Goal: Task Accomplishment & Management: Complete application form

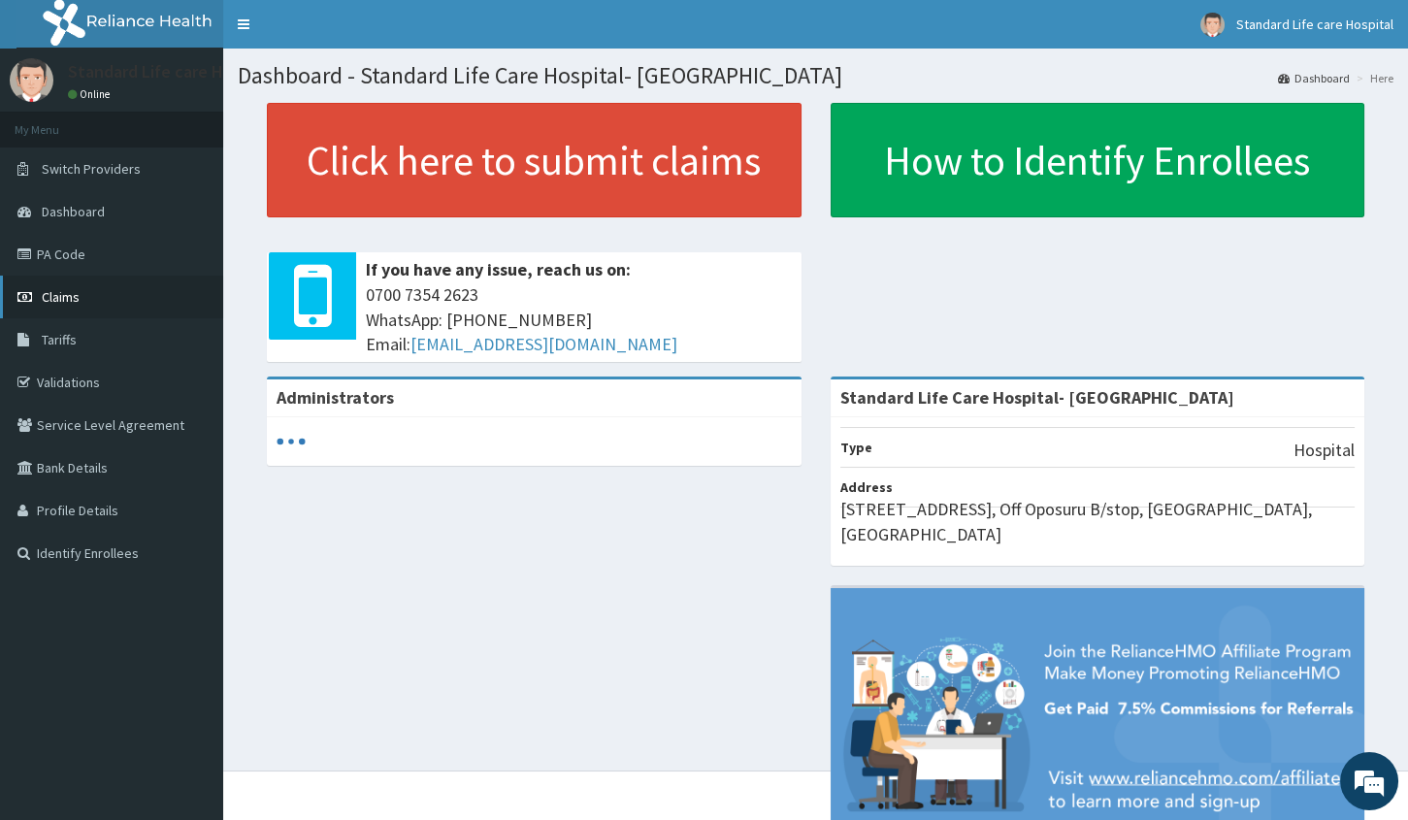
click at [112, 298] on link "Claims" at bounding box center [111, 296] width 223 height 43
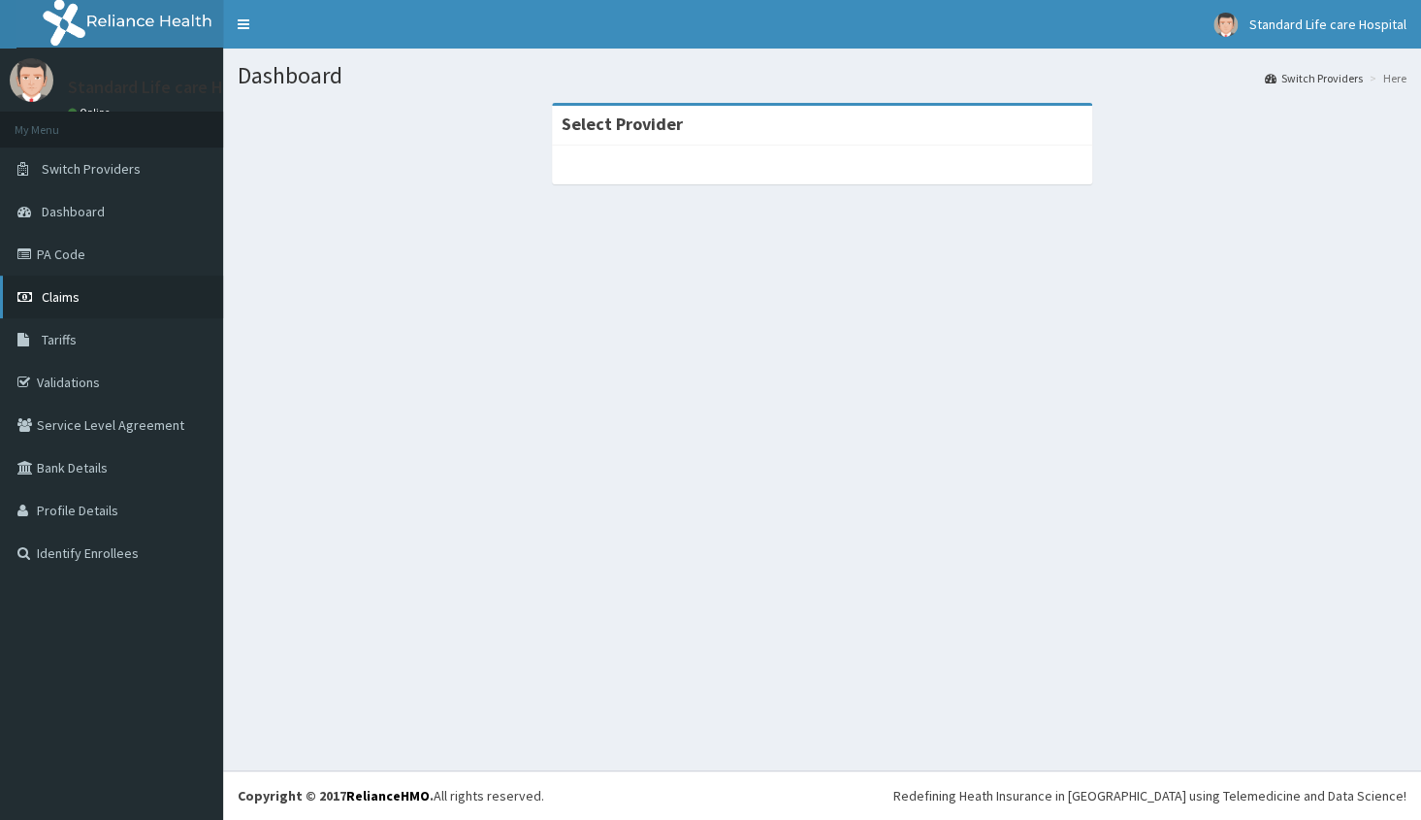
click at [55, 294] on span "Claims" at bounding box center [61, 296] width 38 height 17
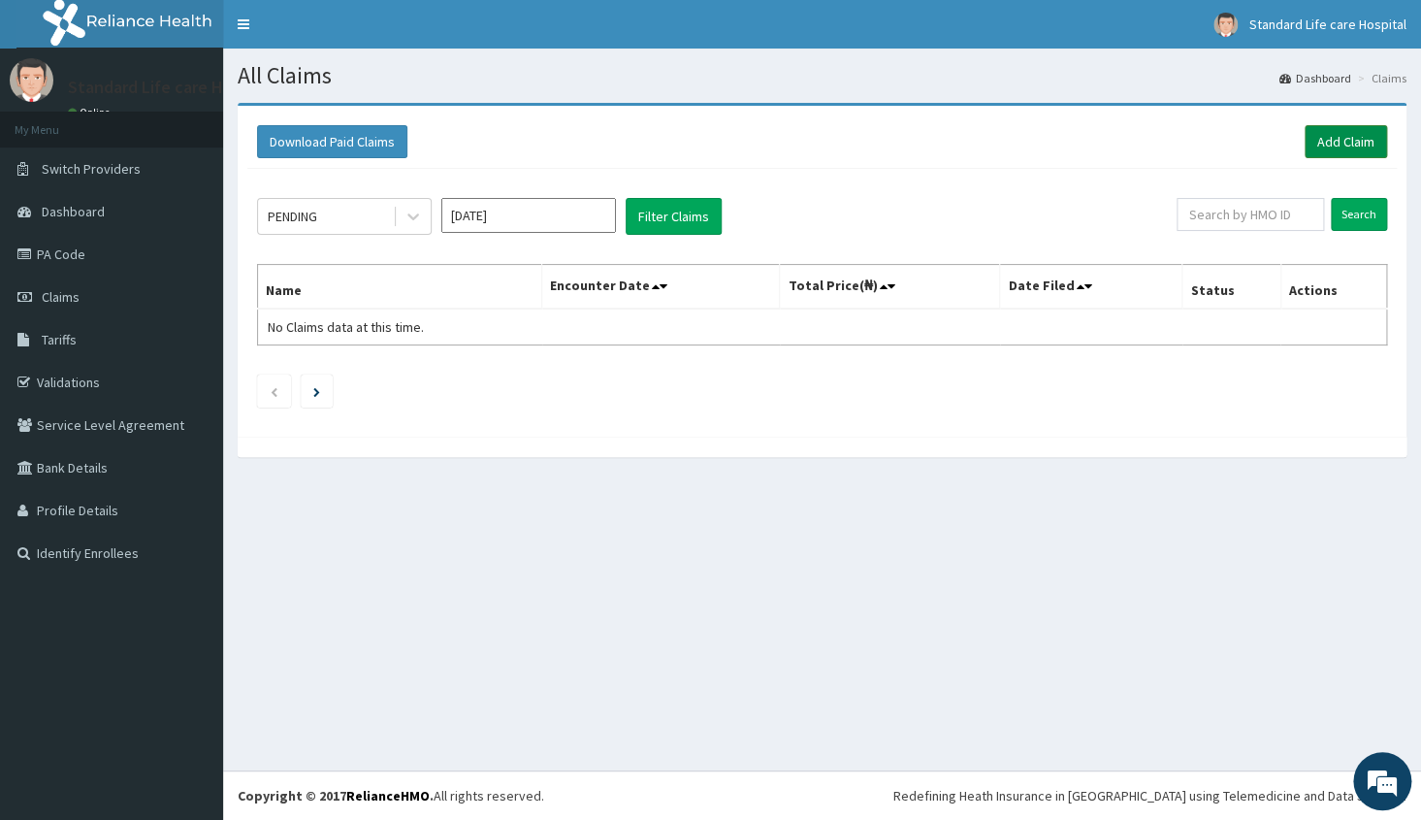
click at [1329, 138] on link "Add Claim" at bounding box center [1346, 141] width 82 height 33
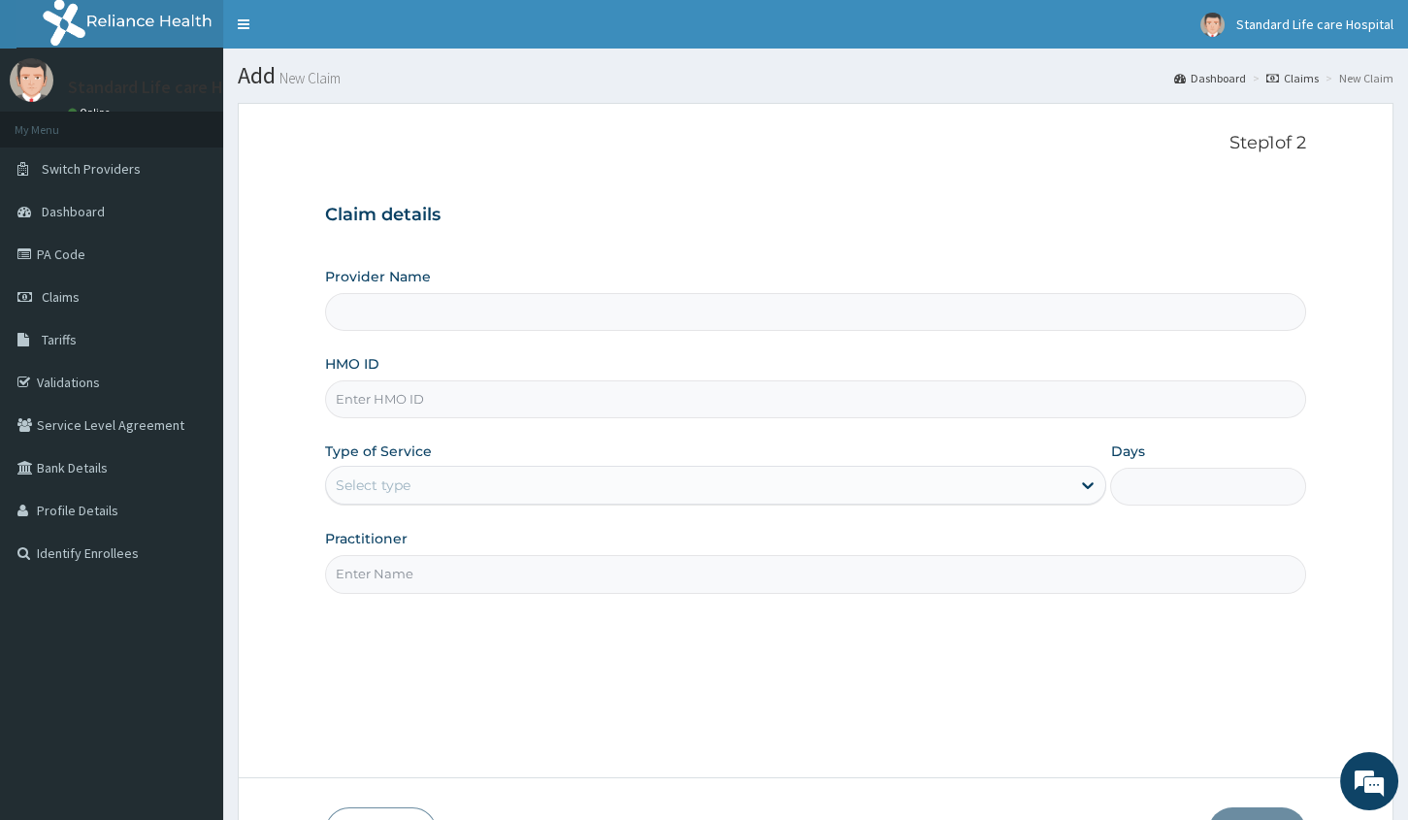
type input "Standard Life Care Hospital- [GEOGRAPHIC_DATA]"
click at [537, 403] on input "HMO ID" at bounding box center [815, 399] width 981 height 38
type input "nzt/10013/a"
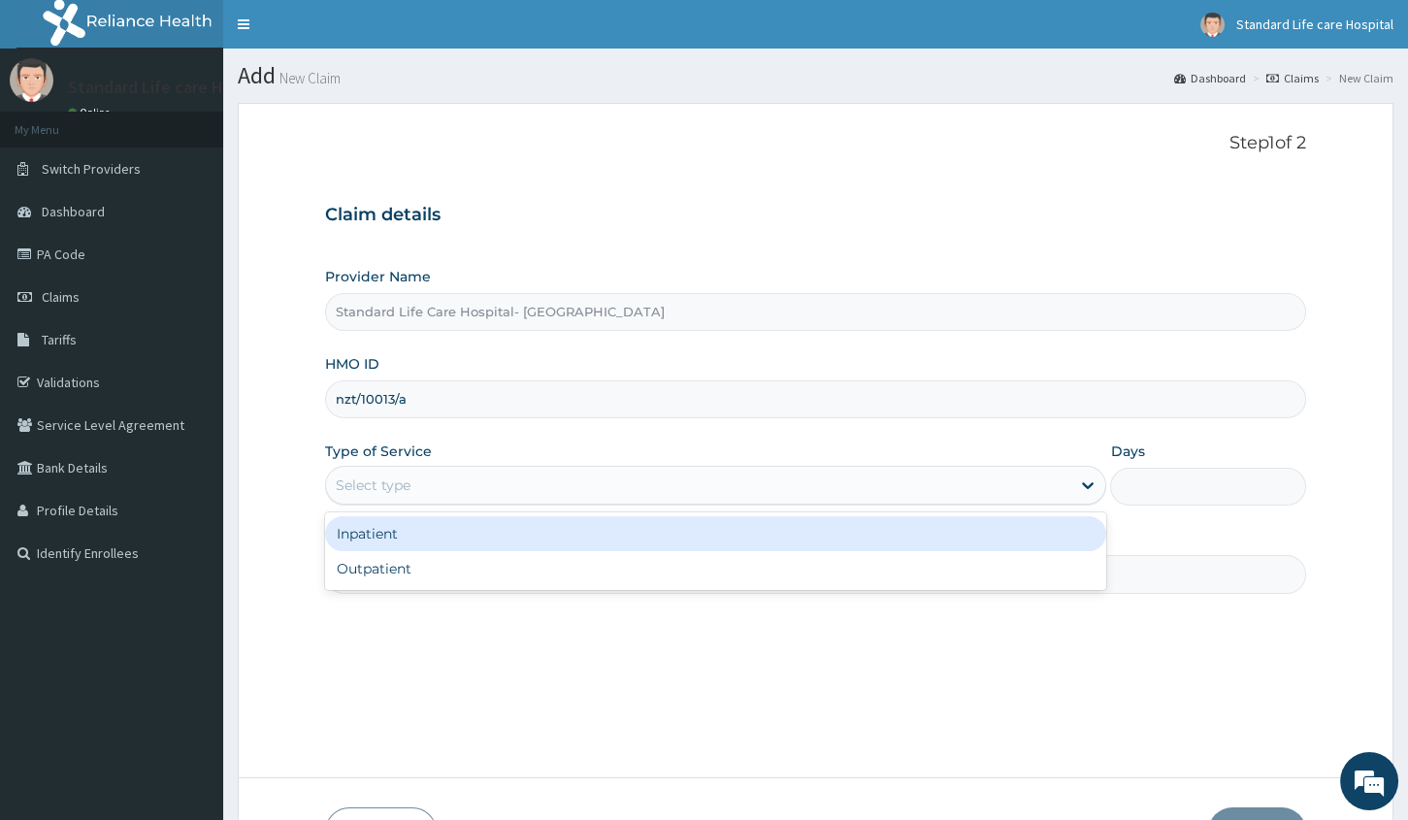
click at [378, 483] on div "Select type" at bounding box center [373, 484] width 75 height 19
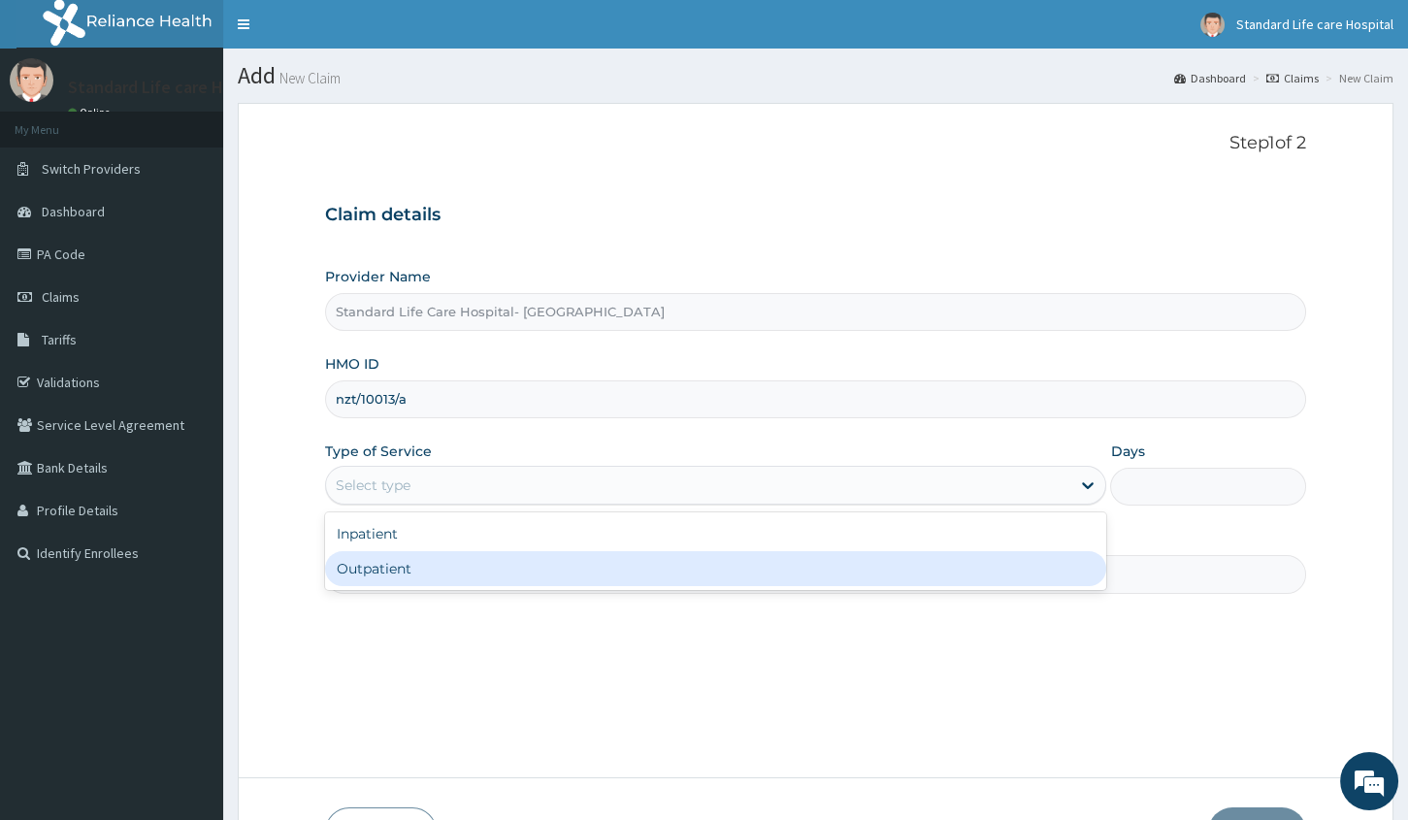
click at [358, 566] on div "Outpatient" at bounding box center [715, 568] width 781 height 35
type input "1"
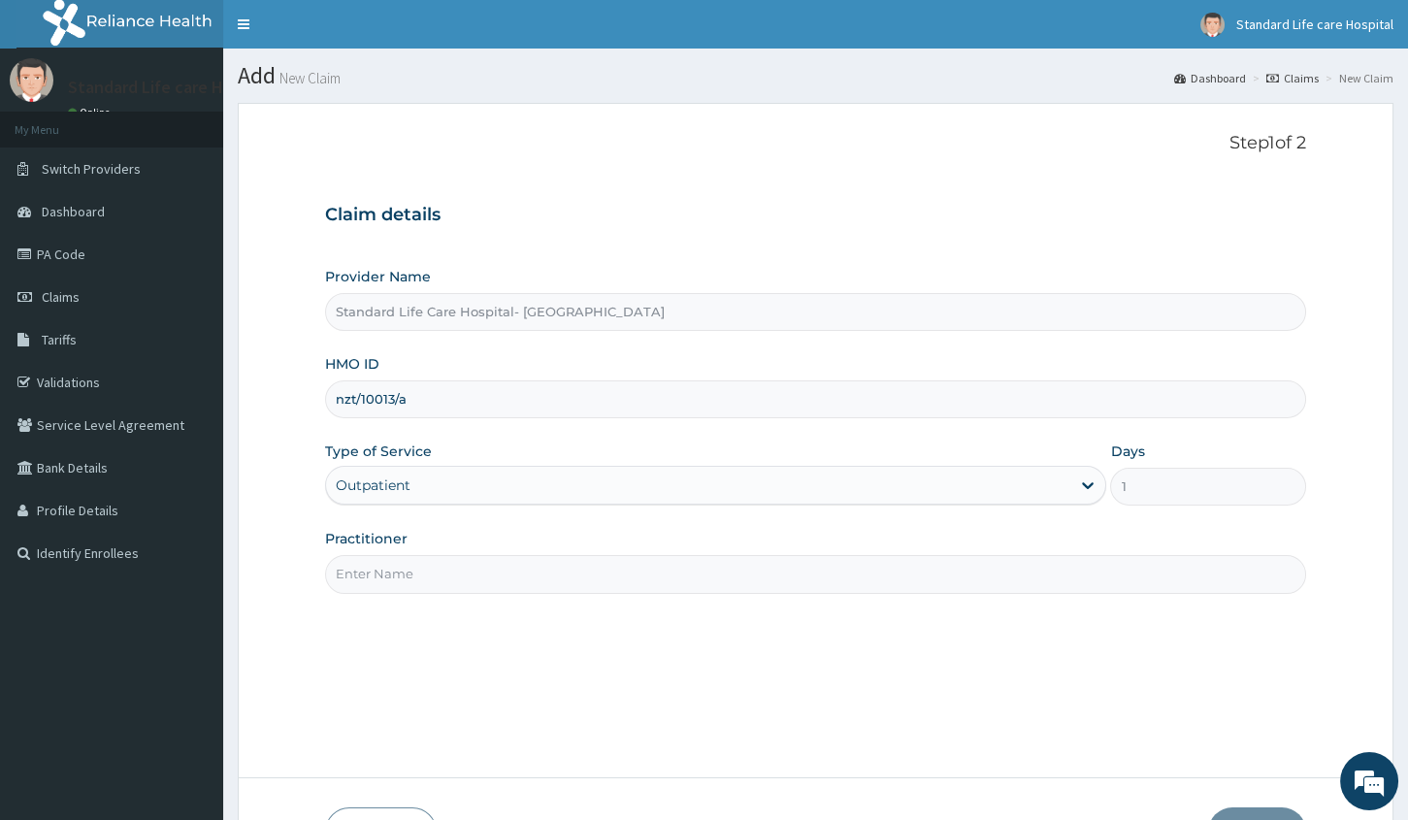
click at [381, 574] on input "Practitioner" at bounding box center [815, 574] width 981 height 38
type input "[PERSON_NAME]"
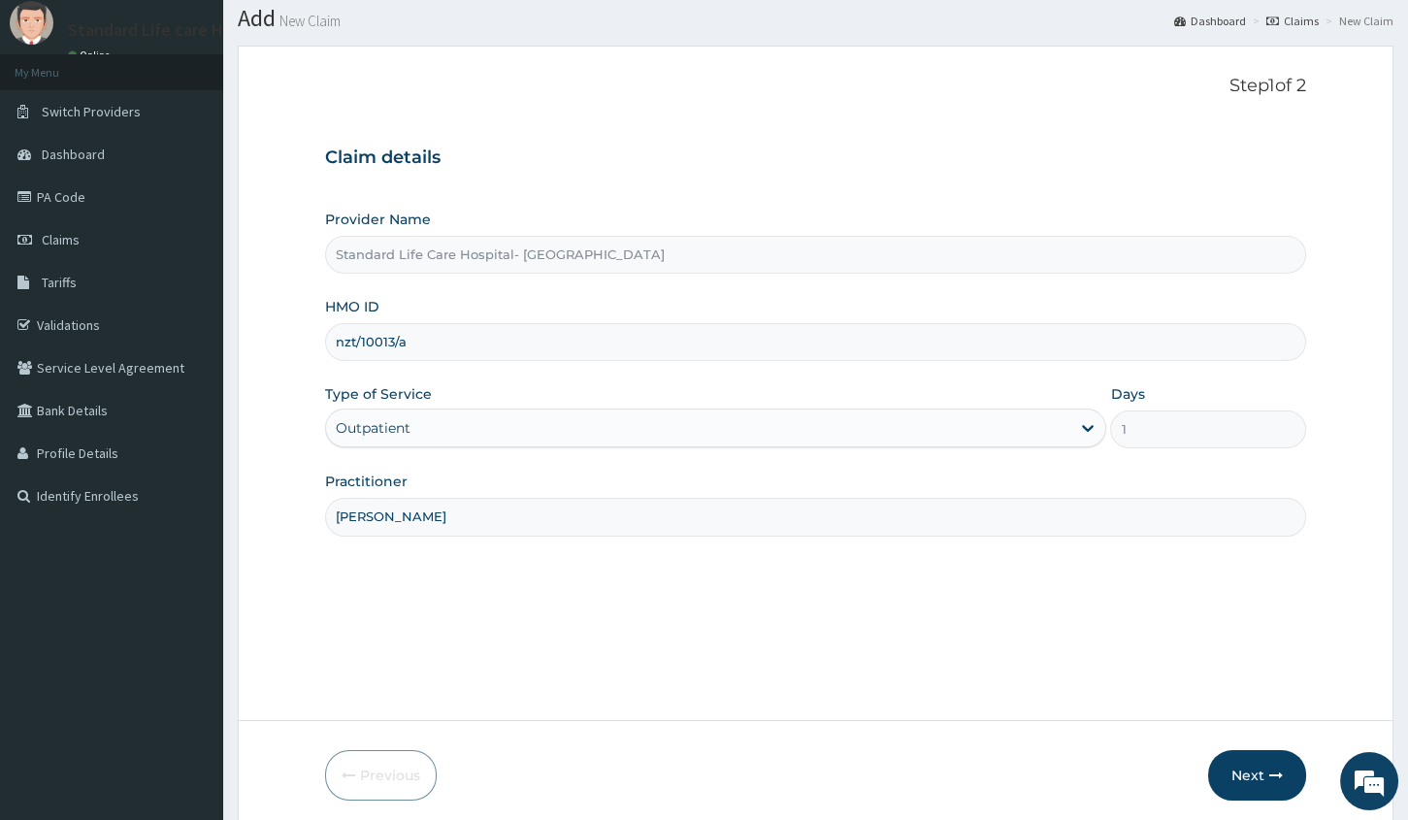
scroll to position [132, 0]
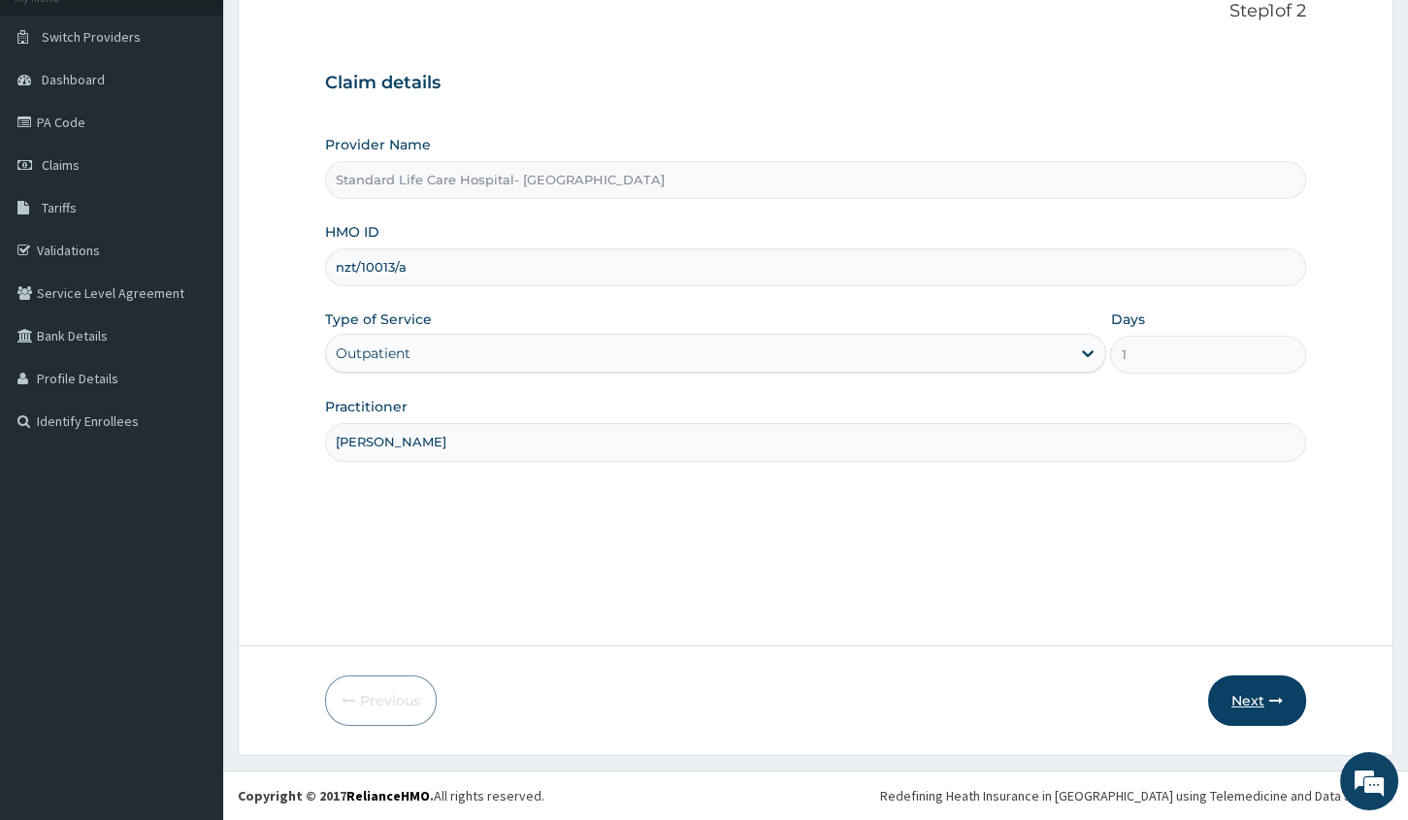
click at [1254, 705] on button "Next" at bounding box center [1257, 700] width 98 height 50
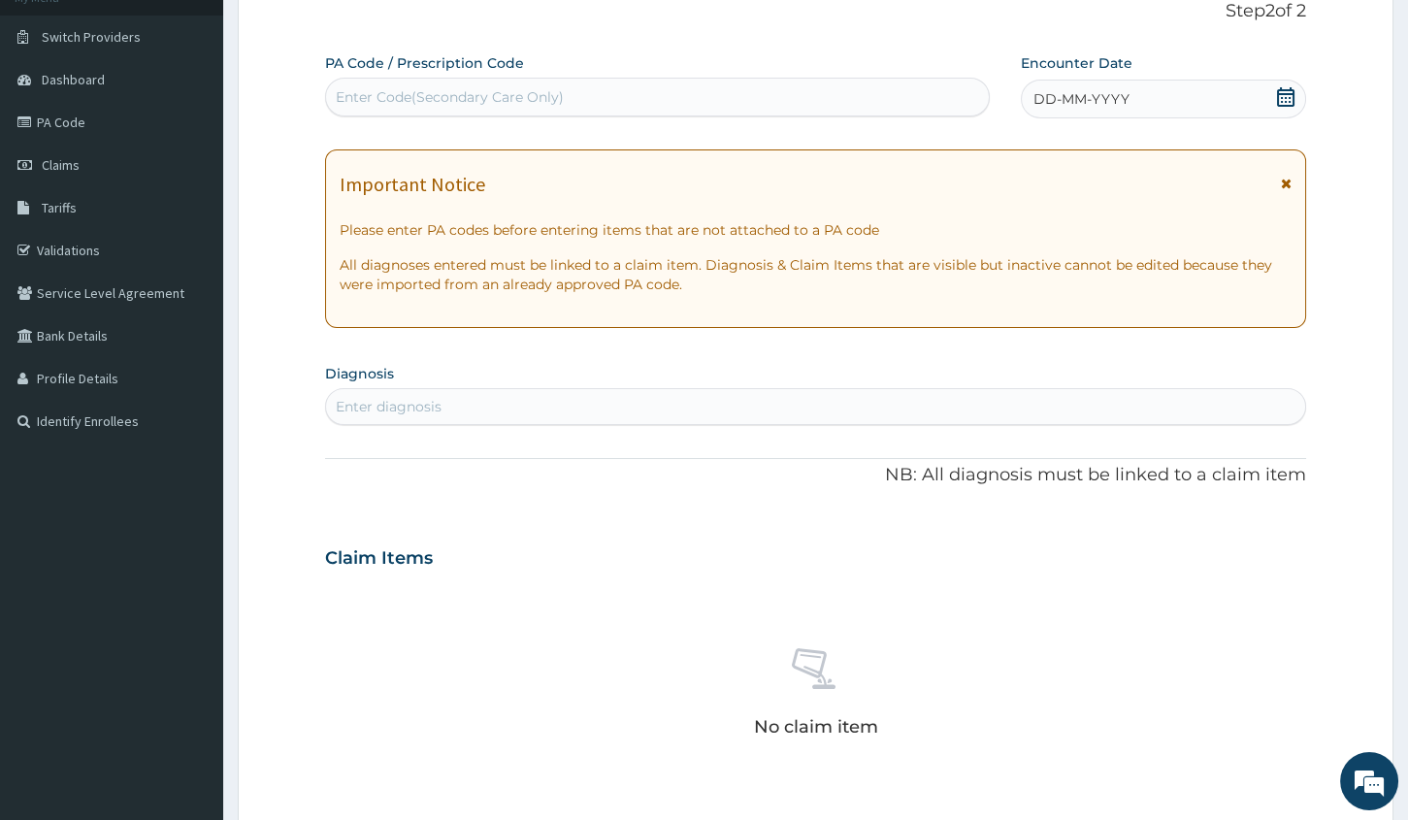
click at [1288, 97] on icon at bounding box center [1285, 96] width 17 height 19
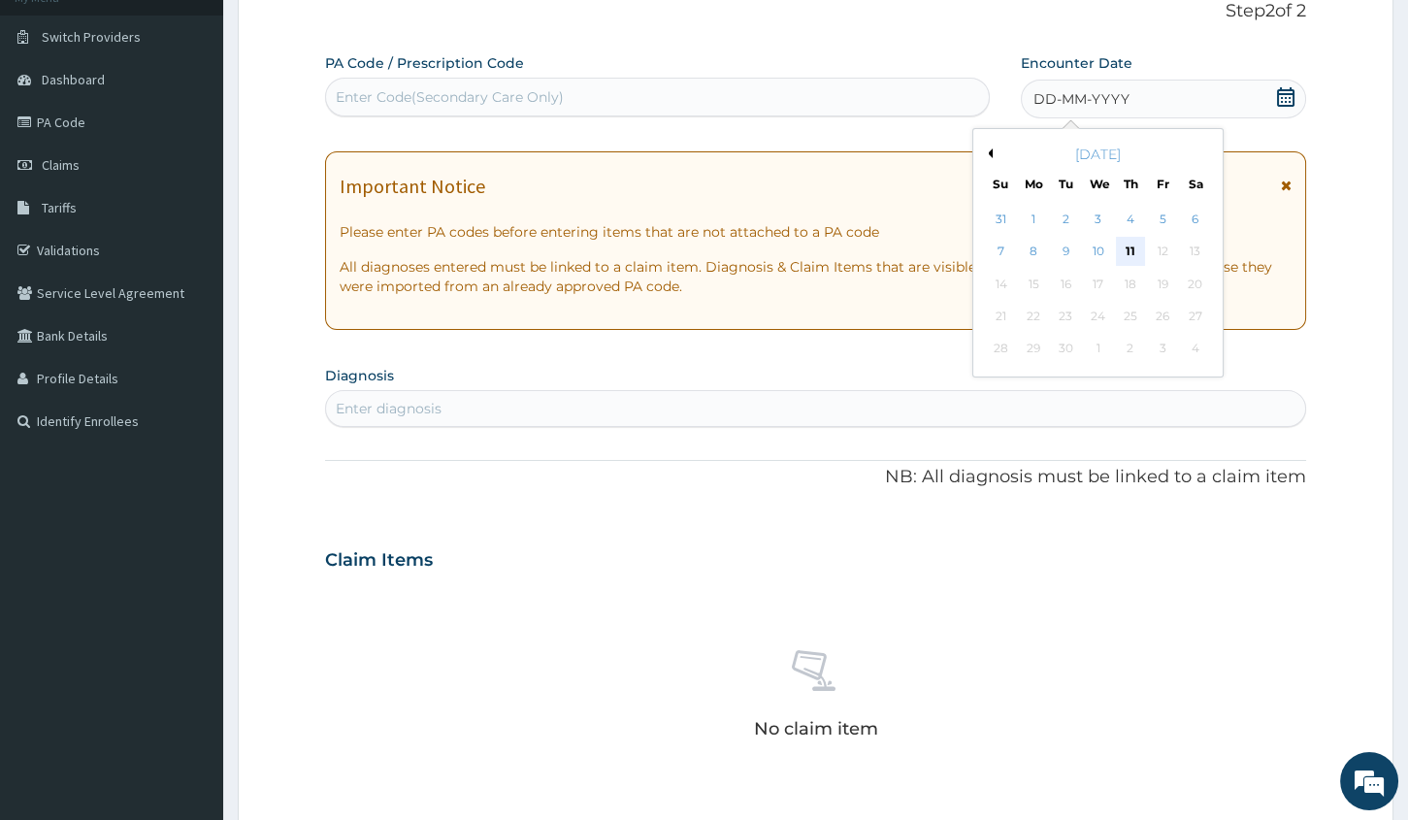
click at [1131, 247] on div "11" at bounding box center [1130, 252] width 29 height 29
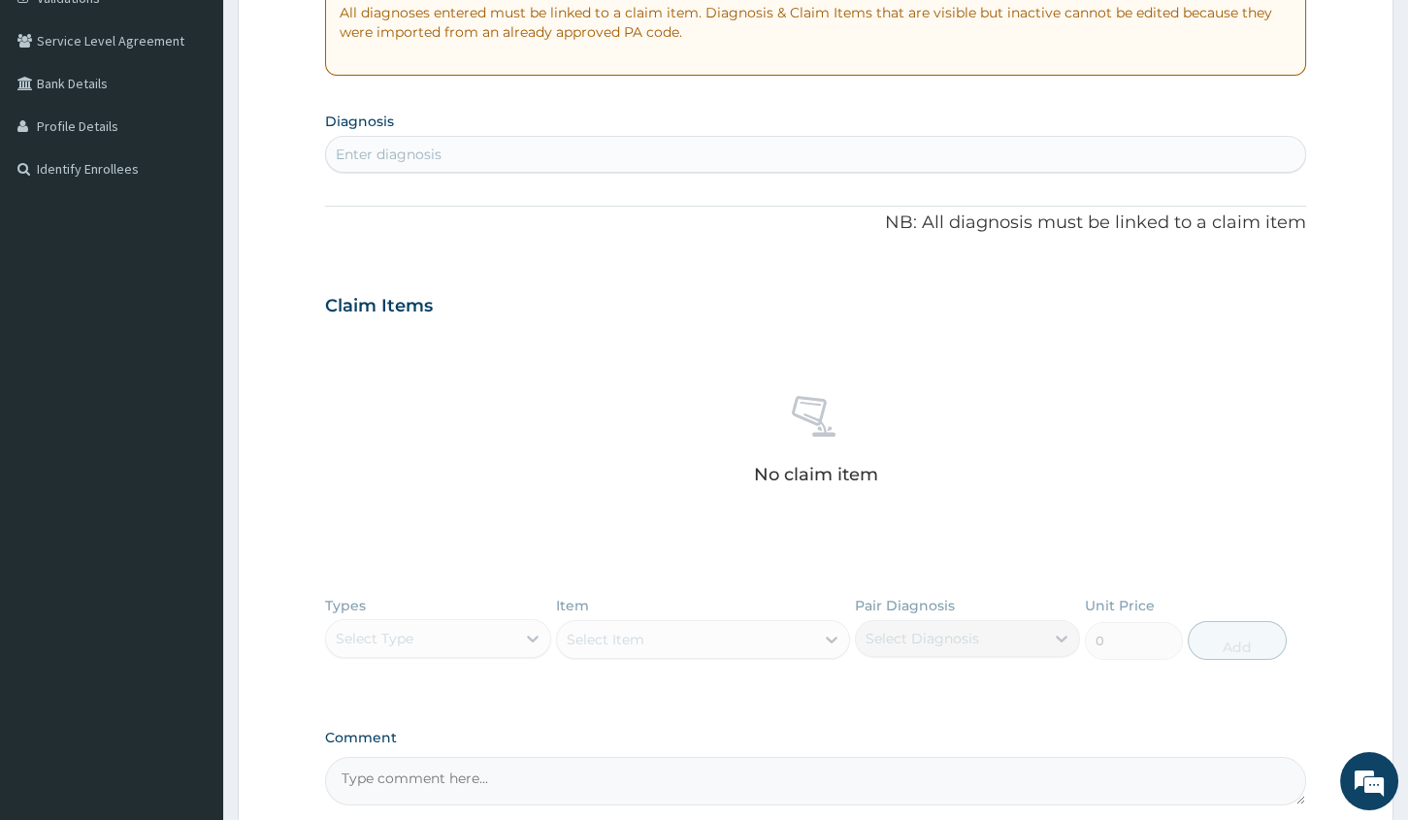
scroll to position [397, 0]
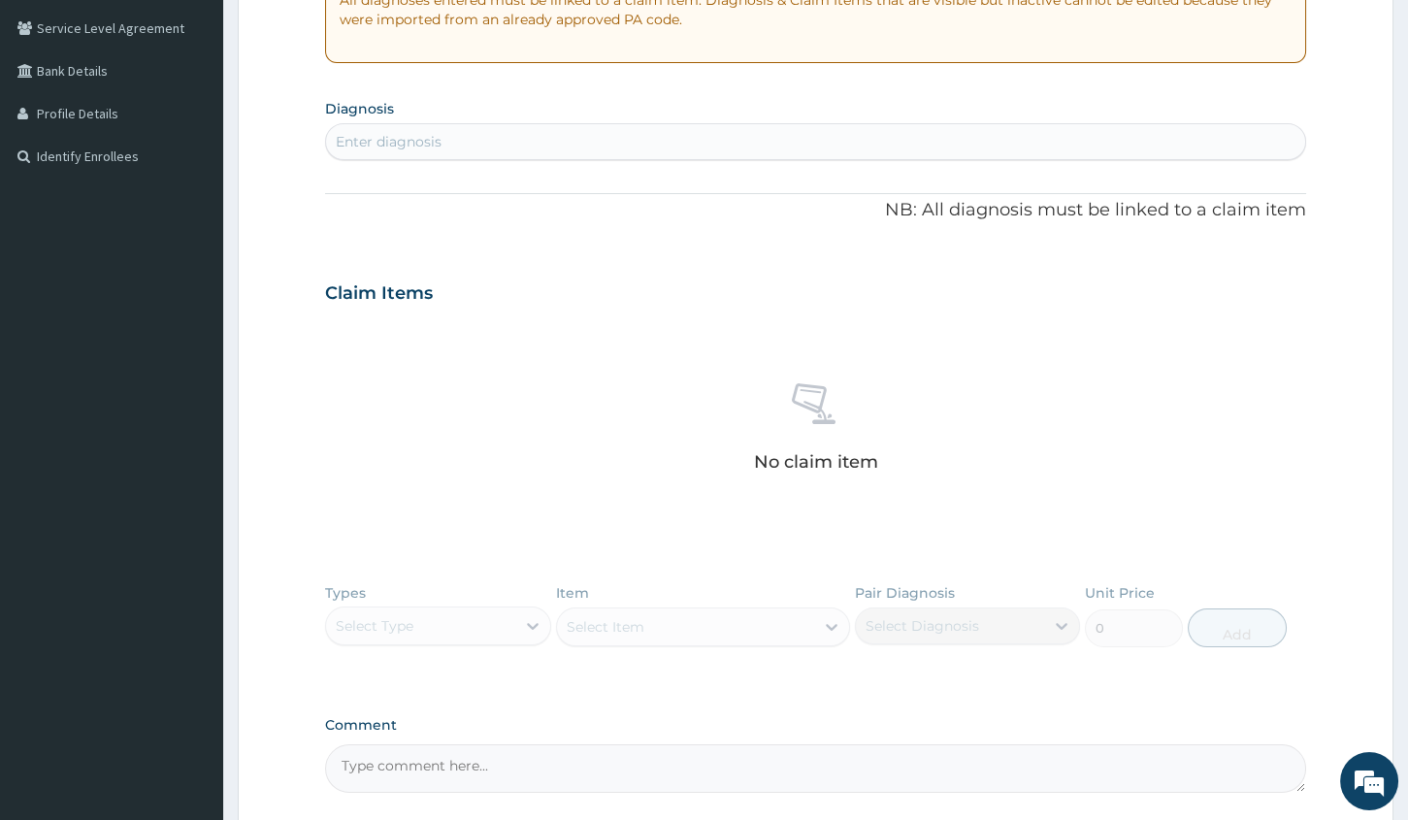
click at [581, 141] on div "Enter diagnosis" at bounding box center [815, 141] width 979 height 31
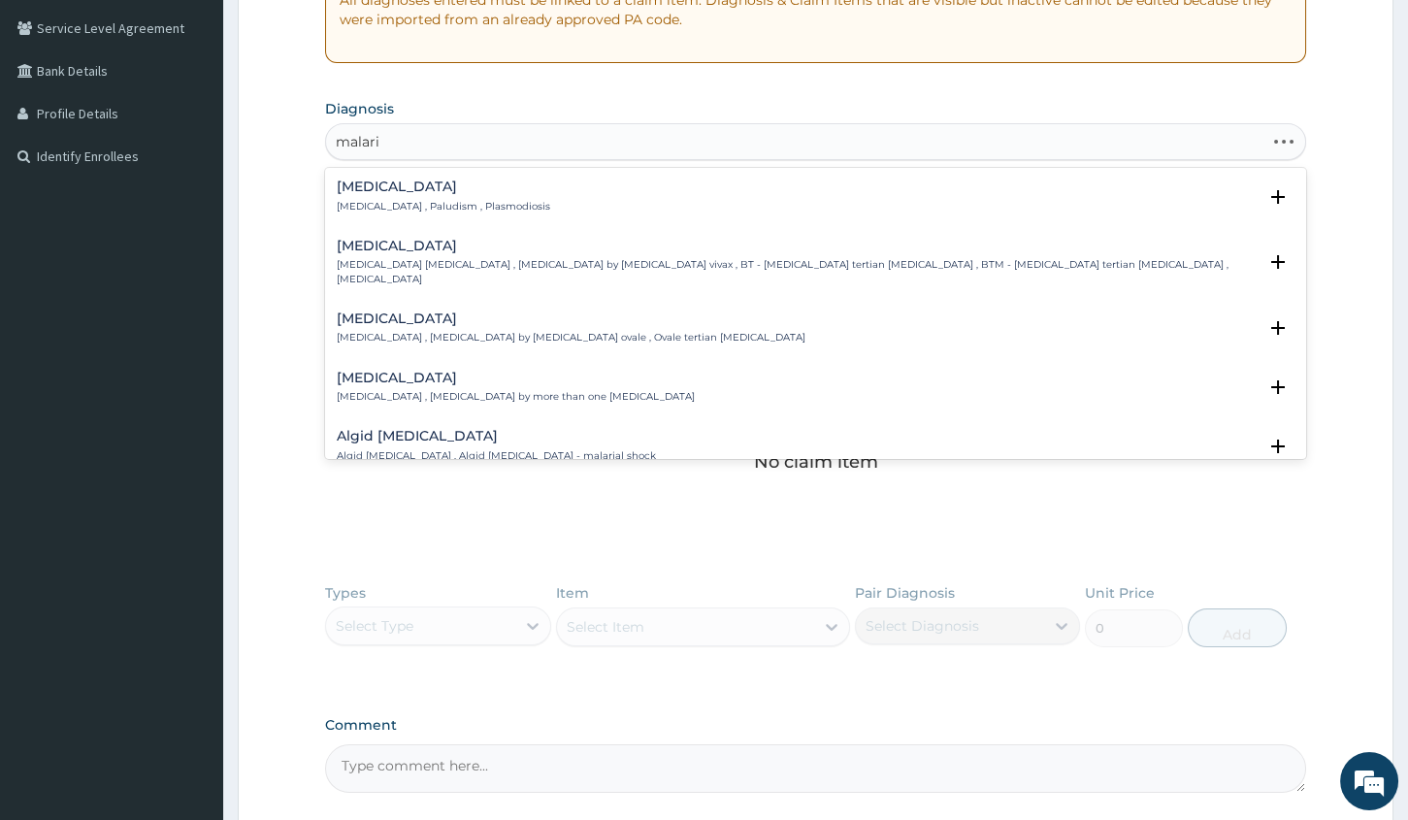
type input "[MEDICAL_DATA]"
click at [394, 197] on div "[MEDICAL_DATA] [MEDICAL_DATA] , Paludism , Plasmodiosis" at bounding box center [443, 196] width 213 height 34
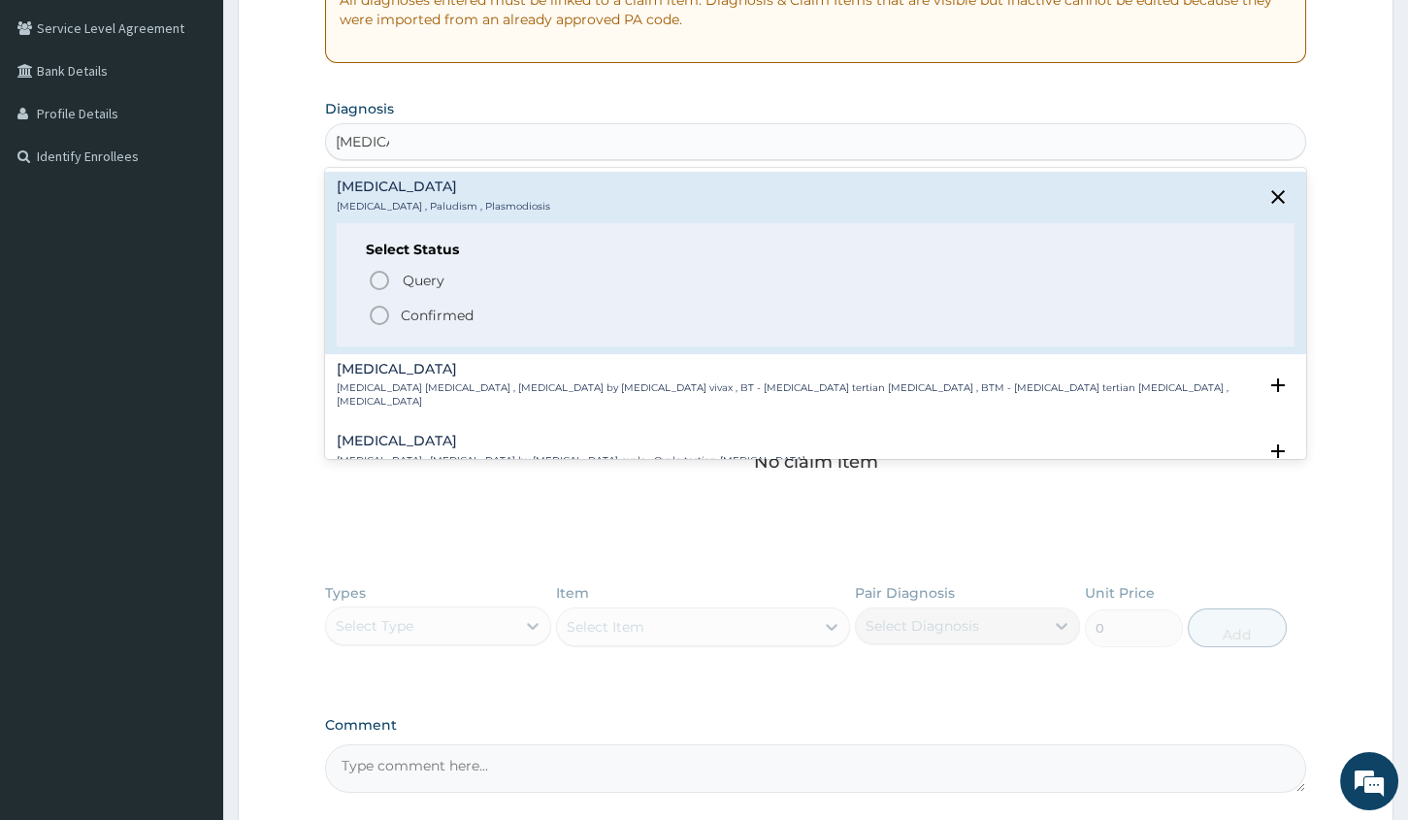
click at [383, 313] on icon "status option filled" at bounding box center [379, 315] width 23 height 23
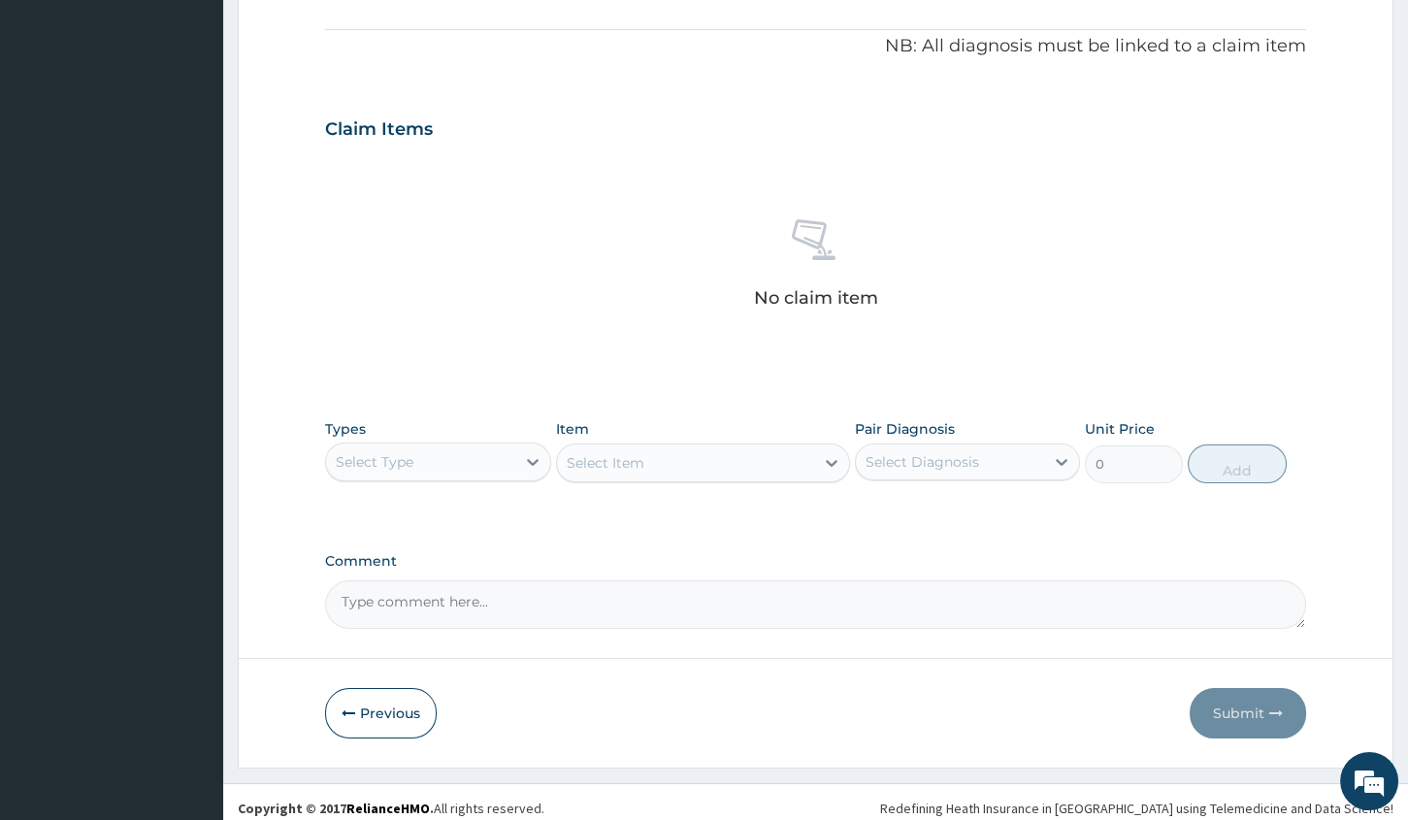
scroll to position [578, 0]
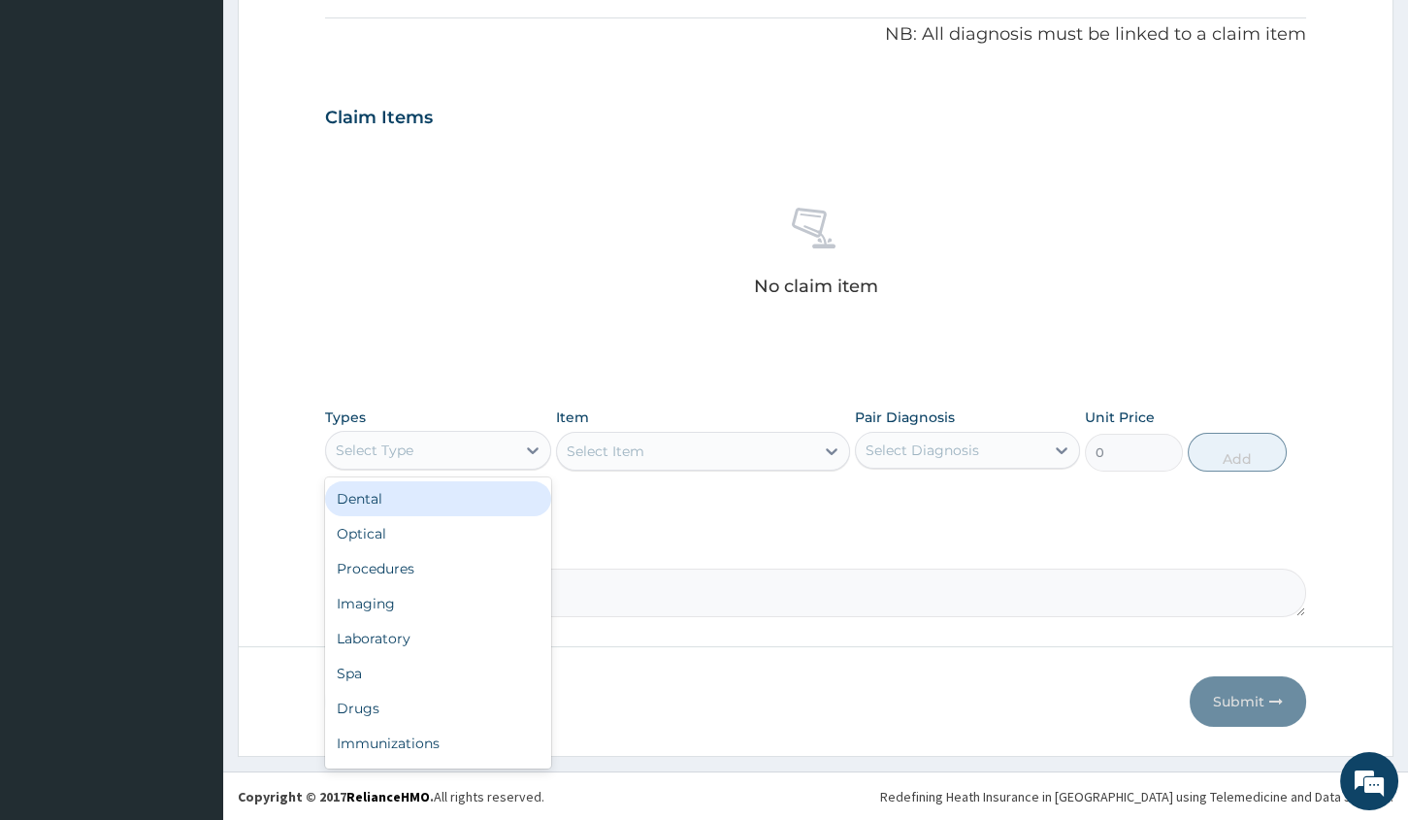
drag, startPoint x: 374, startPoint y: 454, endPoint x: 370, endPoint y: 465, distance: 11.7
click at [370, 465] on div "Select Type" at bounding box center [437, 450] width 225 height 39
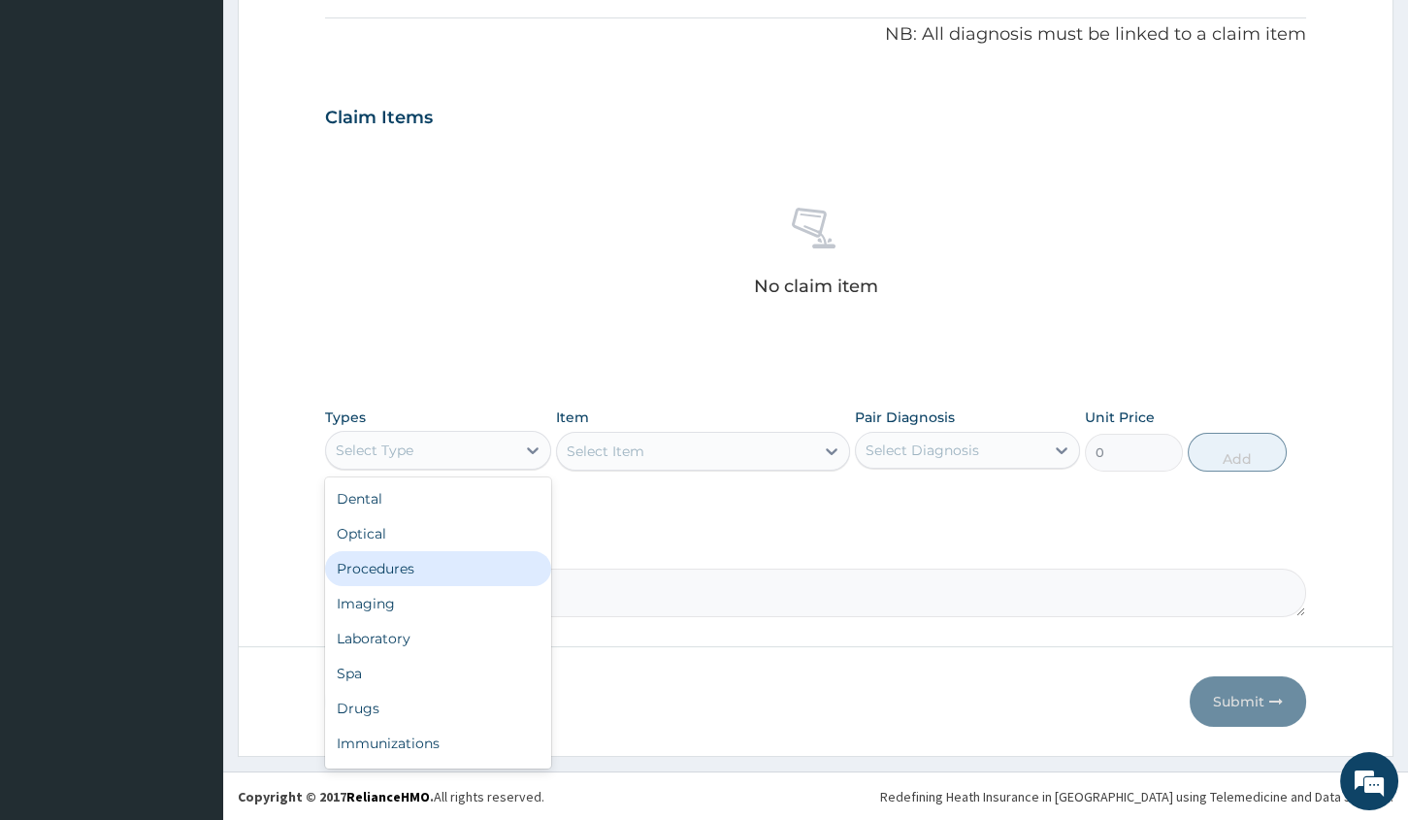
click at [373, 559] on div "Procedures" at bounding box center [437, 568] width 225 height 35
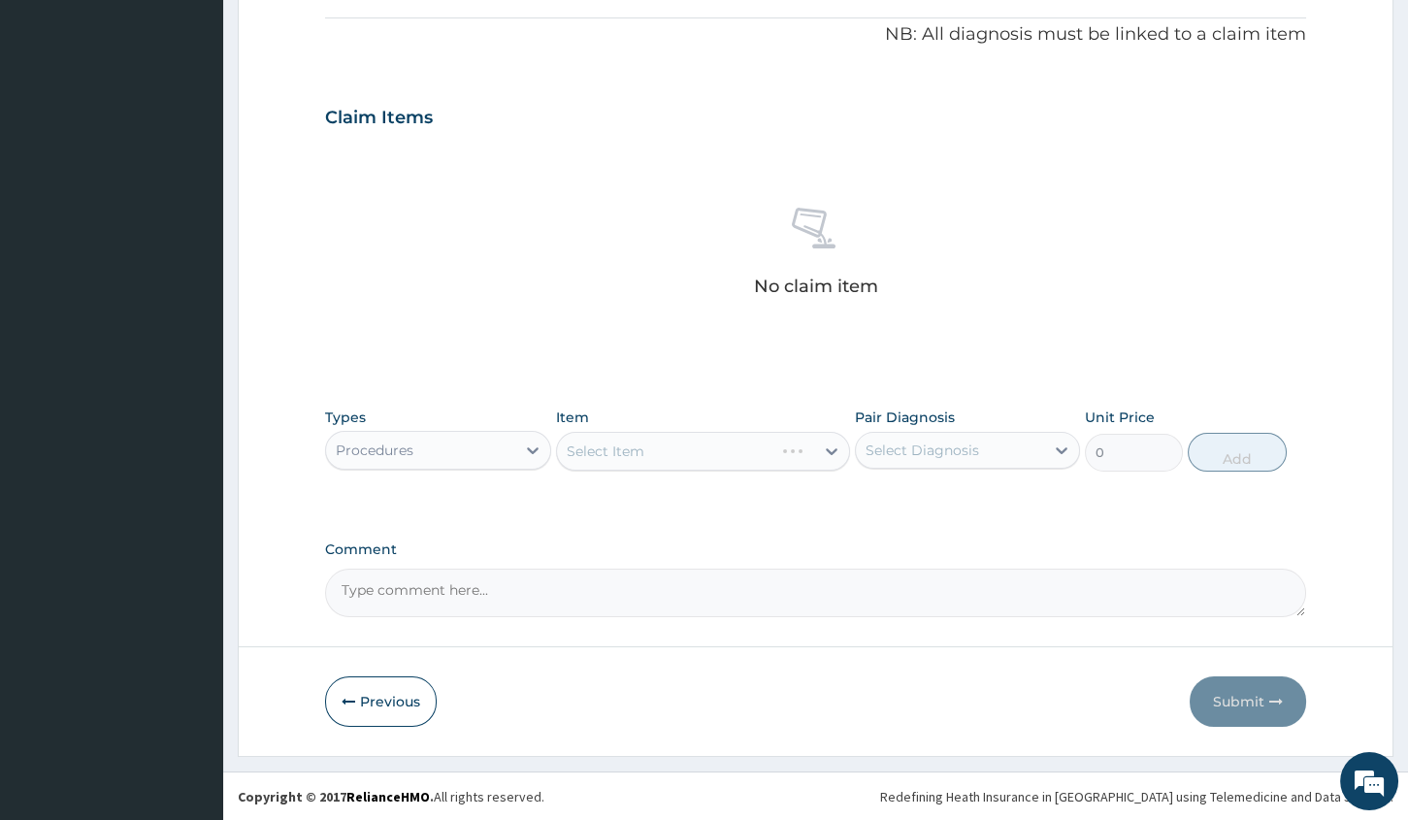
click at [626, 453] on div "Select Item" at bounding box center [703, 451] width 294 height 39
click at [626, 453] on div "Select Item" at bounding box center [606, 450] width 78 height 19
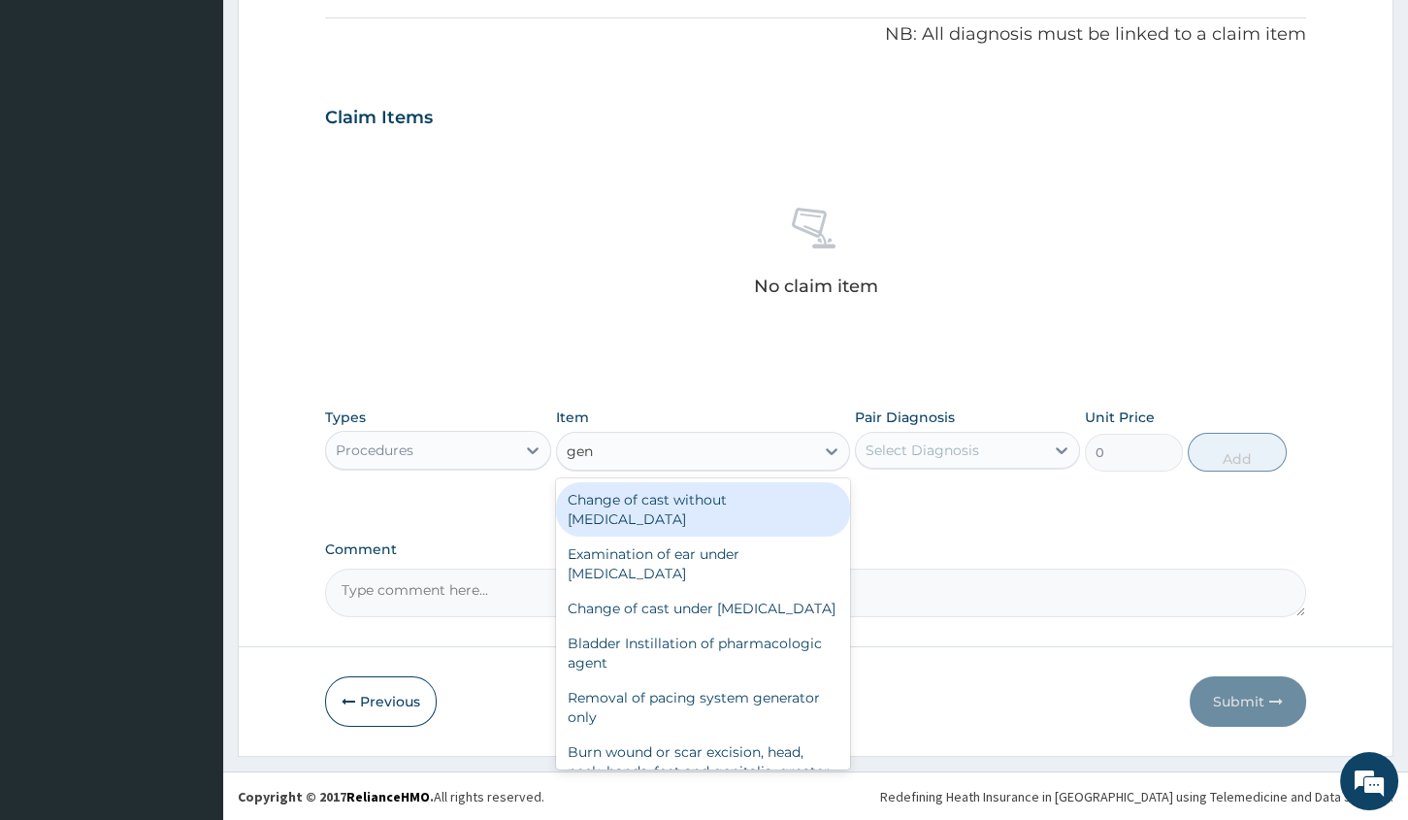
type input "gene"
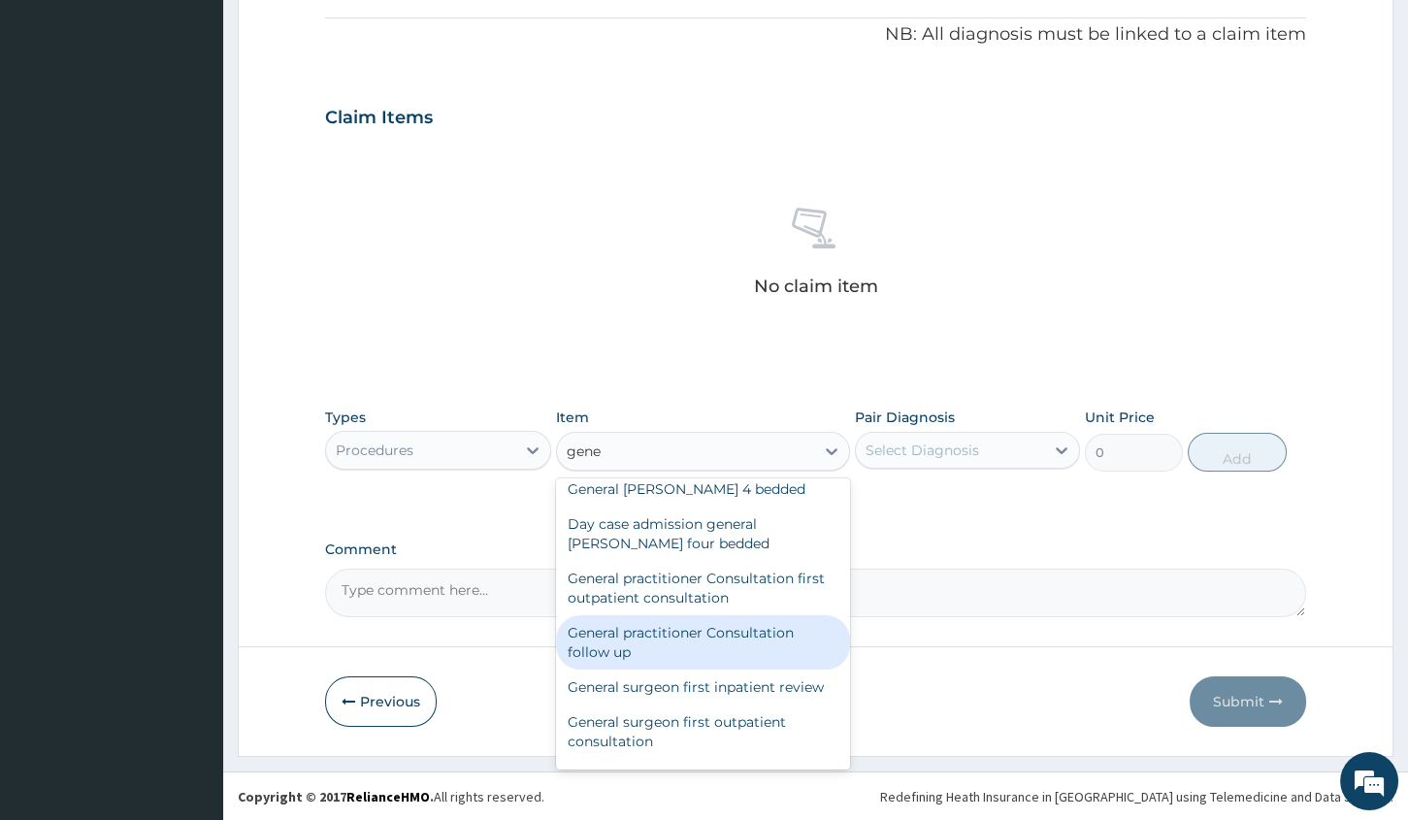
scroll to position [264, 0]
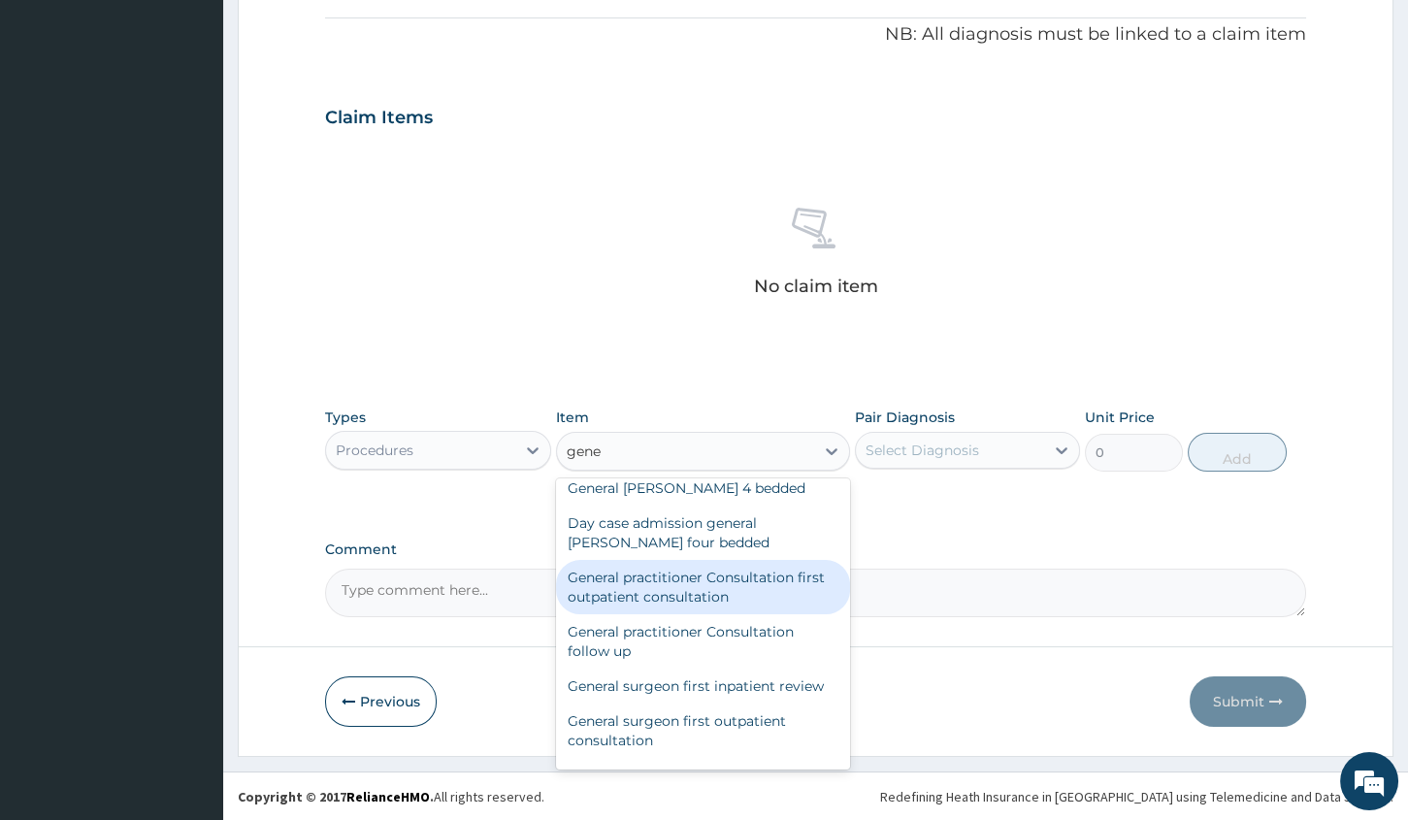
click at [660, 614] on div "General practitioner Consultation first outpatient consultation" at bounding box center [703, 587] width 294 height 54
type input "3000"
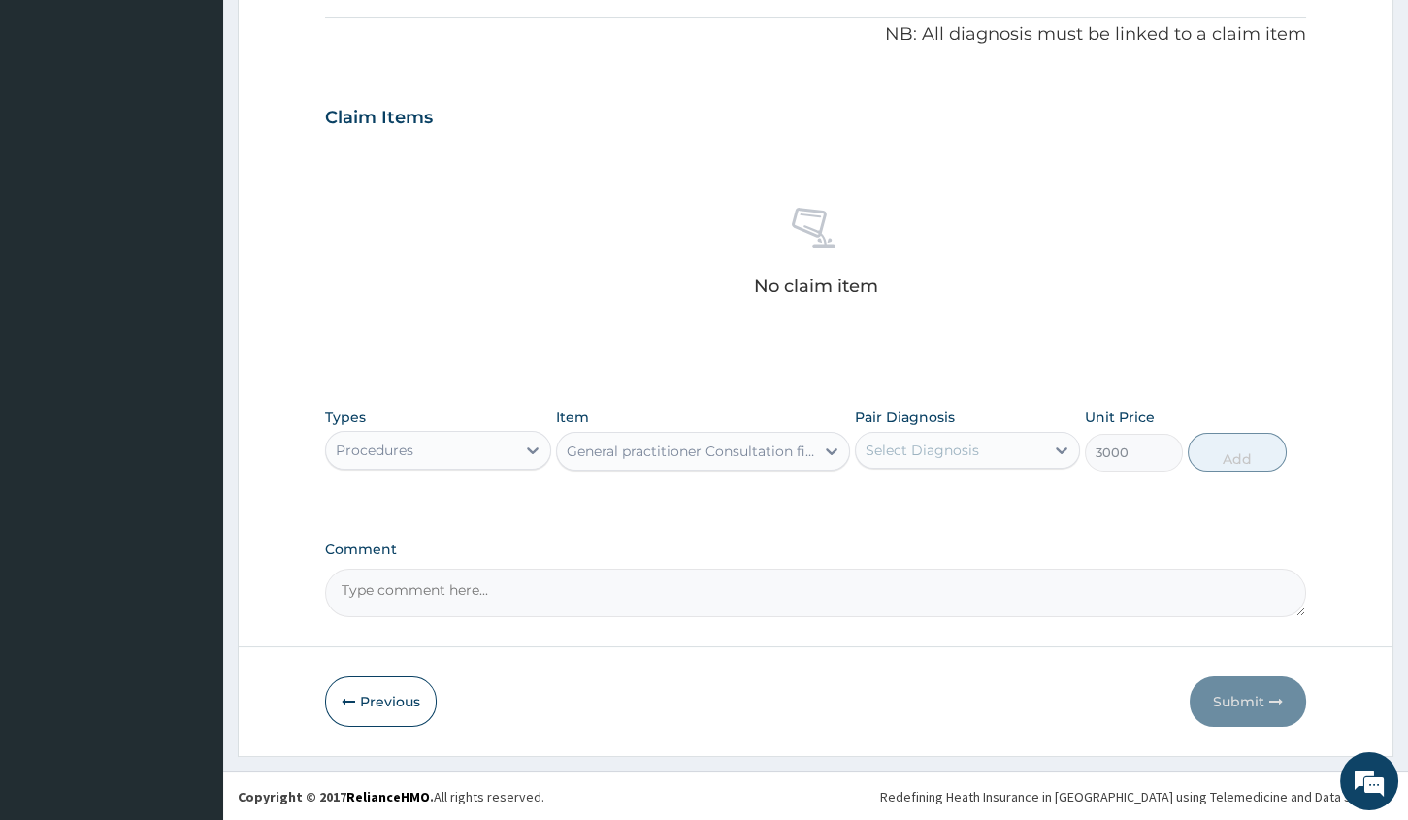
click at [905, 446] on div "Select Diagnosis" at bounding box center [921, 449] width 113 height 19
click at [882, 495] on div "[MEDICAL_DATA]" at bounding box center [967, 500] width 225 height 40
checkbox input "true"
click at [1232, 457] on button "Add" at bounding box center [1236, 452] width 98 height 39
type input "0"
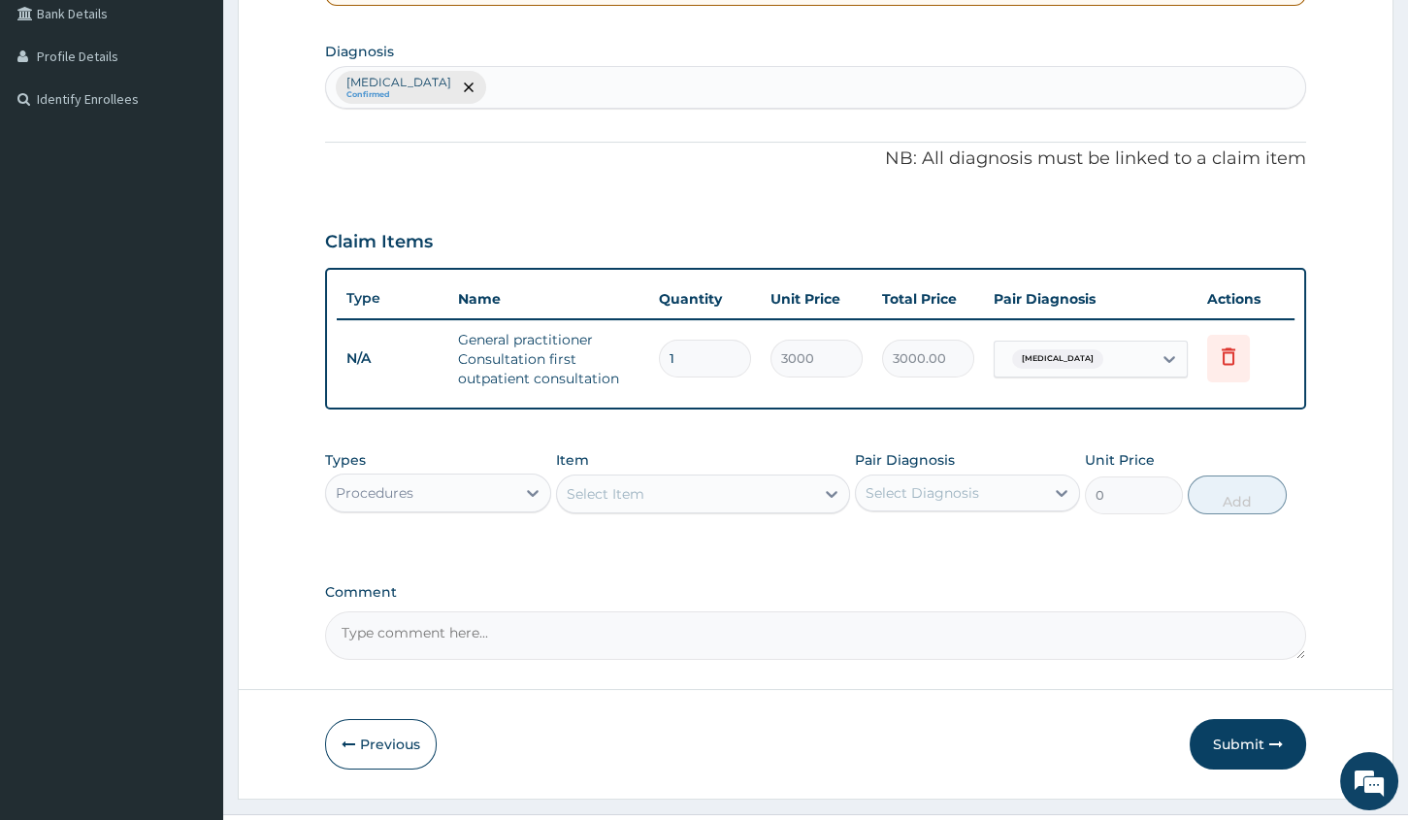
scroll to position [496, 0]
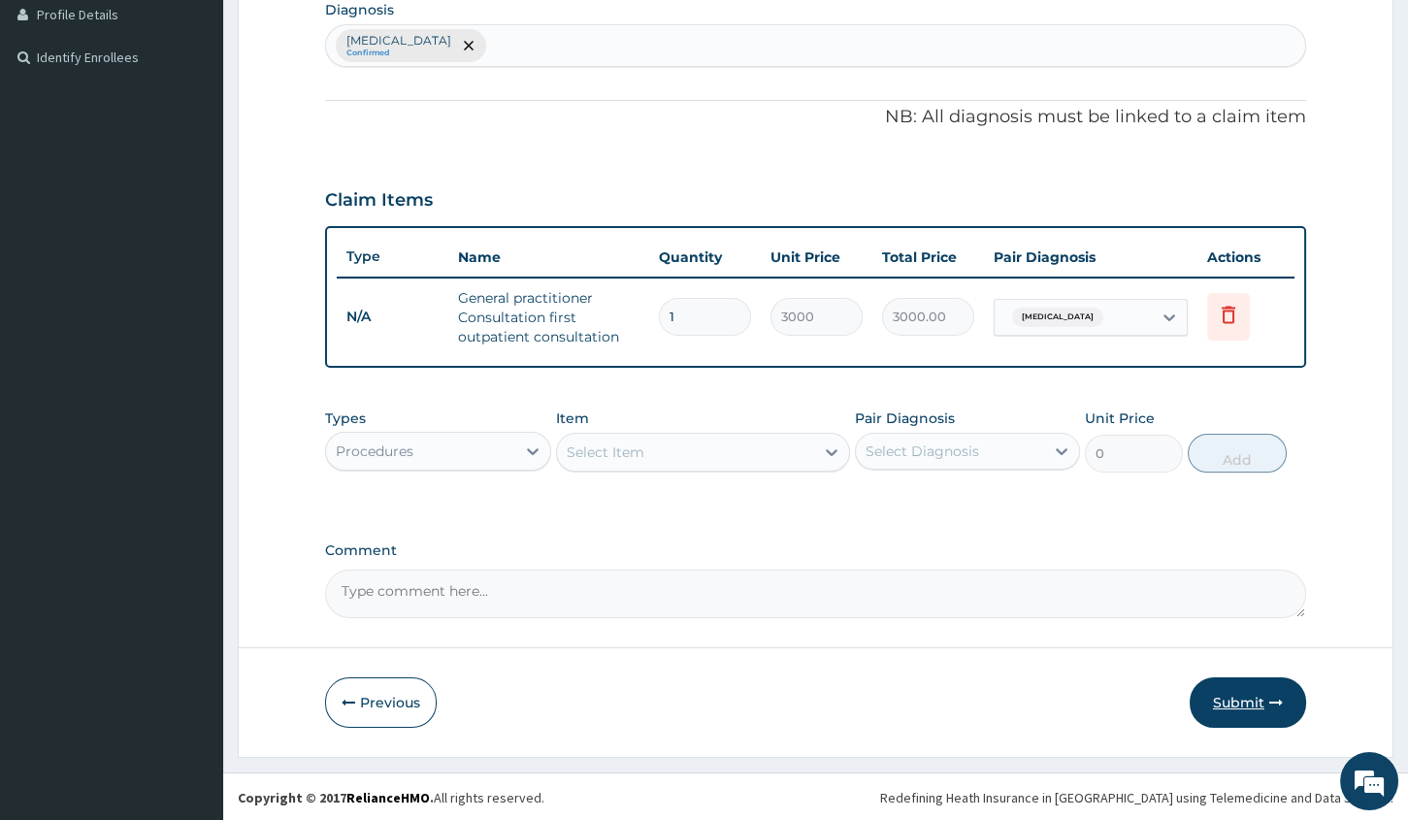
click at [1237, 701] on button "Submit" at bounding box center [1247, 702] width 116 height 50
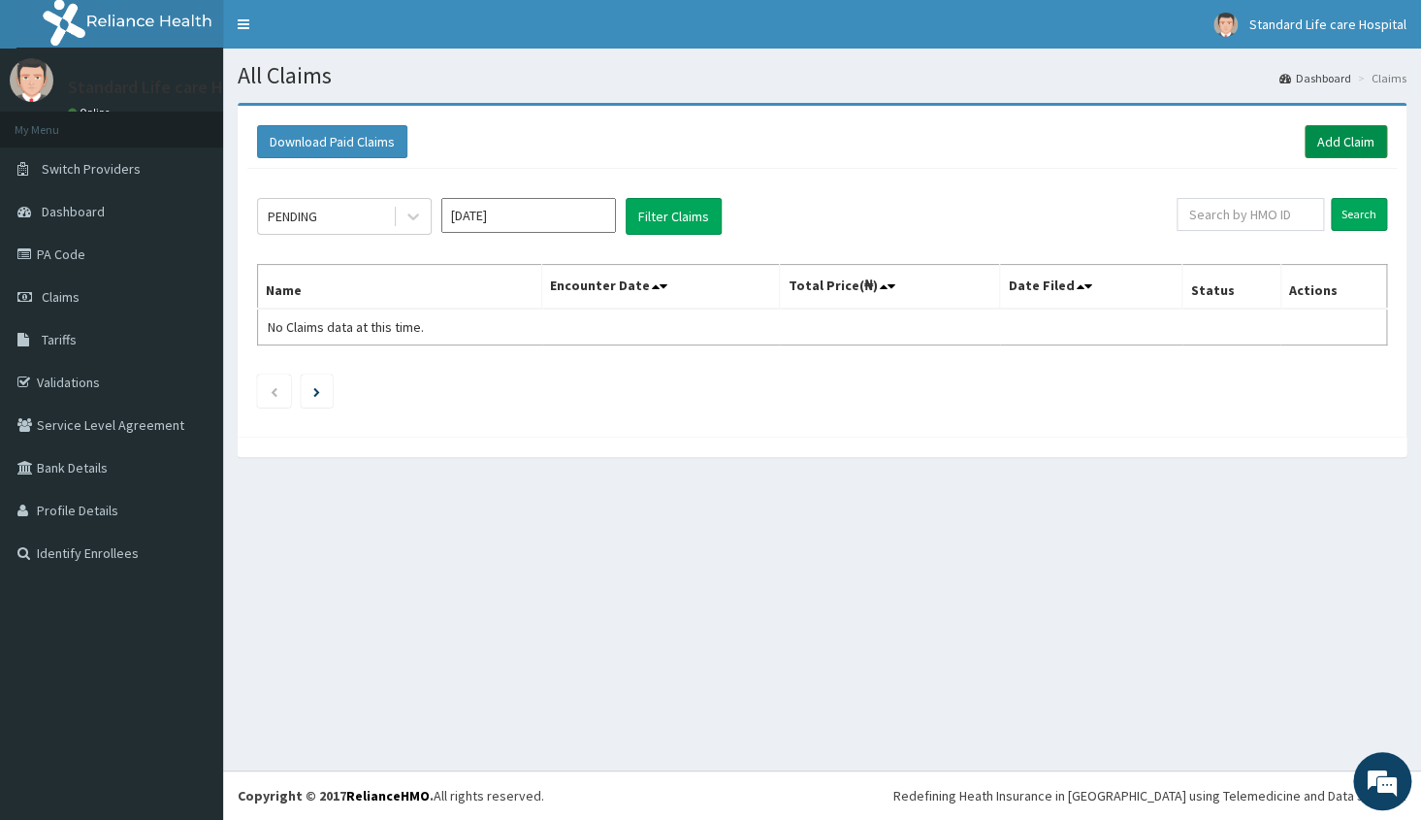
click at [1349, 133] on link "Add Claim" at bounding box center [1346, 141] width 82 height 33
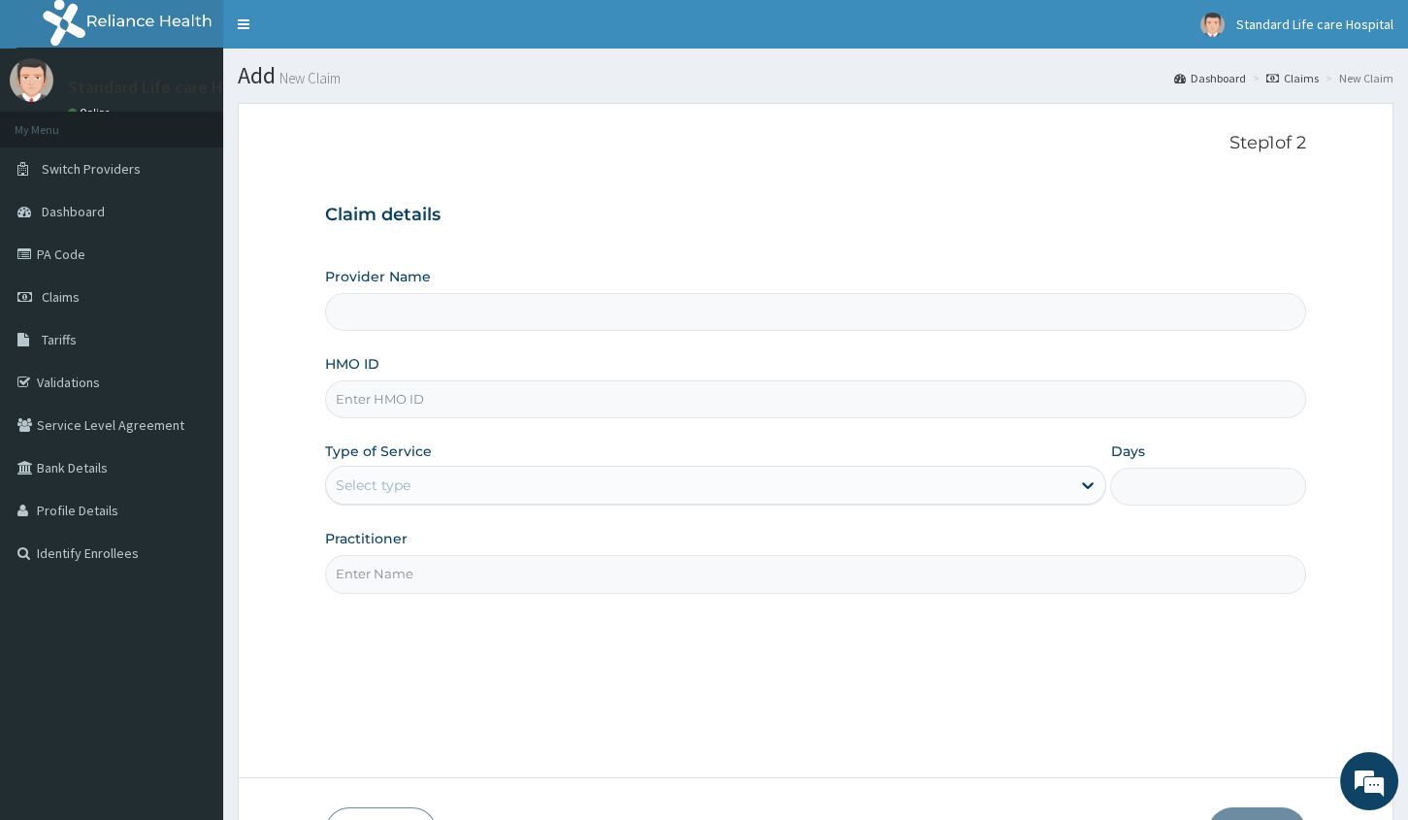
type input "Standard Life Care Hospital- [GEOGRAPHIC_DATA]"
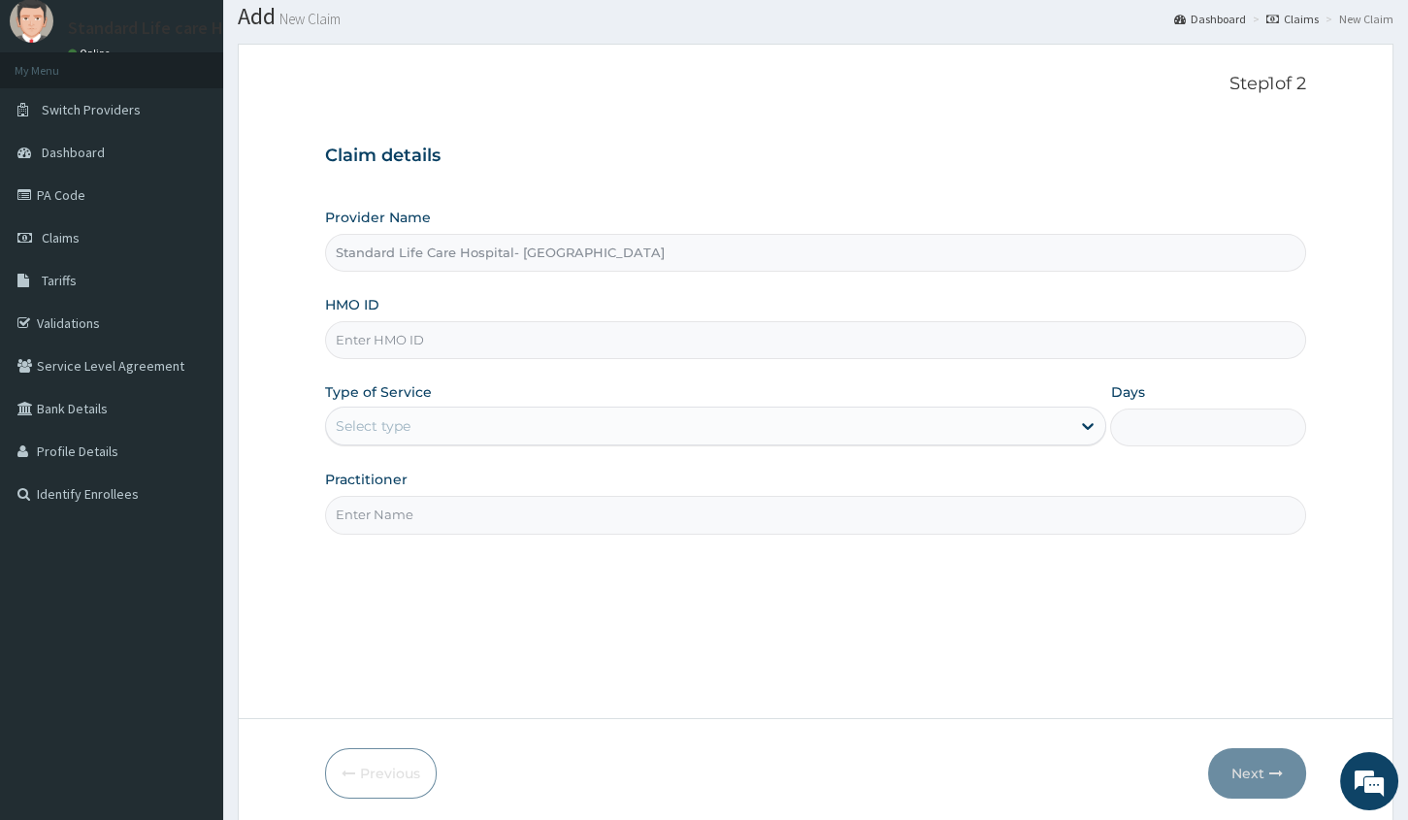
scroll to position [132, 0]
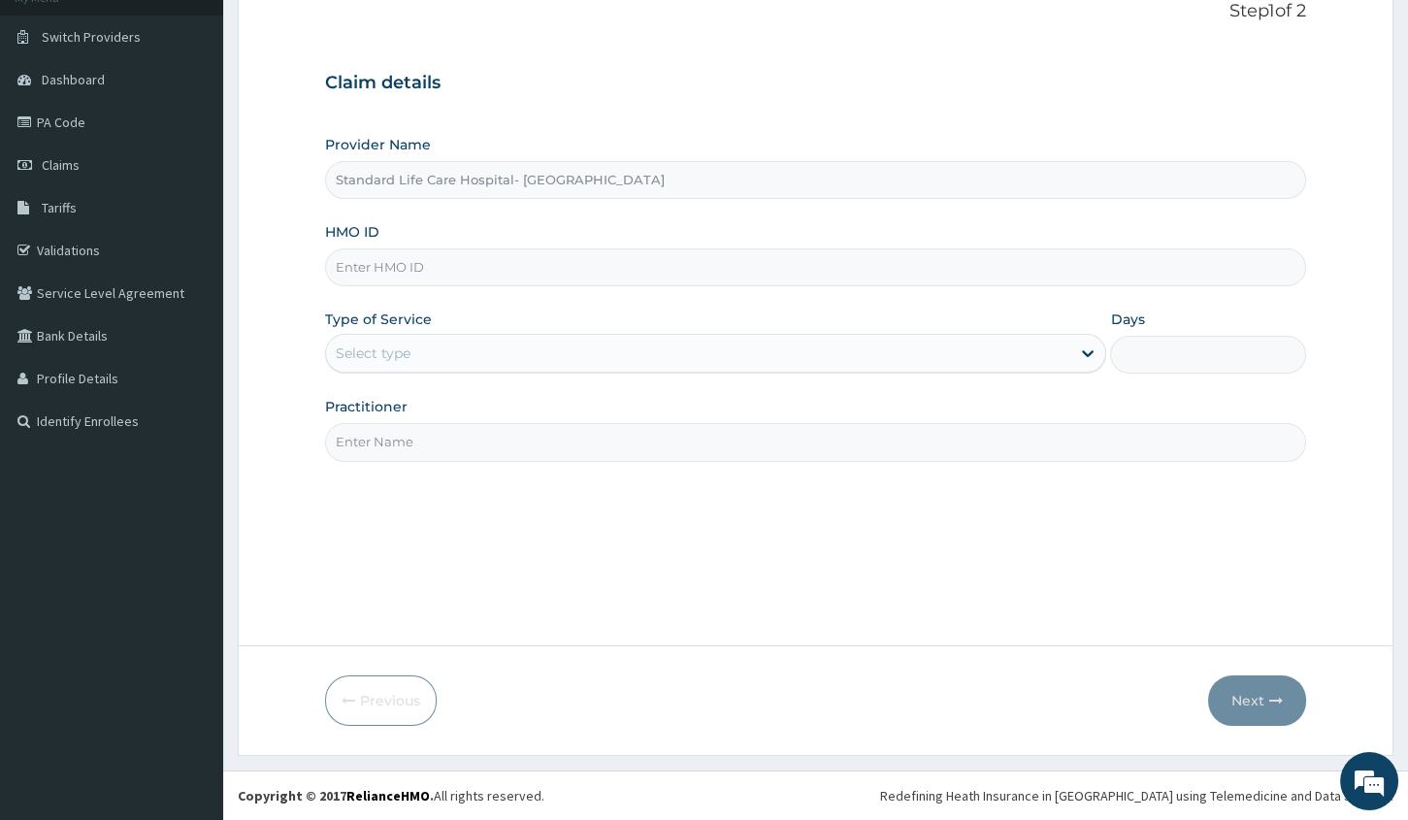
click at [493, 267] on input "HMO ID" at bounding box center [815, 267] width 981 height 38
type input "tud/10012/a"
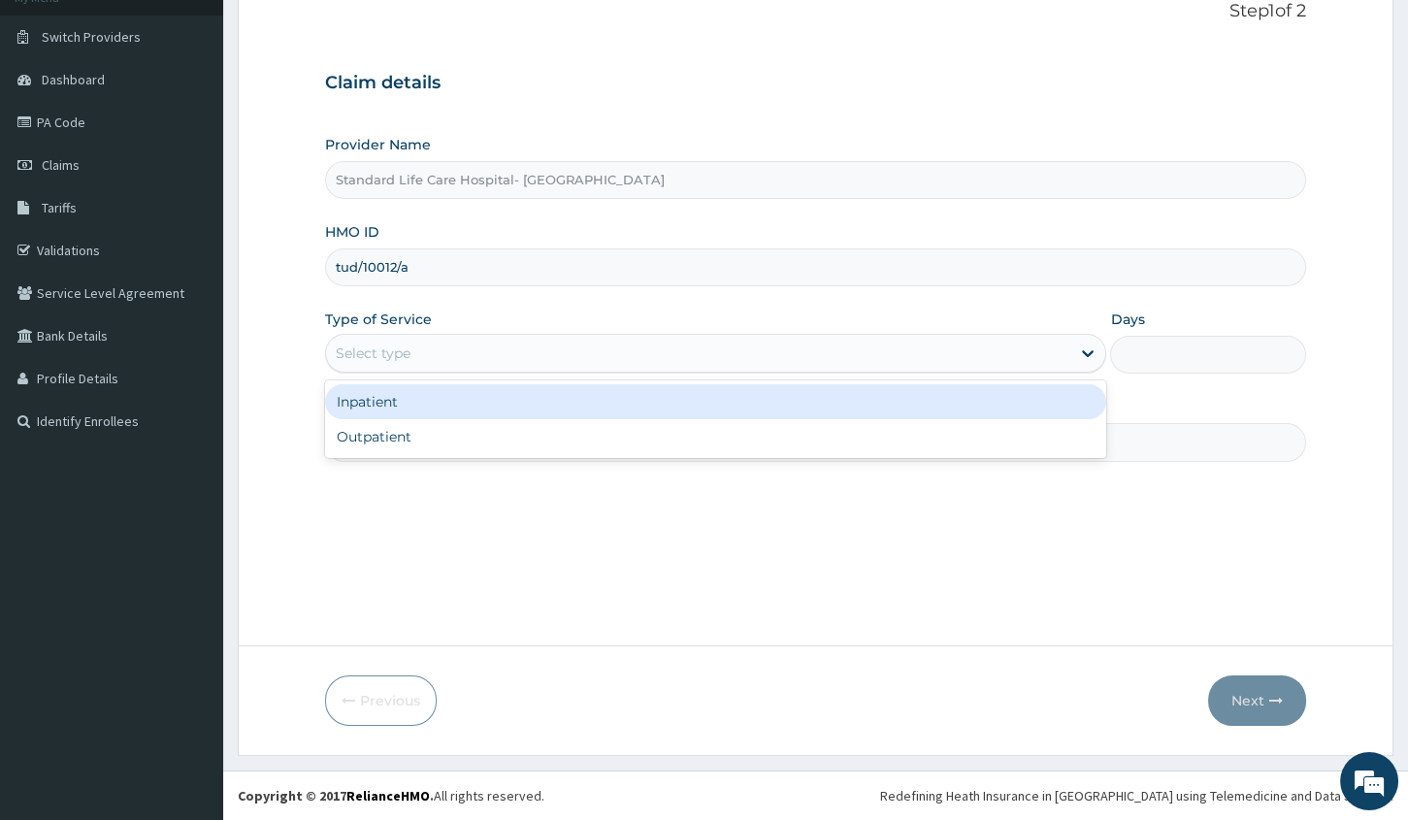
drag, startPoint x: 421, startPoint y: 357, endPoint x: 387, endPoint y: 411, distance: 64.1
click at [420, 358] on div "Select type" at bounding box center [698, 353] width 744 height 31
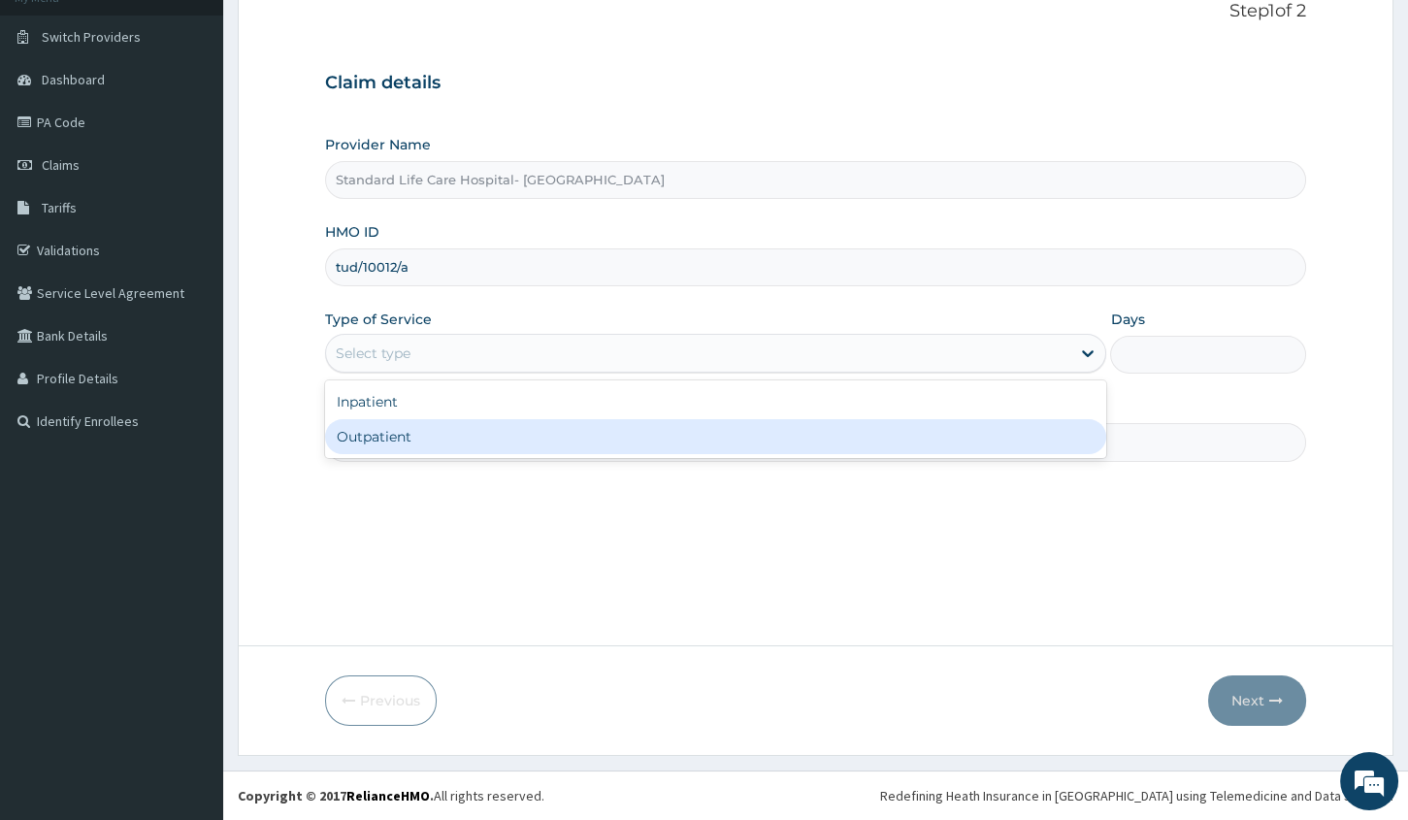
click at [378, 430] on div "Outpatient" at bounding box center [715, 436] width 781 height 35
type input "1"
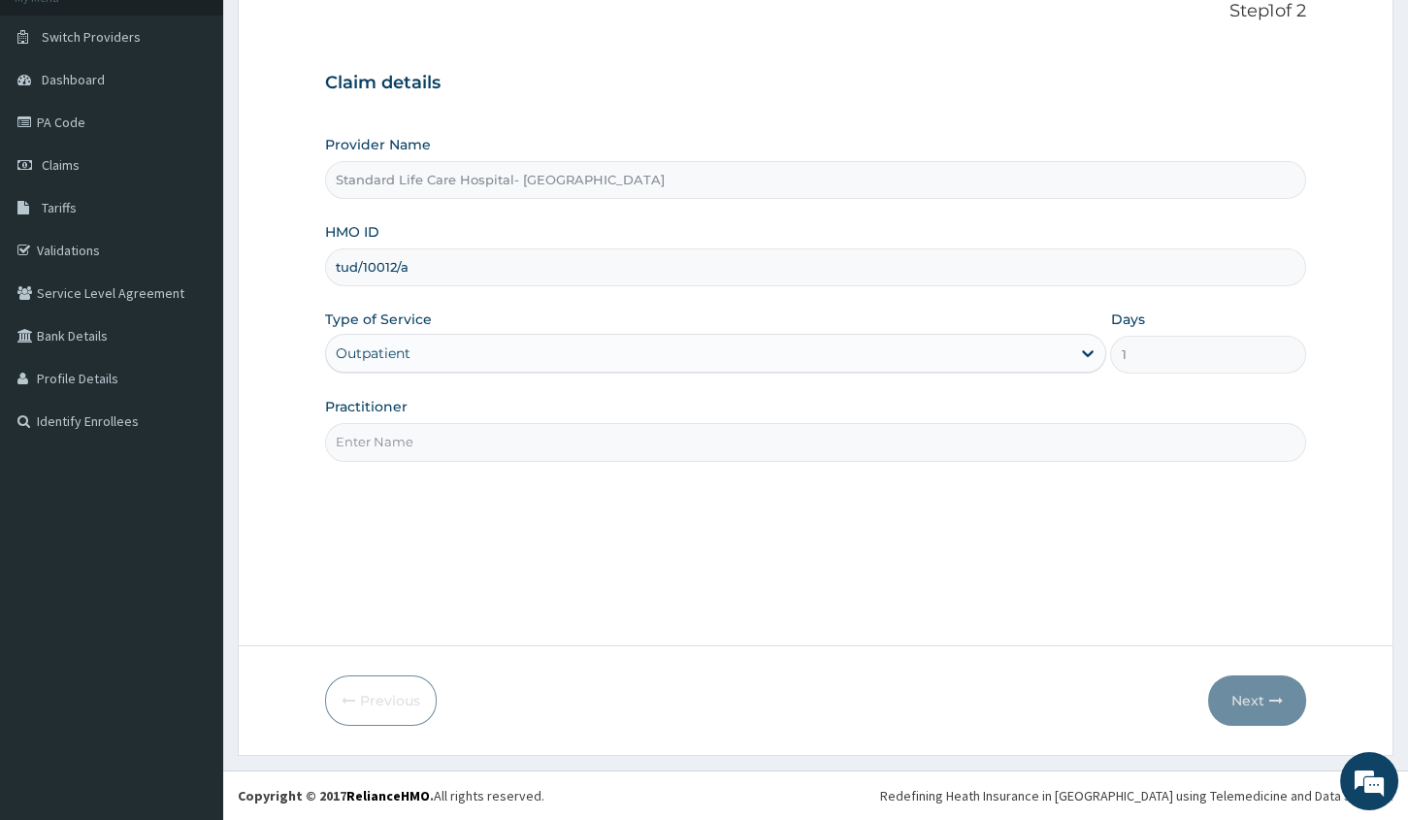
click at [398, 448] on input "Practitioner" at bounding box center [815, 442] width 981 height 38
type input "[PERSON_NAME]"
click at [1251, 702] on button "Next" at bounding box center [1257, 700] width 98 height 50
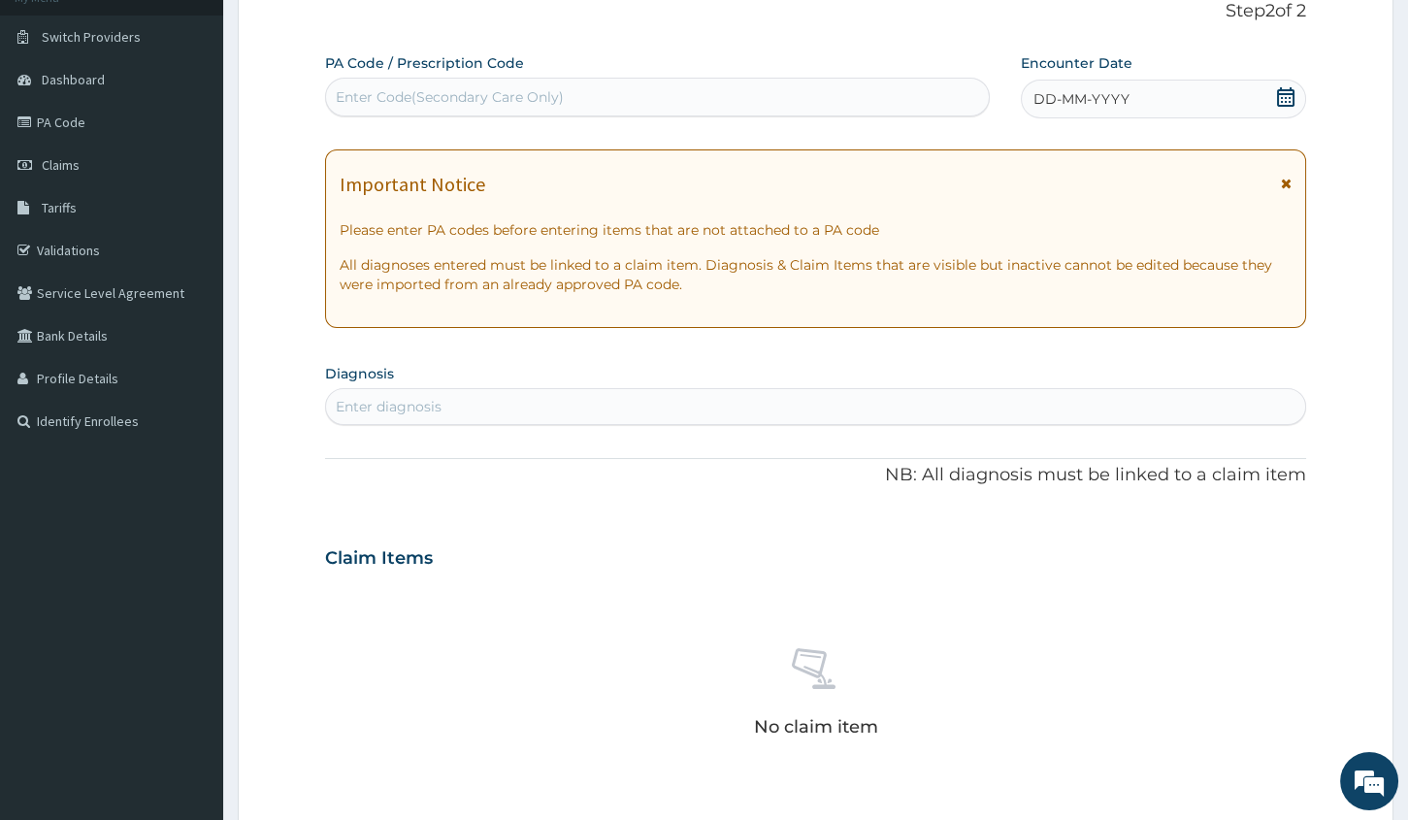
click at [1283, 103] on icon at bounding box center [1285, 96] width 19 height 19
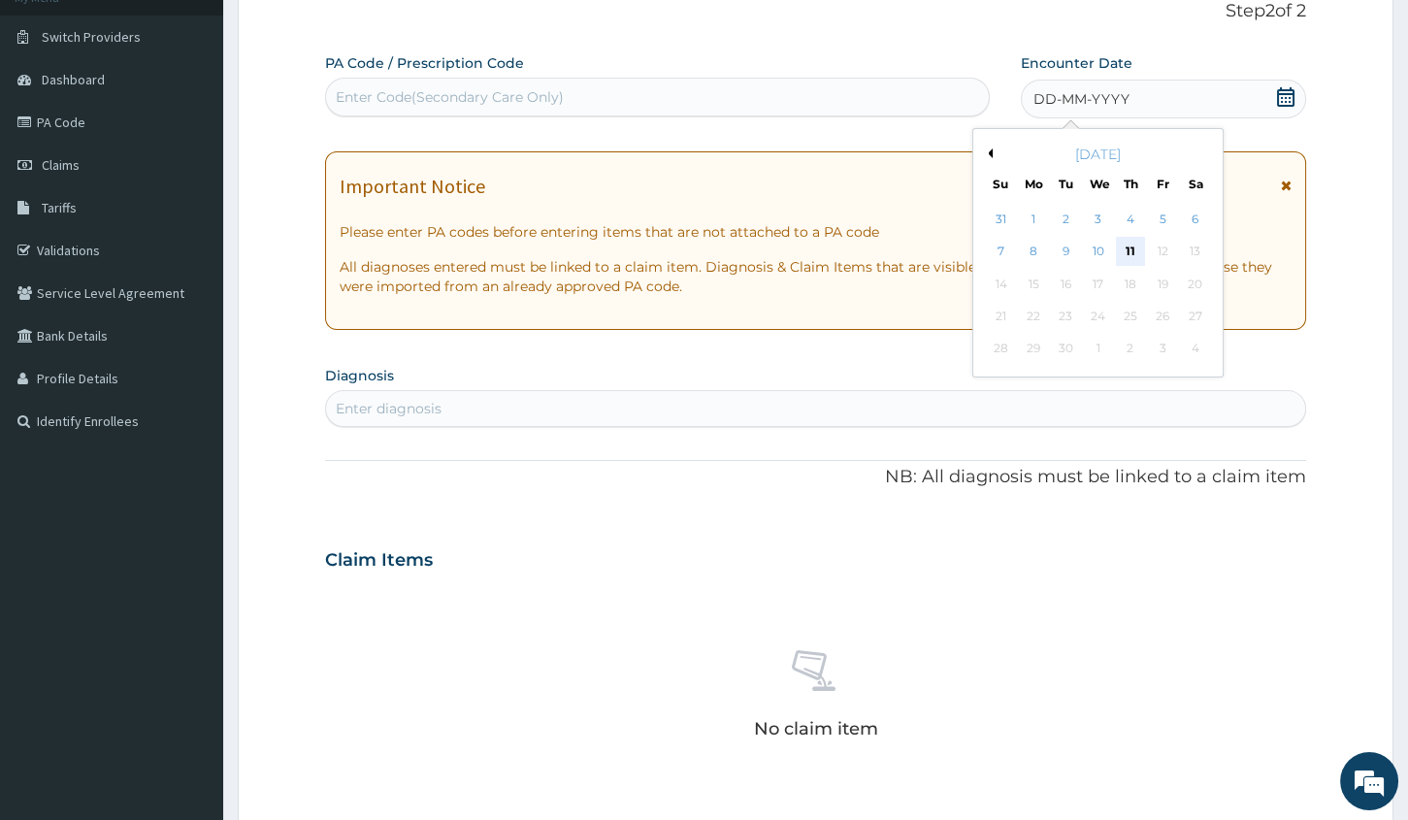
click at [1123, 250] on div "11" at bounding box center [1130, 252] width 29 height 29
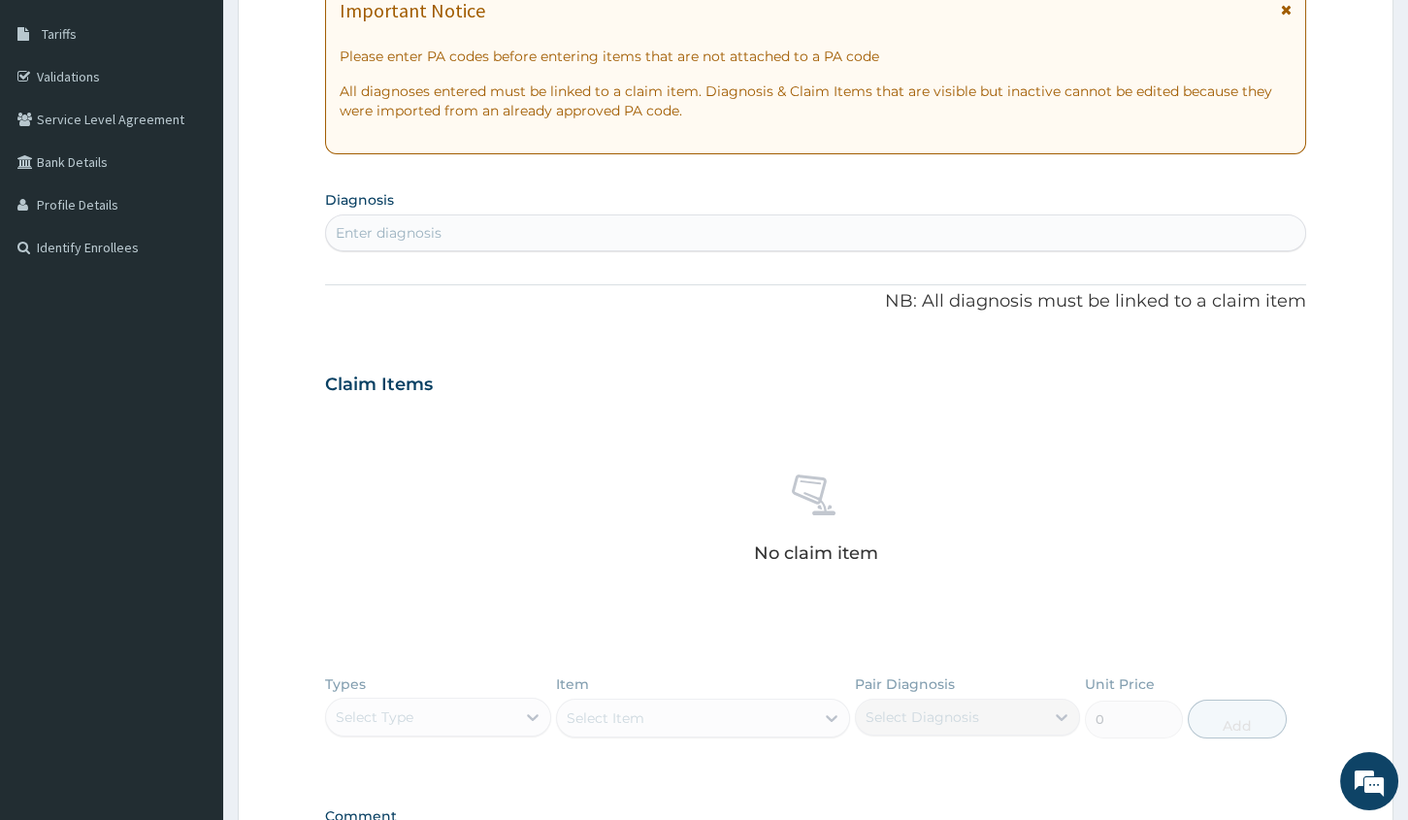
scroll to position [308, 0]
click at [510, 222] on div "Enter diagnosis" at bounding box center [815, 229] width 979 height 31
type input "vagina"
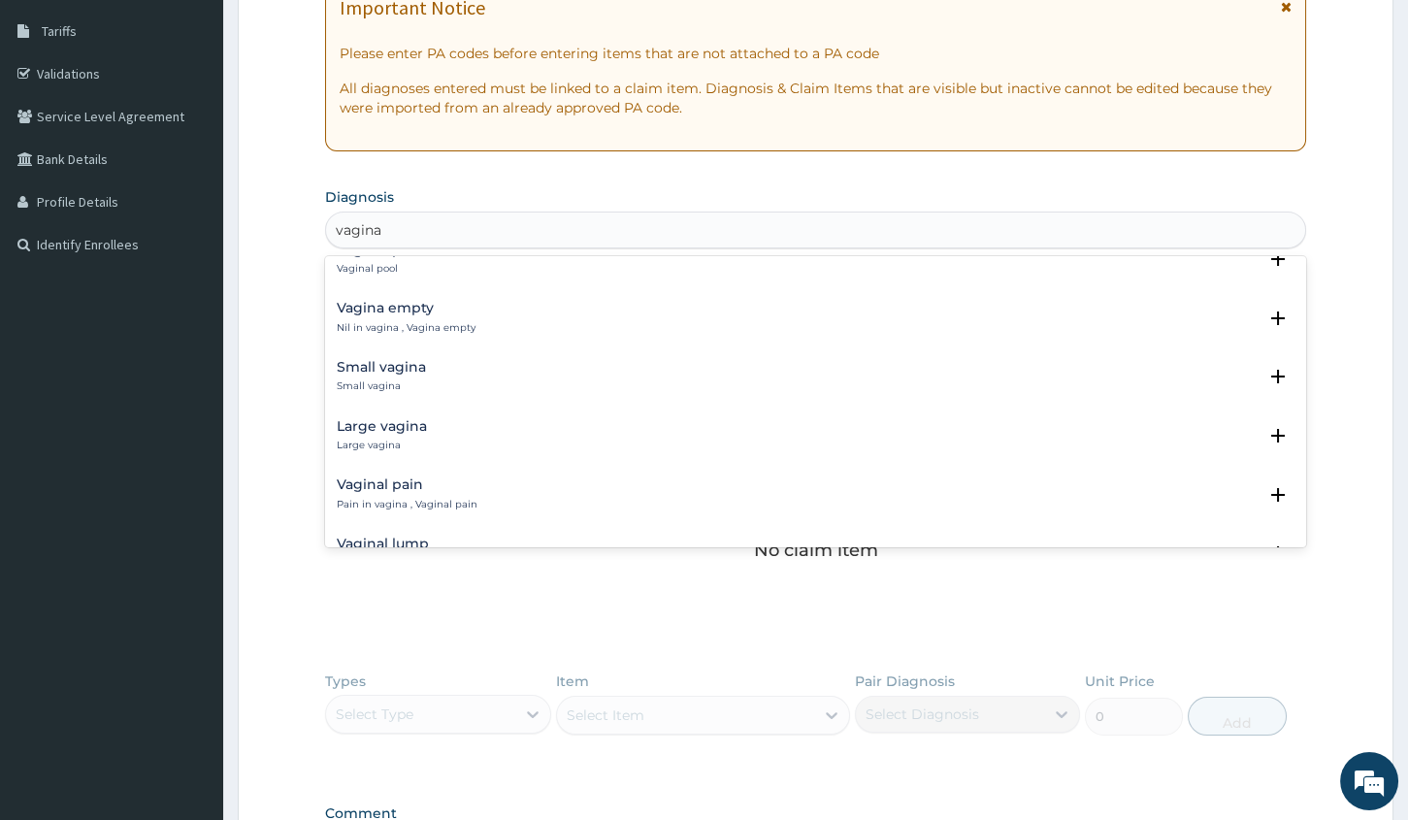
scroll to position [529, 0]
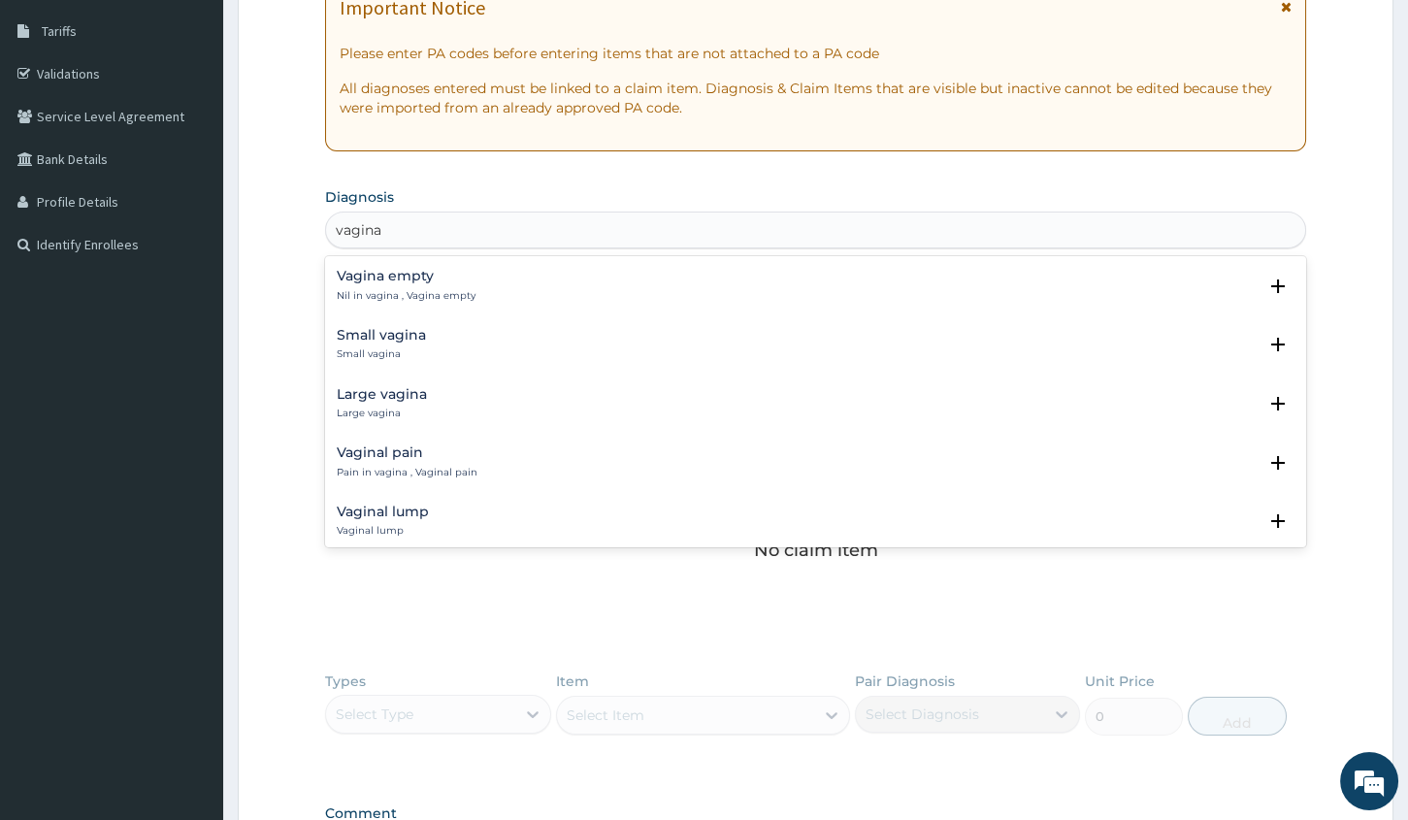
click at [395, 334] on h4 "Small vagina" at bounding box center [381, 335] width 89 height 15
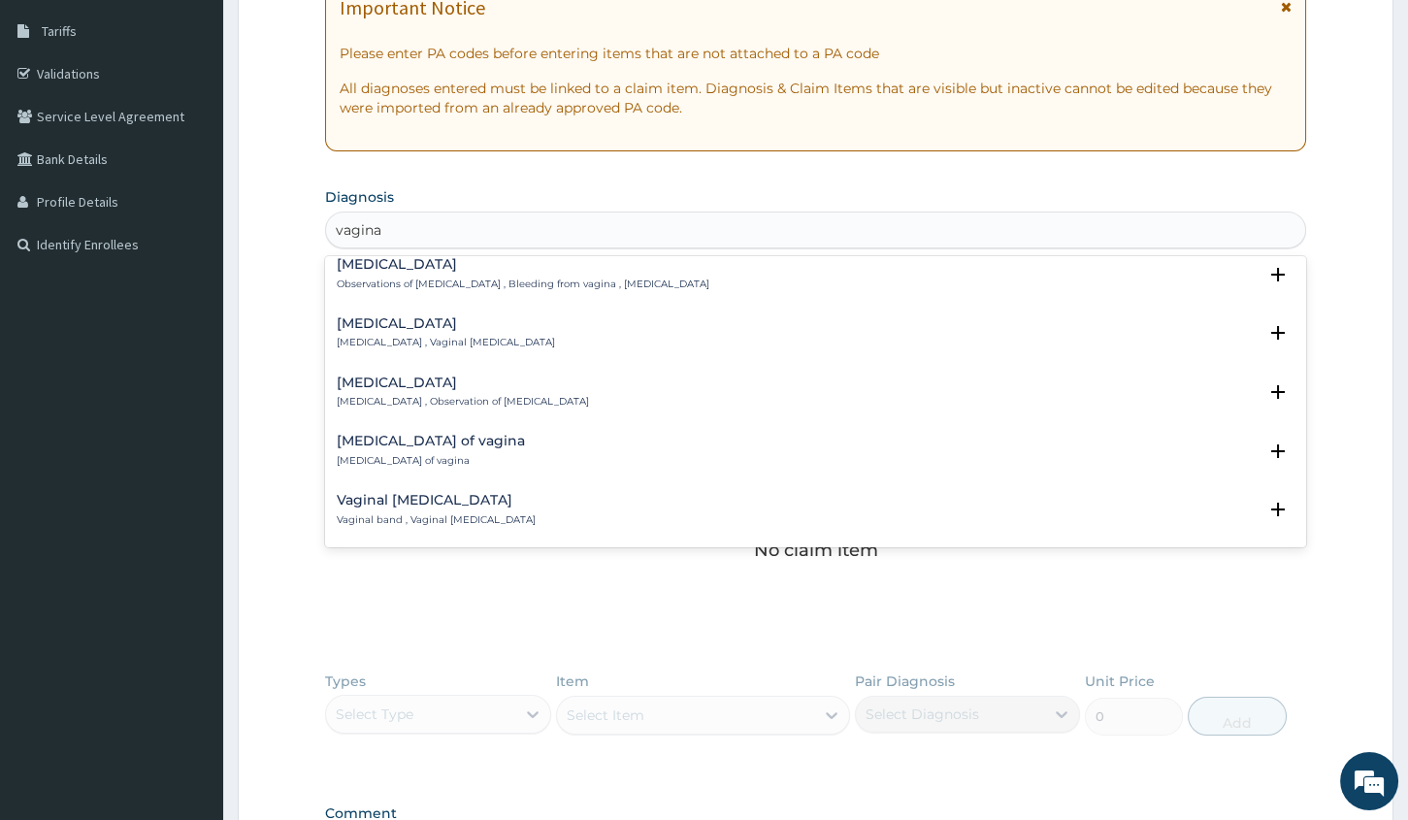
scroll to position [2734, 0]
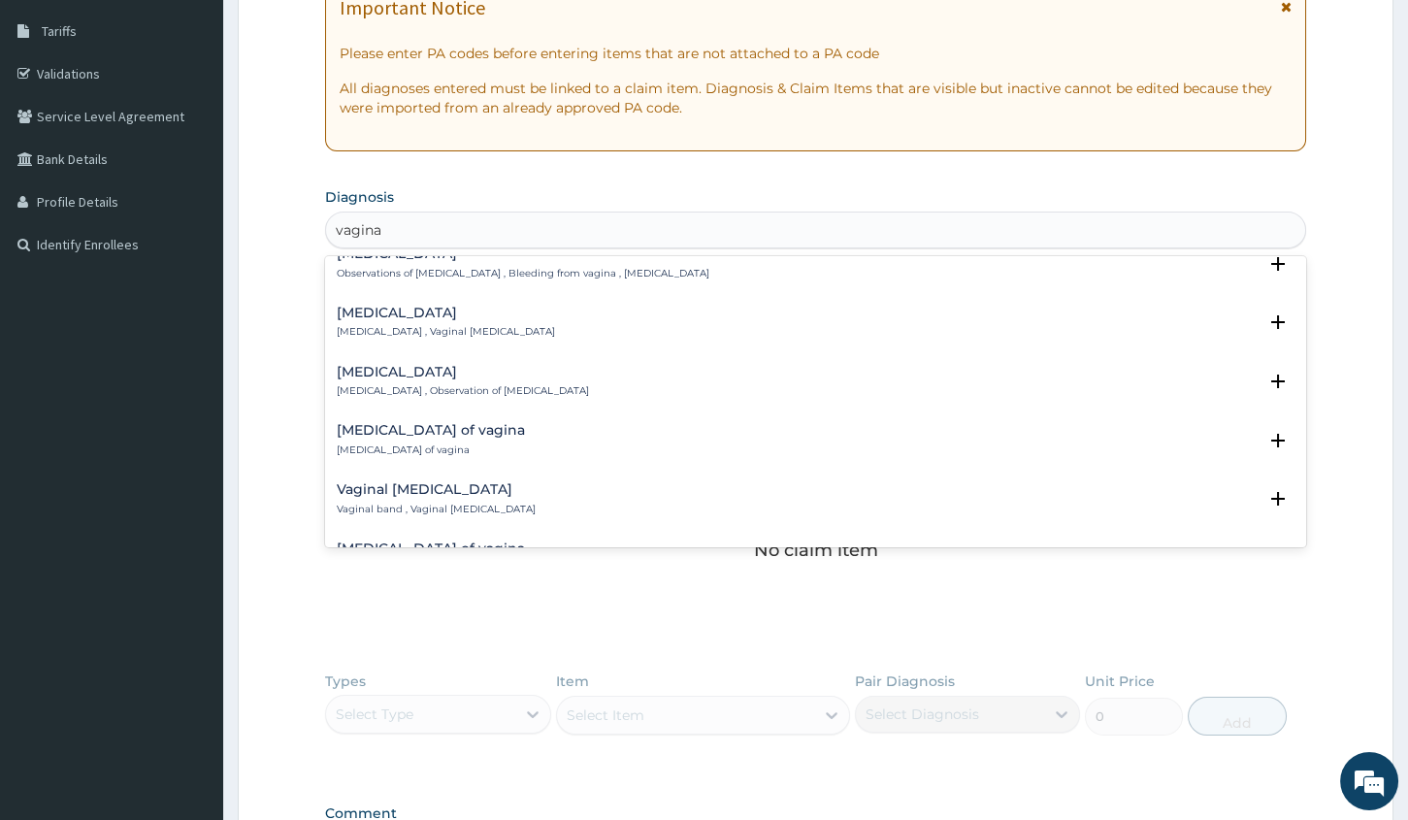
click at [402, 381] on div "Vaginal discharge Vaginal discharge , Observation of vaginal discharge" at bounding box center [463, 382] width 252 height 34
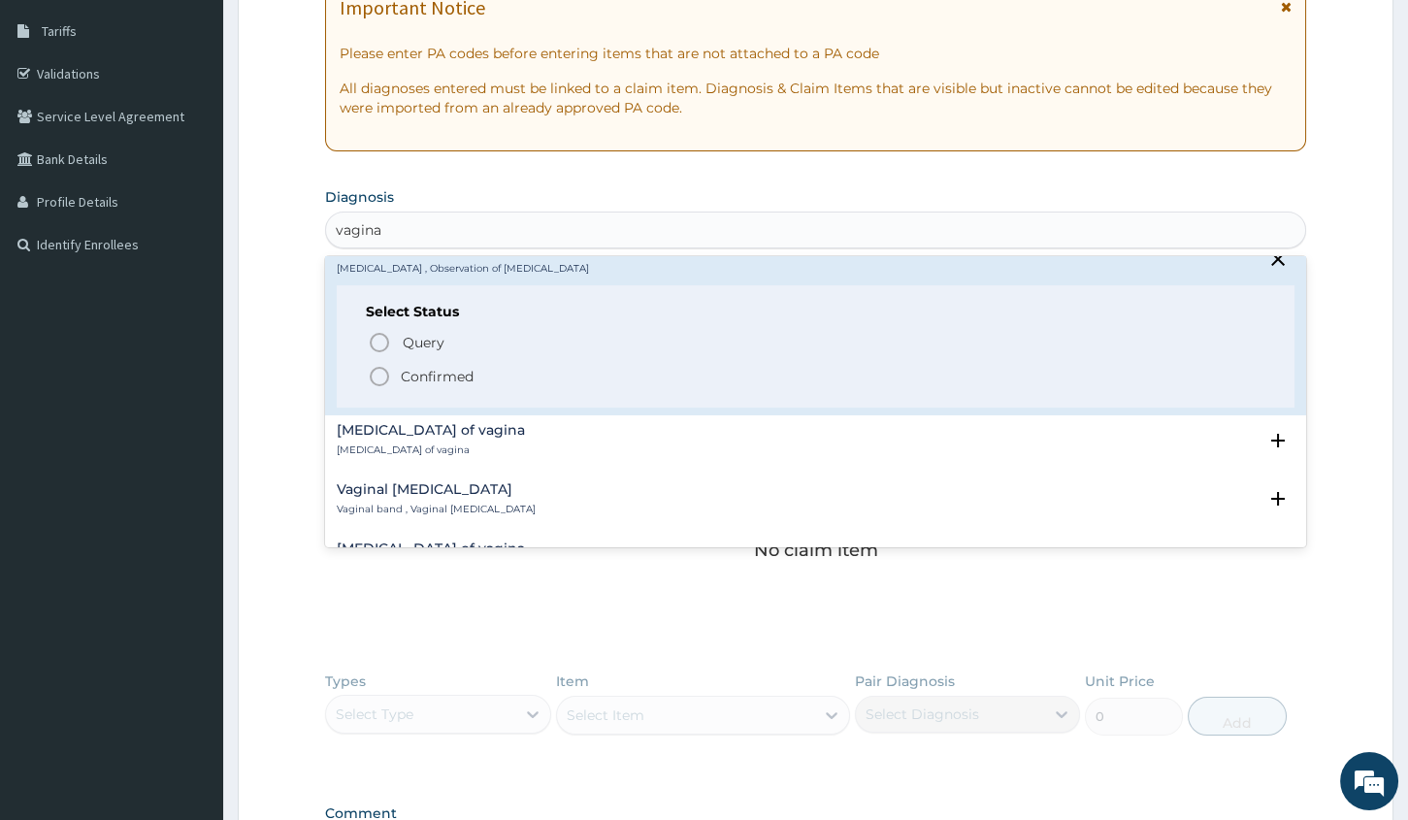
drag, startPoint x: 387, startPoint y: 373, endPoint x: 377, endPoint y: 378, distance: 10.8
click at [385, 373] on icon "status option filled" at bounding box center [379, 376] width 23 height 23
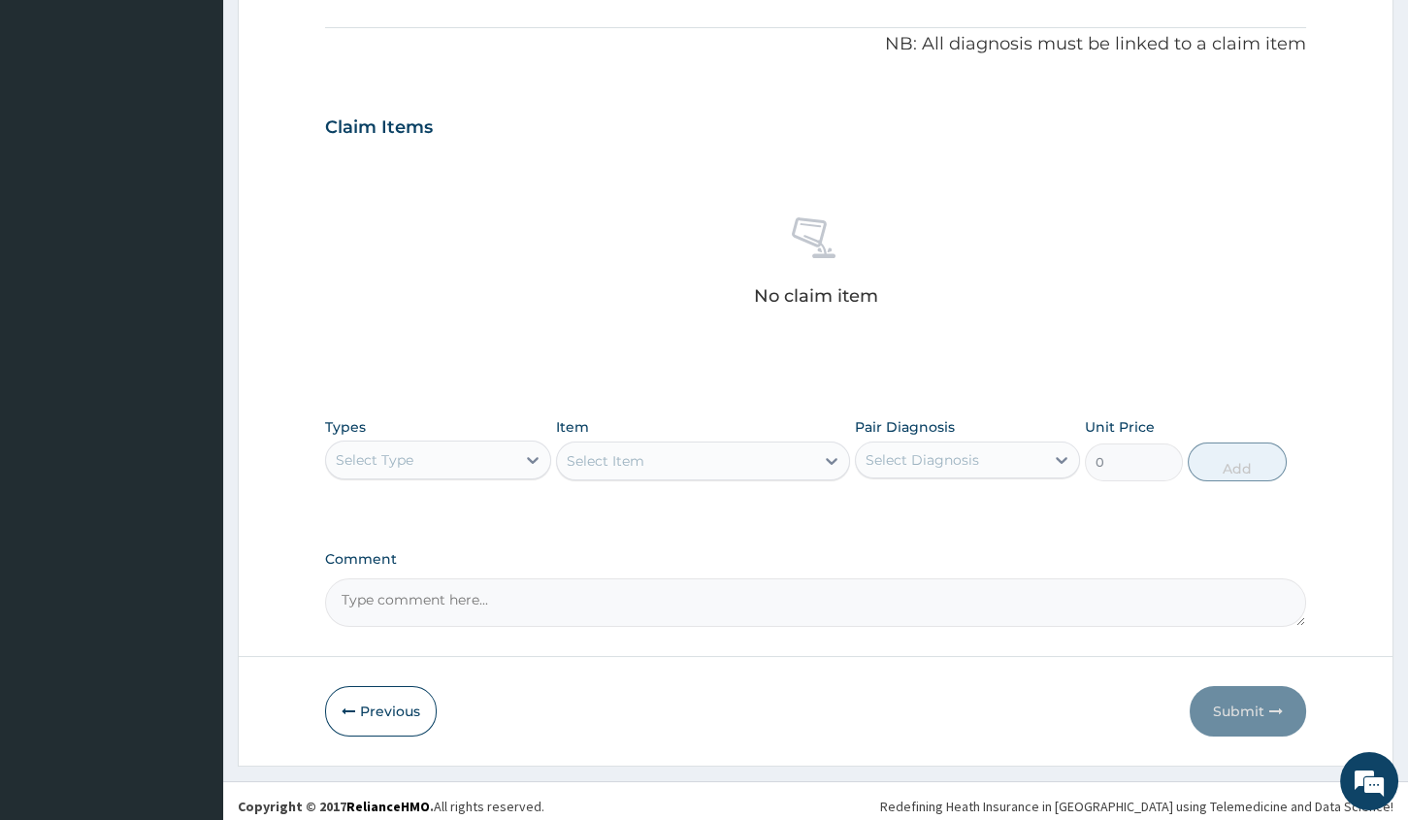
scroll to position [578, 0]
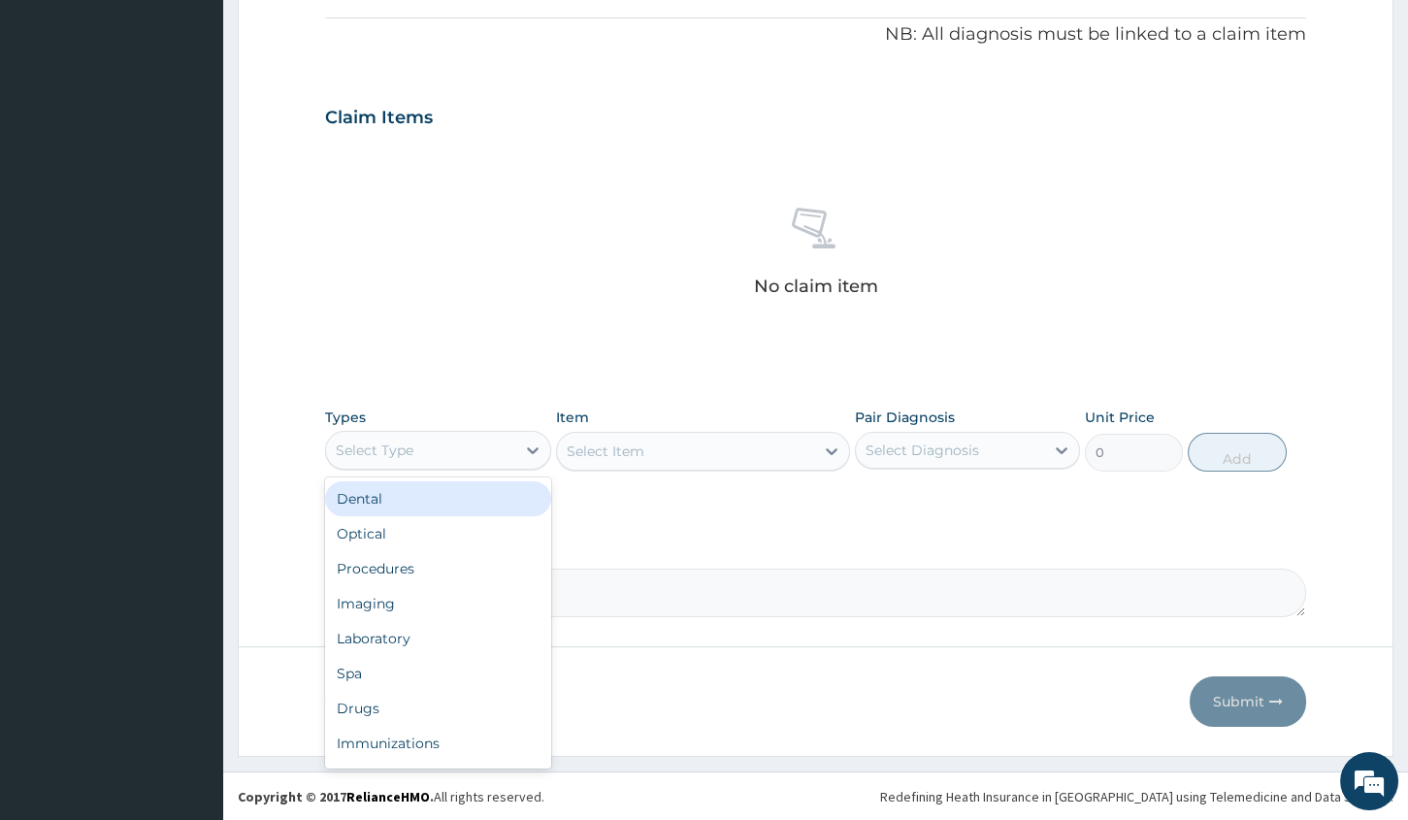
click at [460, 456] on div "Select Type" at bounding box center [420, 450] width 188 height 31
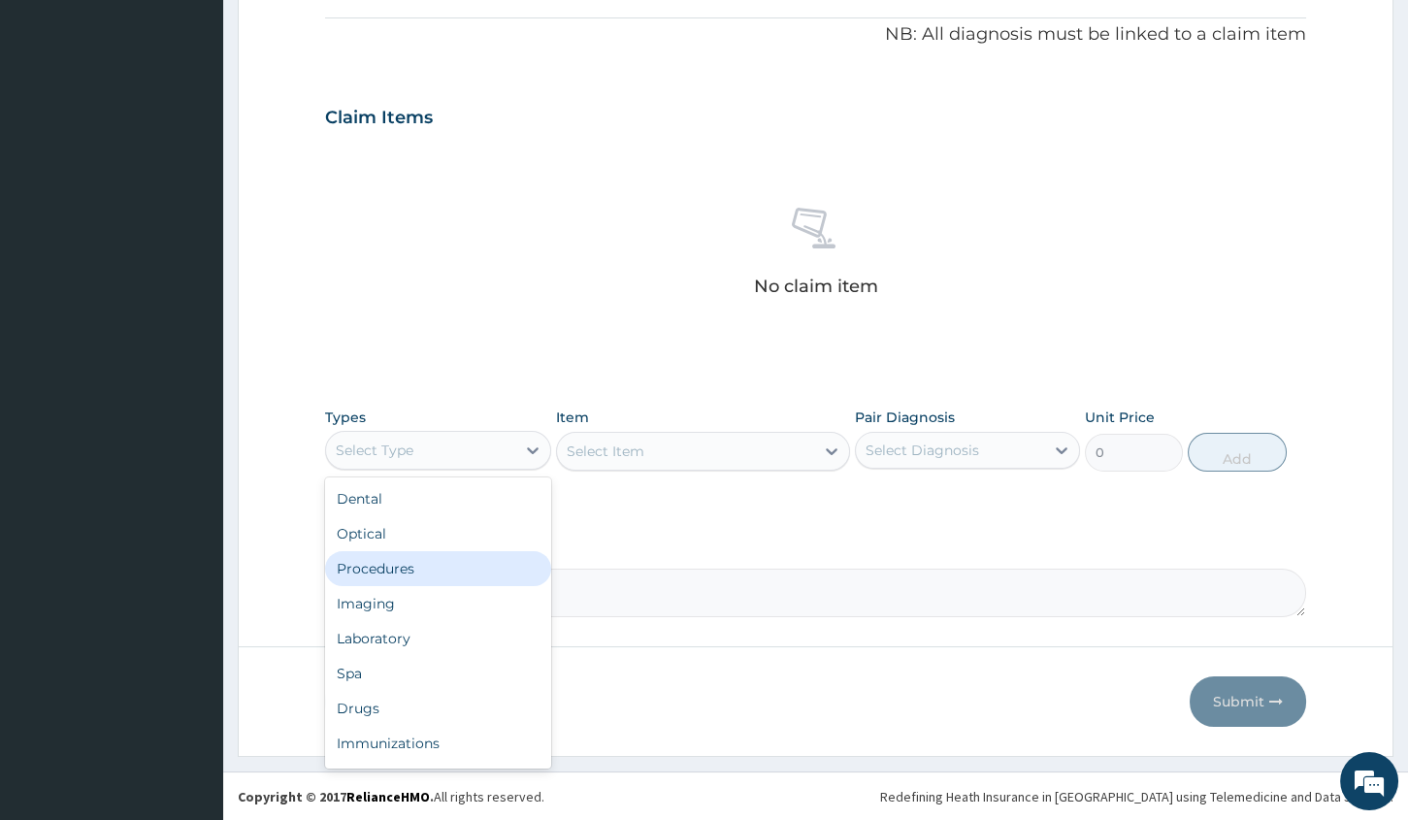
click at [381, 561] on div "Procedures" at bounding box center [437, 568] width 225 height 35
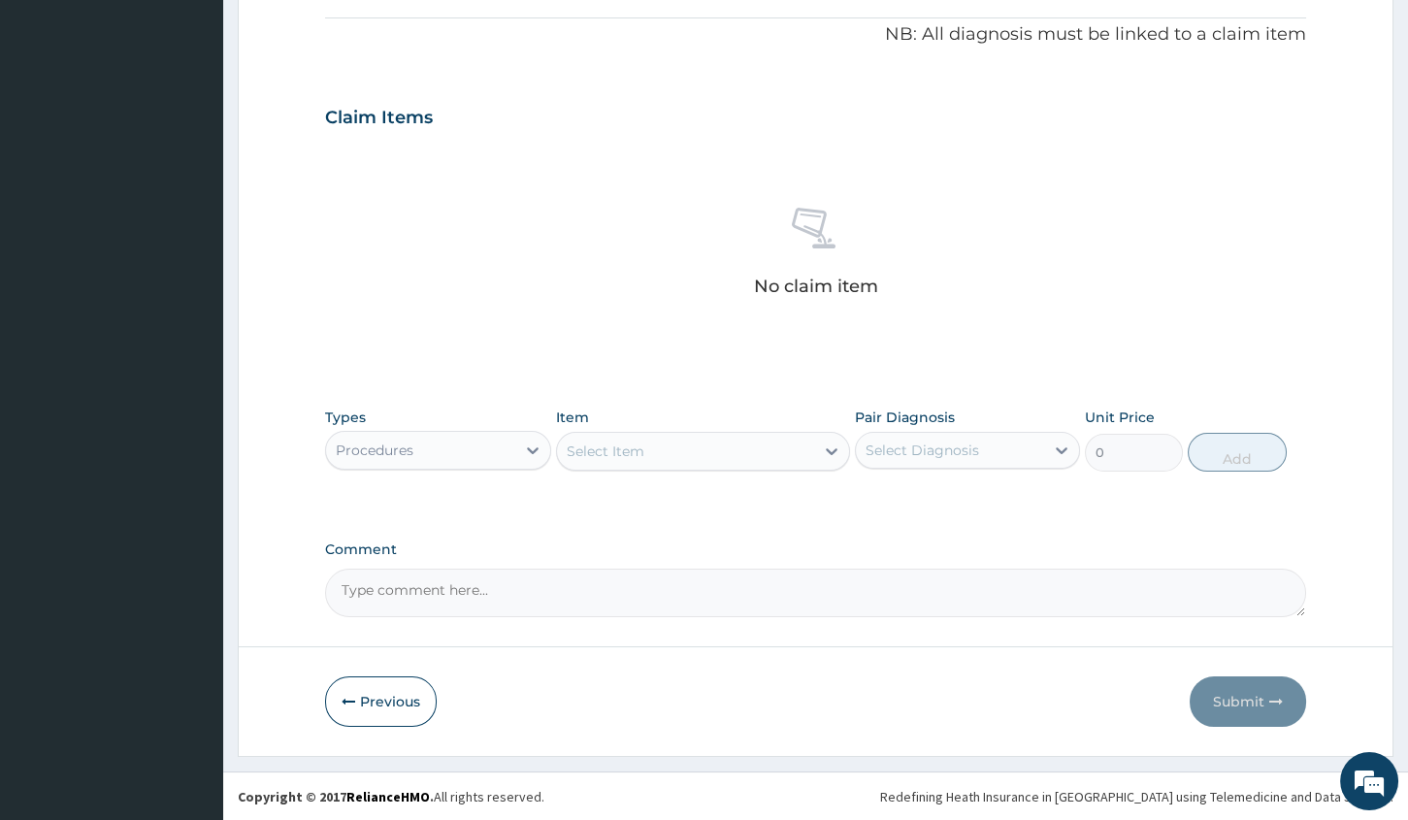
click at [627, 459] on div "Select Item" at bounding box center [606, 450] width 78 height 19
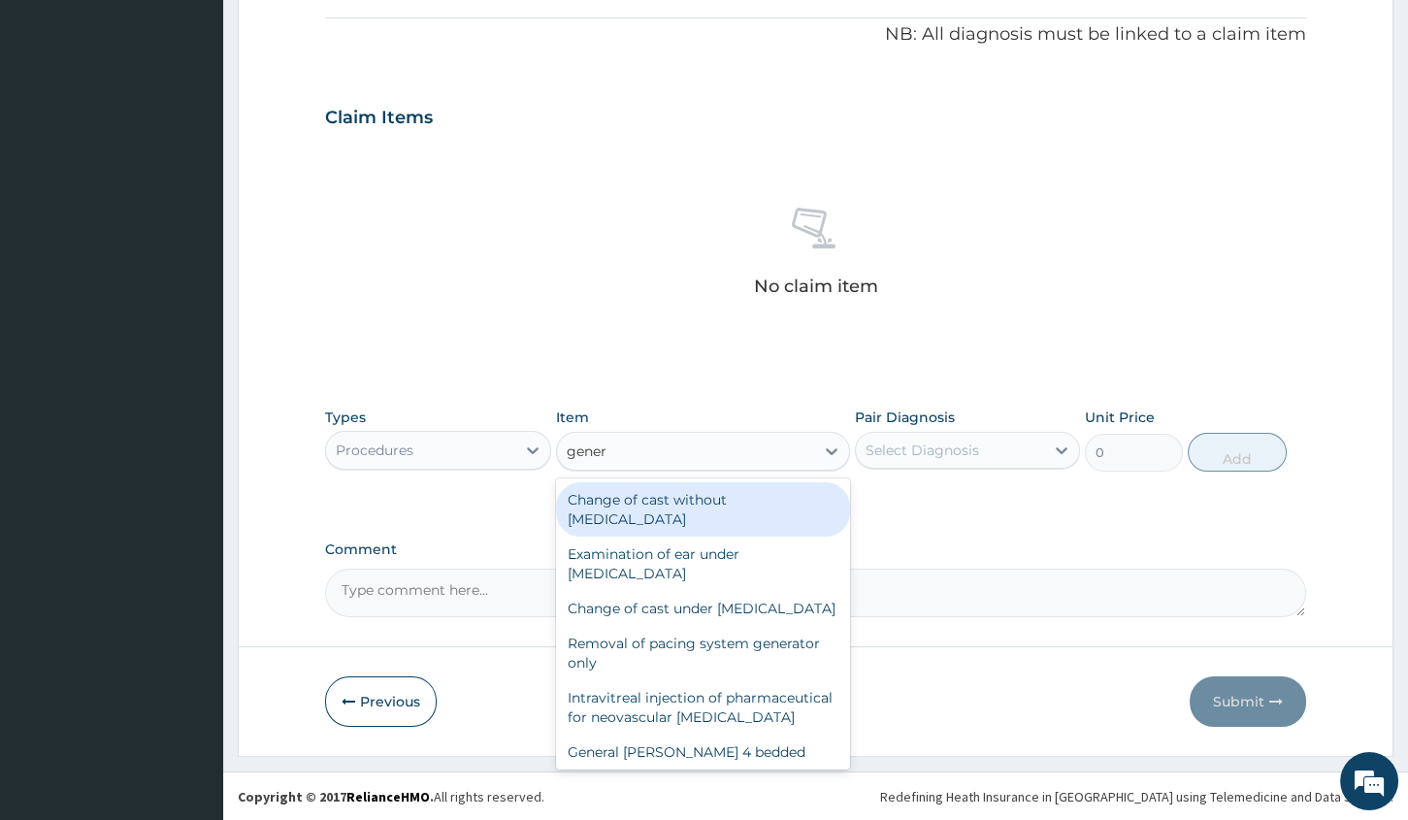
type input "genera"
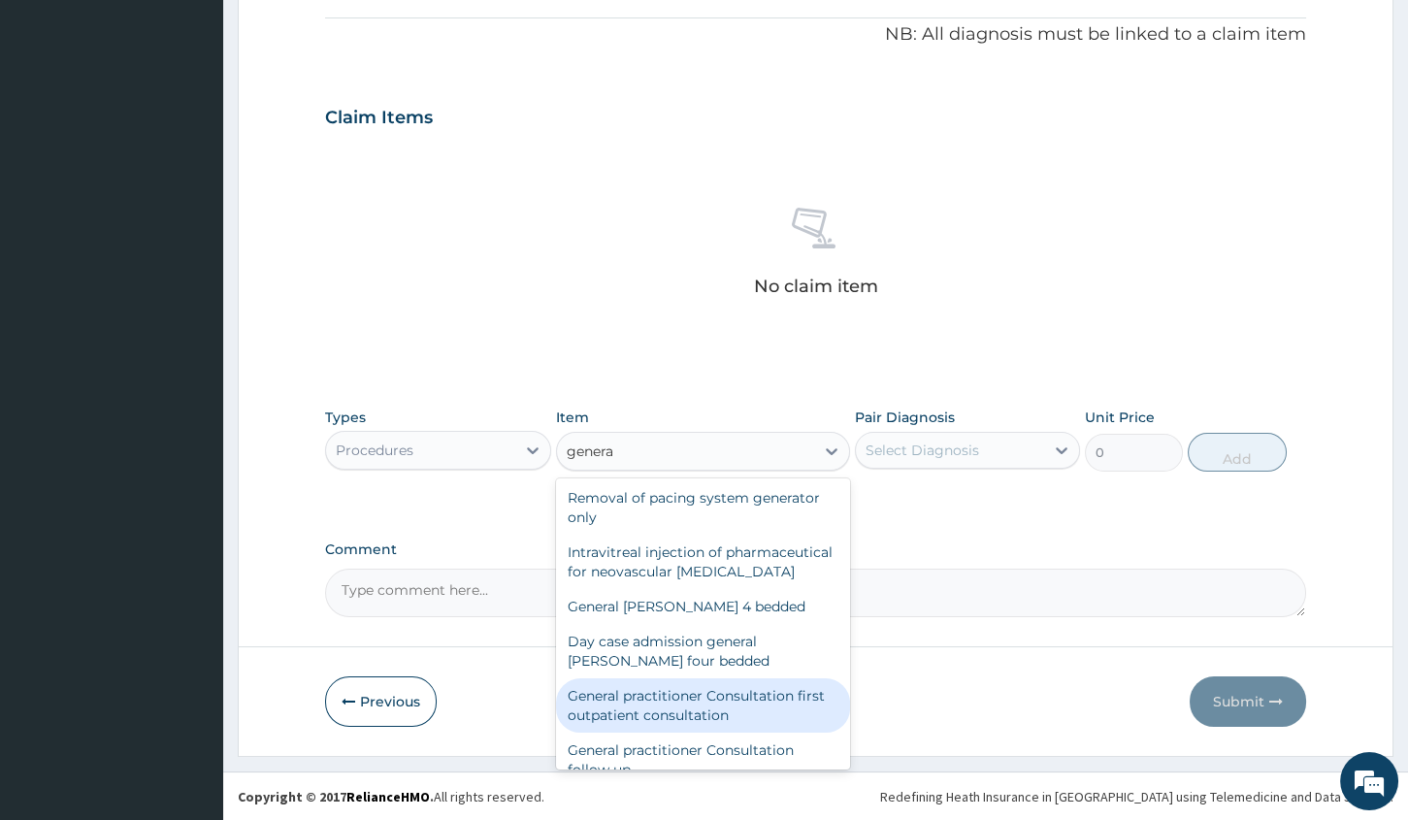
scroll to position [176, 0]
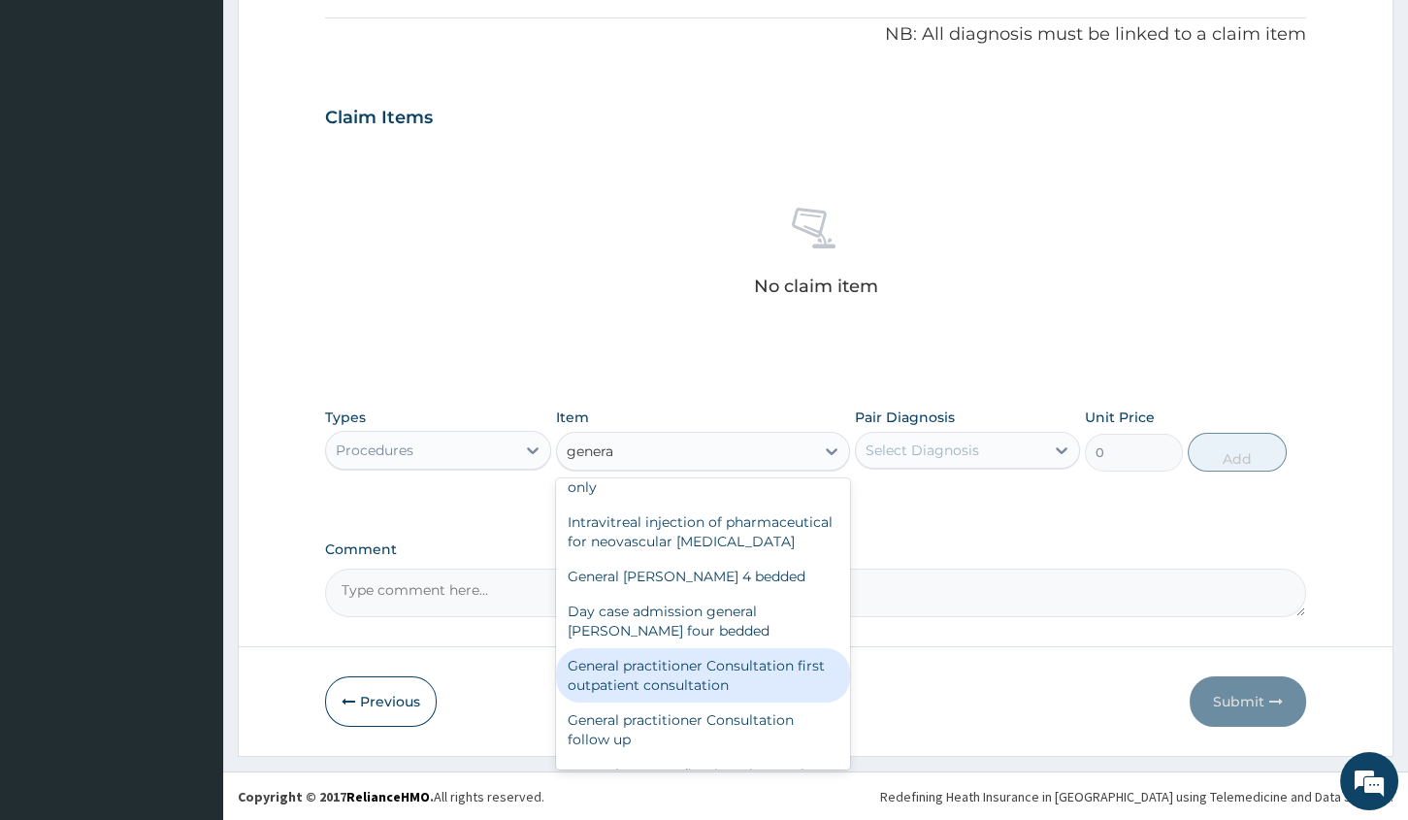
click at [649, 702] on div "General practitioner Consultation first outpatient consultation" at bounding box center [703, 675] width 294 height 54
type input "3000"
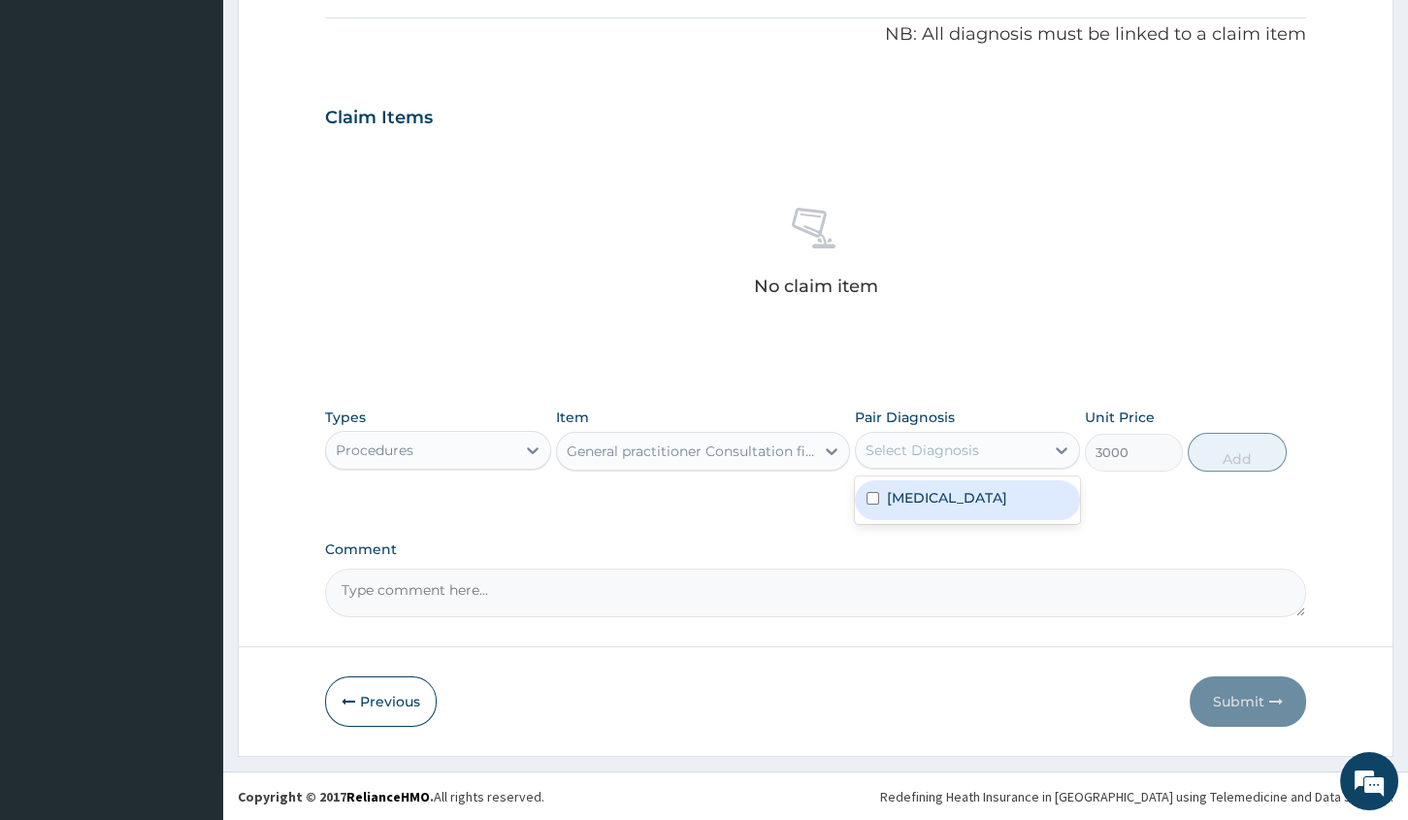
click at [898, 449] on div "Select Diagnosis" at bounding box center [921, 449] width 113 height 19
click at [884, 480] on div "Vaginal discharge" at bounding box center [967, 500] width 225 height 40
checkbox input "true"
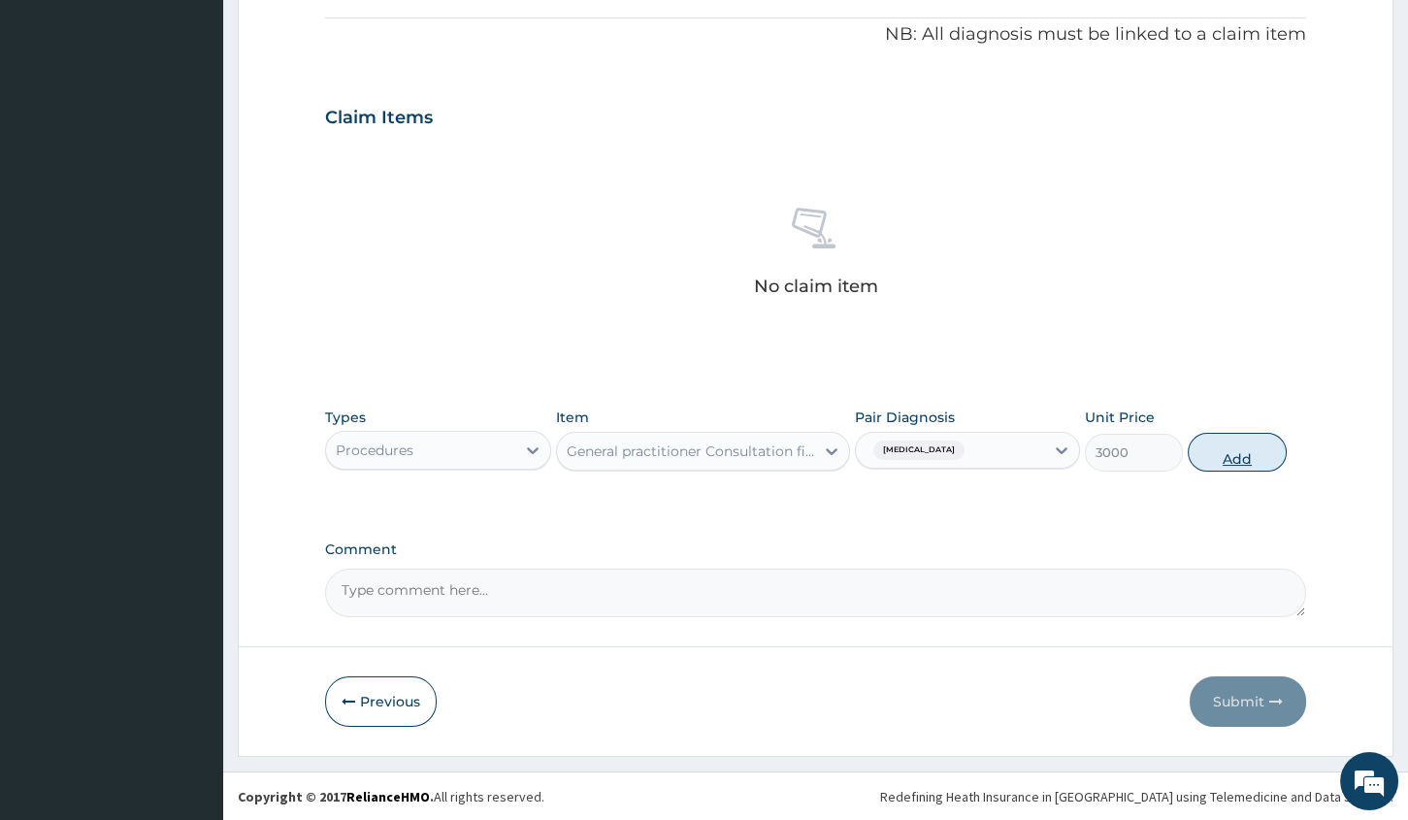
click at [1235, 456] on button "Add" at bounding box center [1236, 452] width 98 height 39
type input "0"
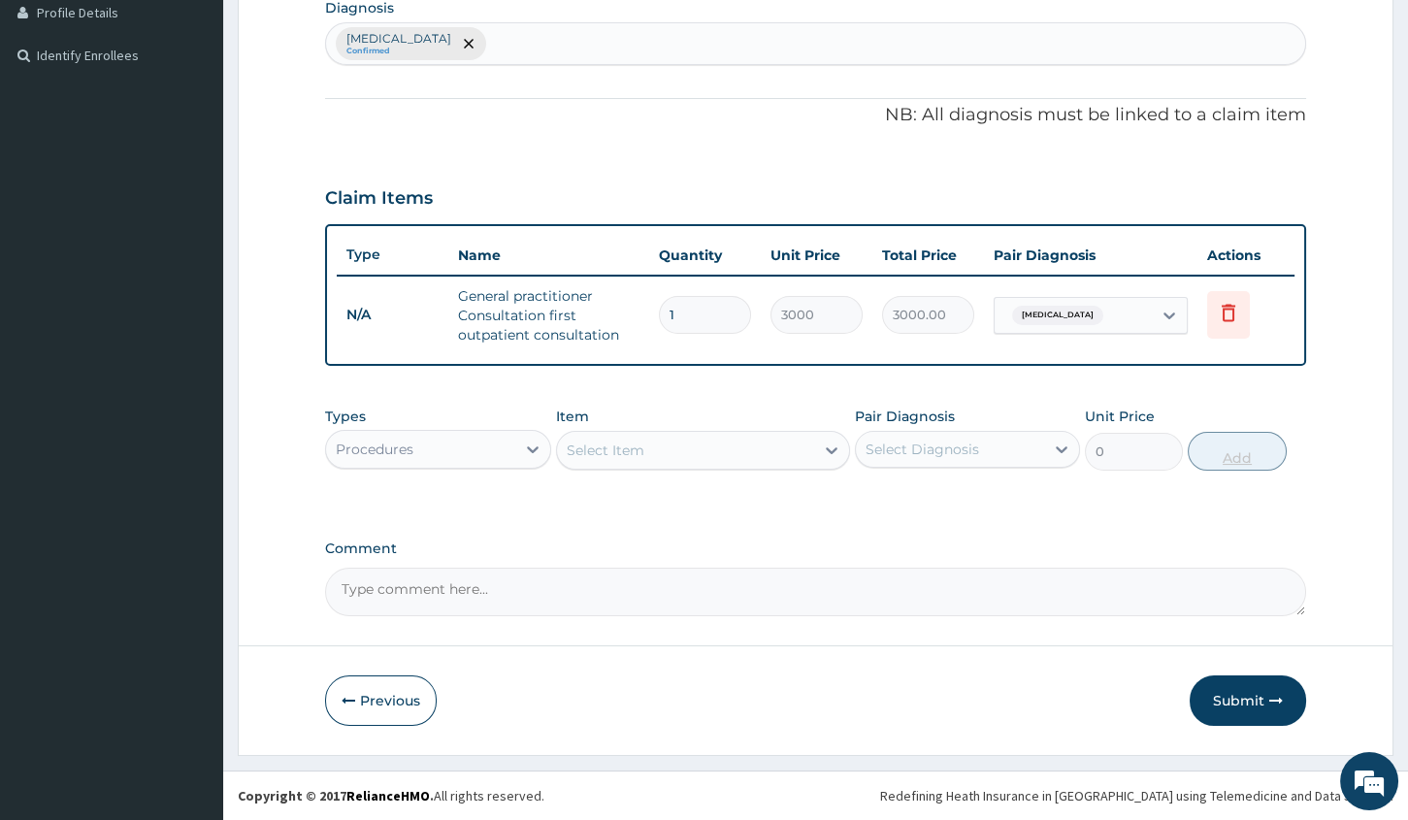
scroll to position [496, 0]
click at [426, 455] on div "Procedures" at bounding box center [420, 451] width 188 height 31
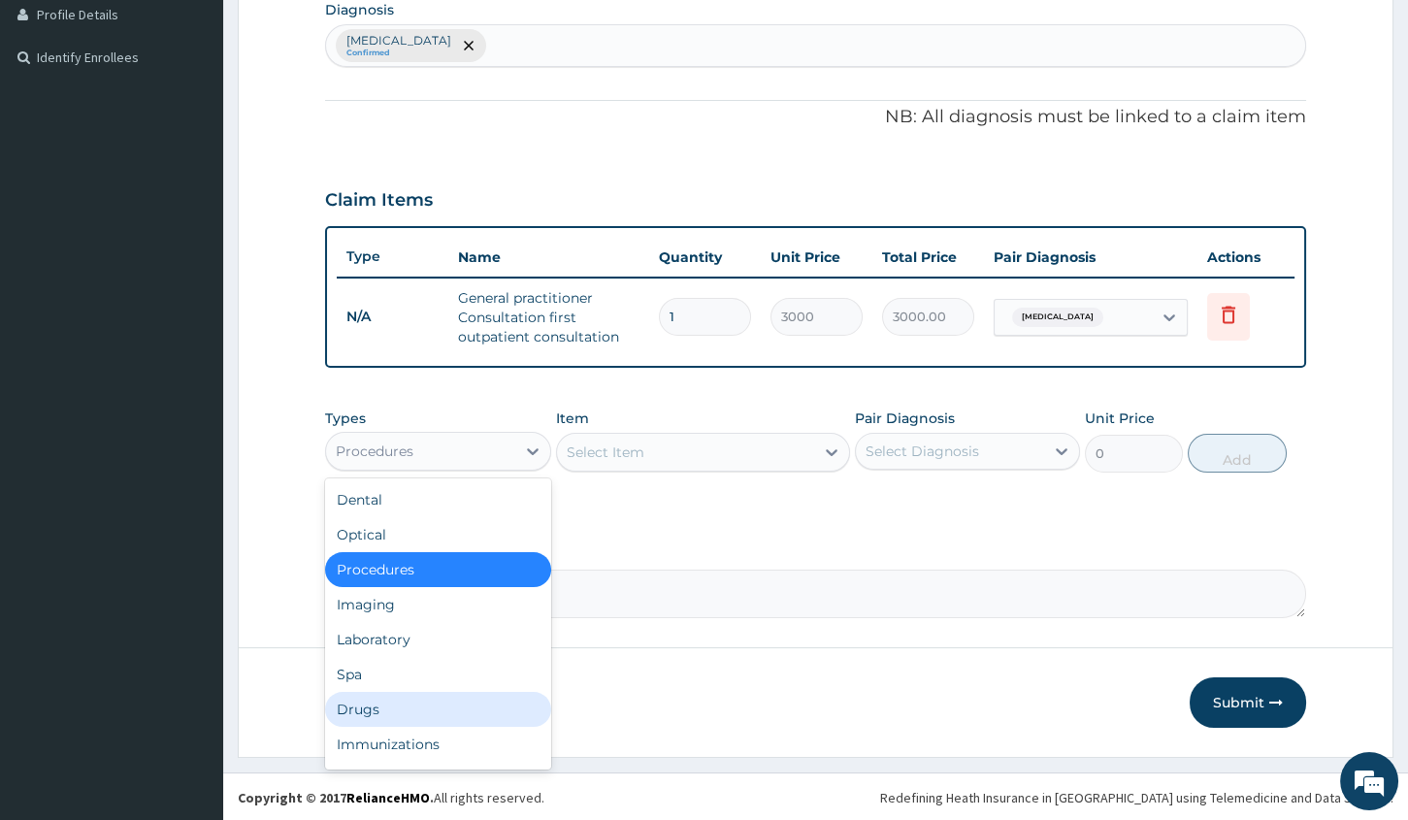
click at [359, 703] on div "Drugs" at bounding box center [437, 709] width 225 height 35
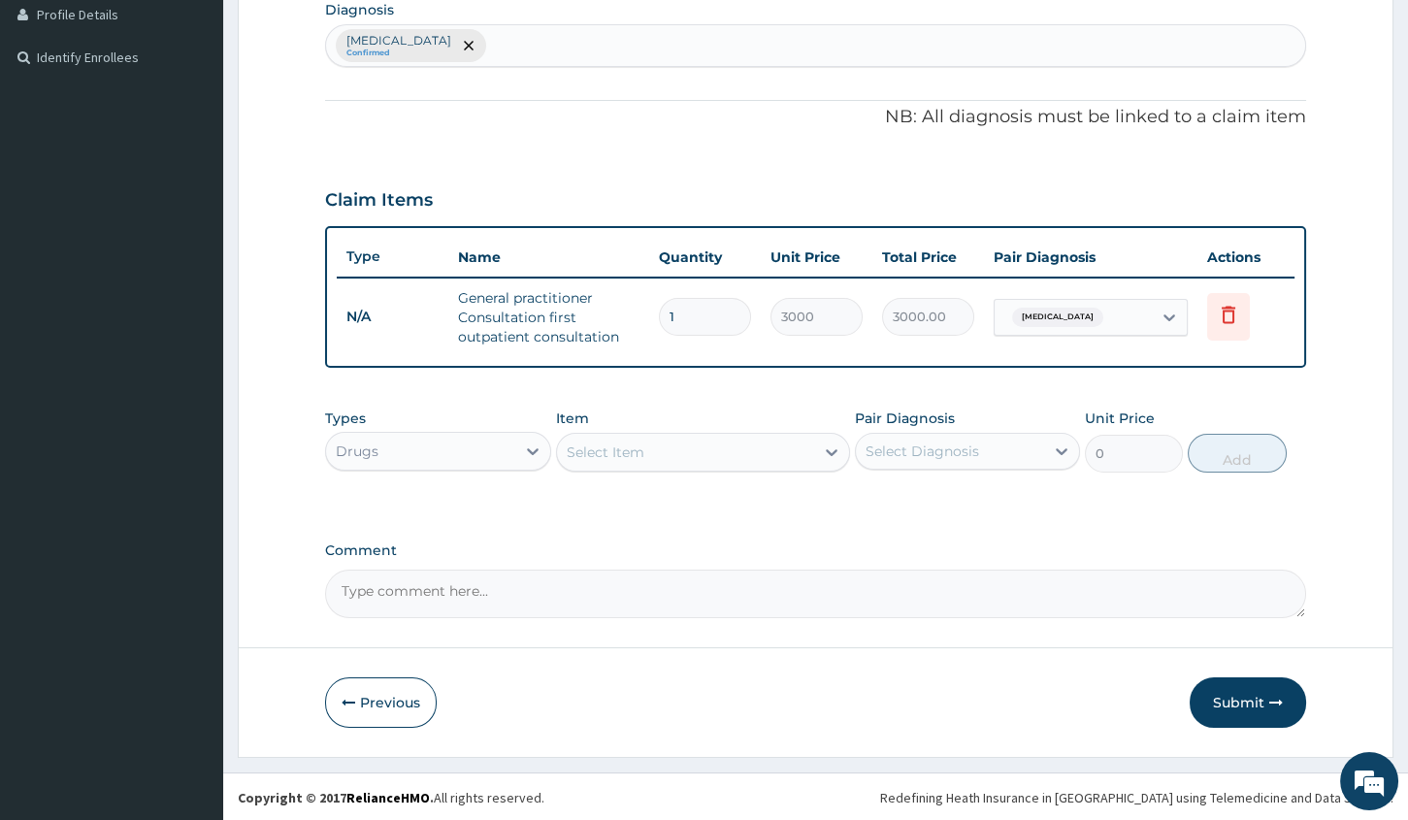
click at [670, 446] on div "Select Item" at bounding box center [685, 452] width 257 height 31
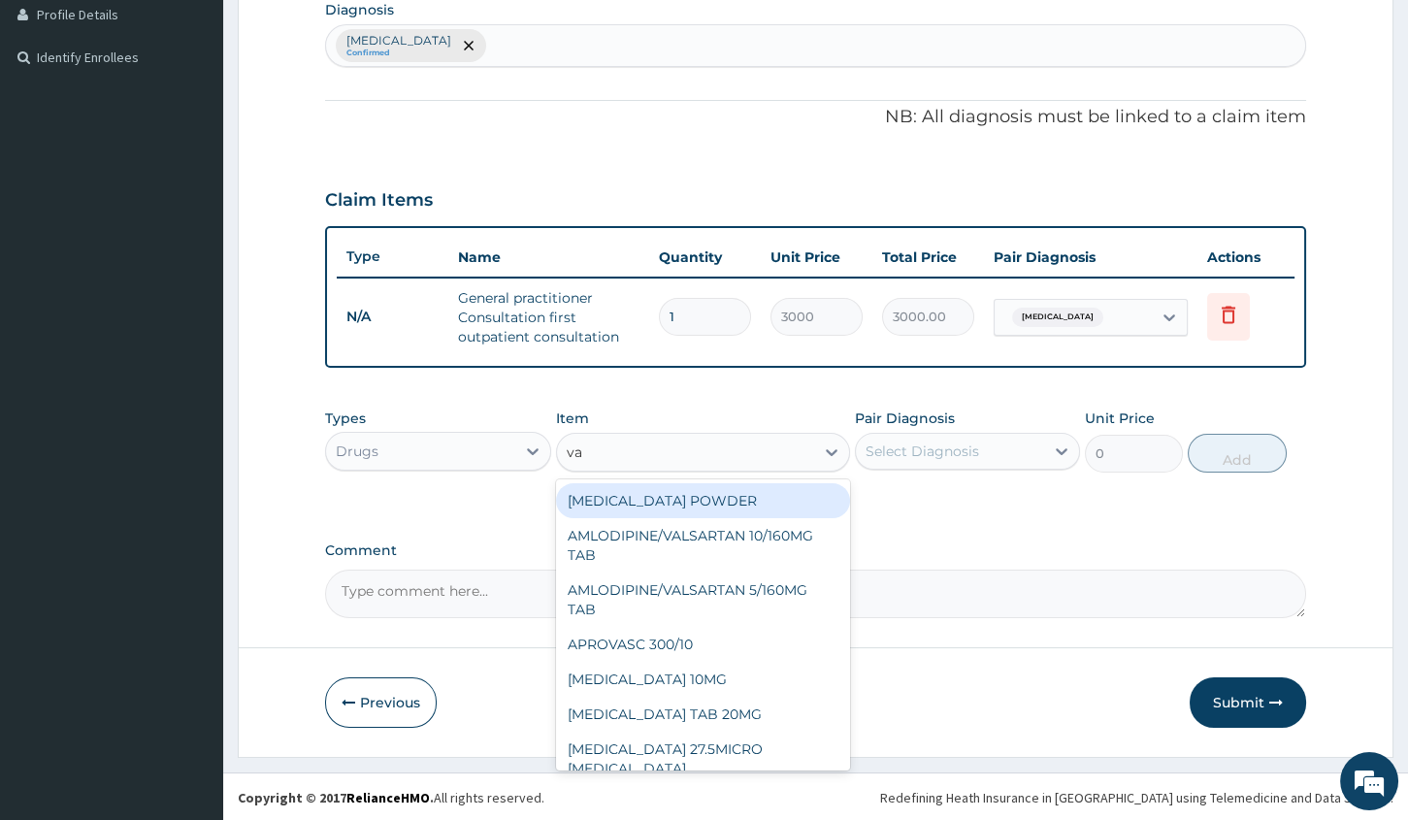
type input "vag"
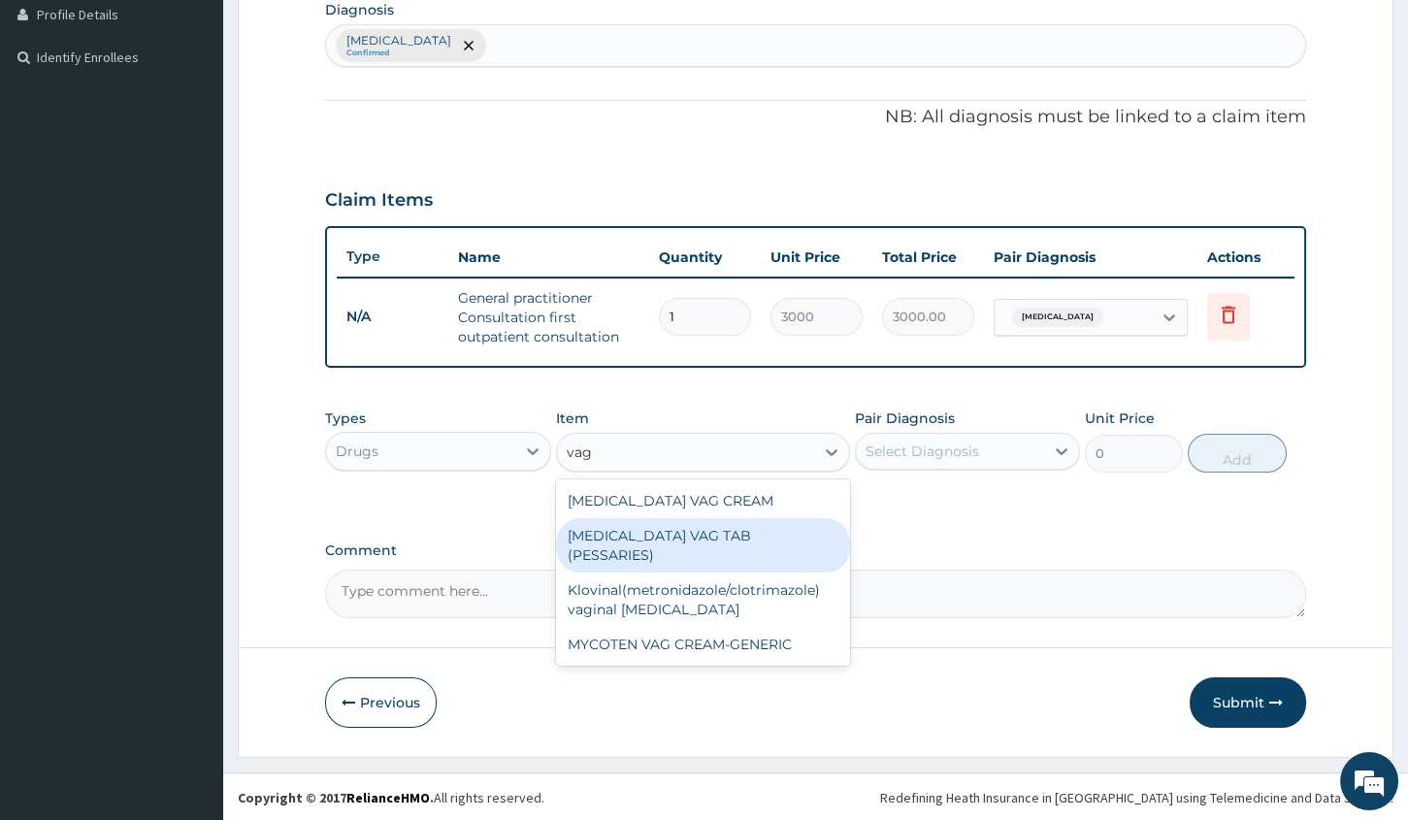
click at [655, 525] on div "CLOTRIMAZOLE VAG TAB (PESSARIES)" at bounding box center [703, 545] width 294 height 54
type input "288.74475"
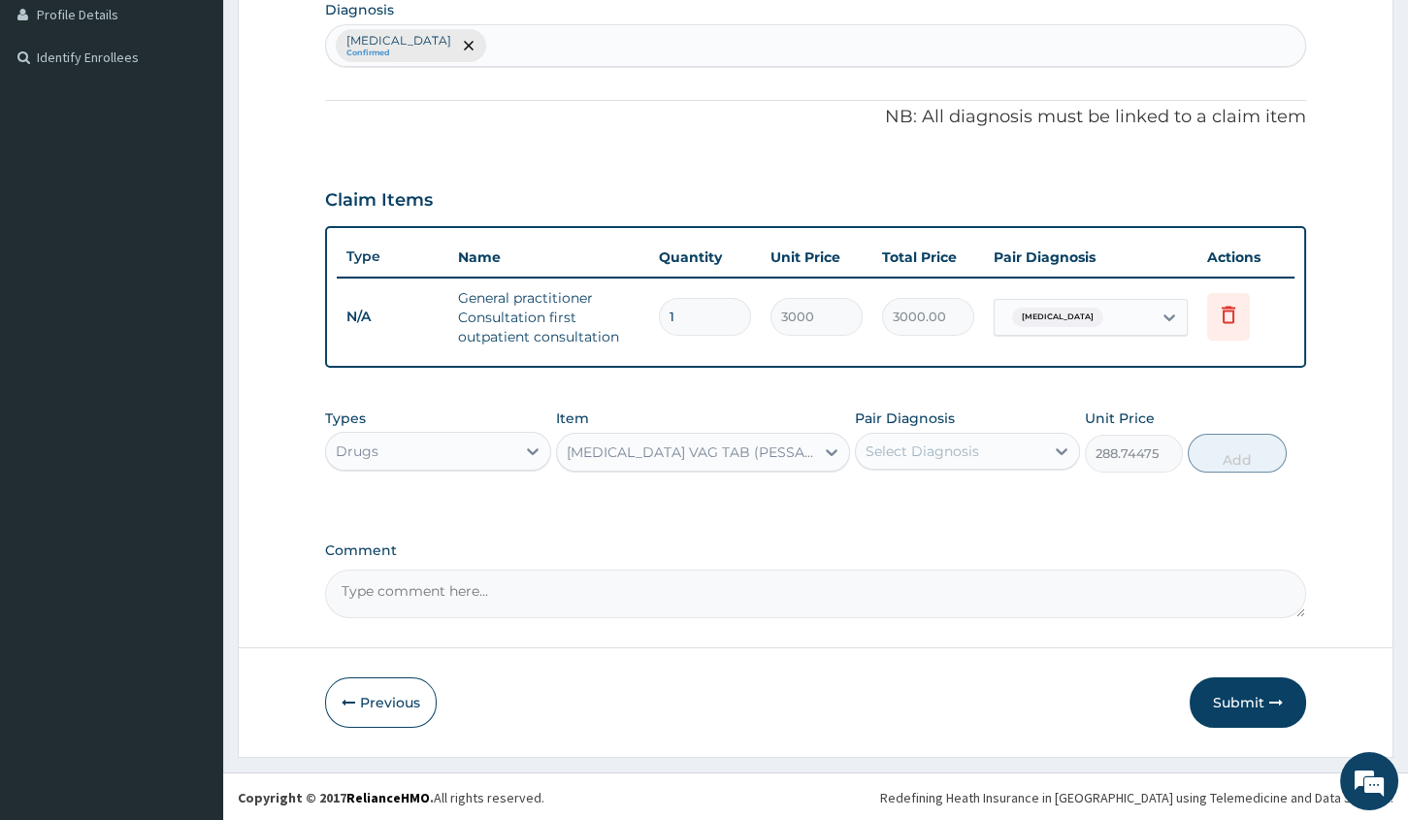
click at [943, 436] on div "Select Diagnosis" at bounding box center [950, 451] width 188 height 31
click at [896, 494] on label "Vaginal discharge" at bounding box center [947, 498] width 120 height 19
checkbox input "true"
click at [1228, 460] on button "Add" at bounding box center [1236, 453] width 98 height 39
type input "0"
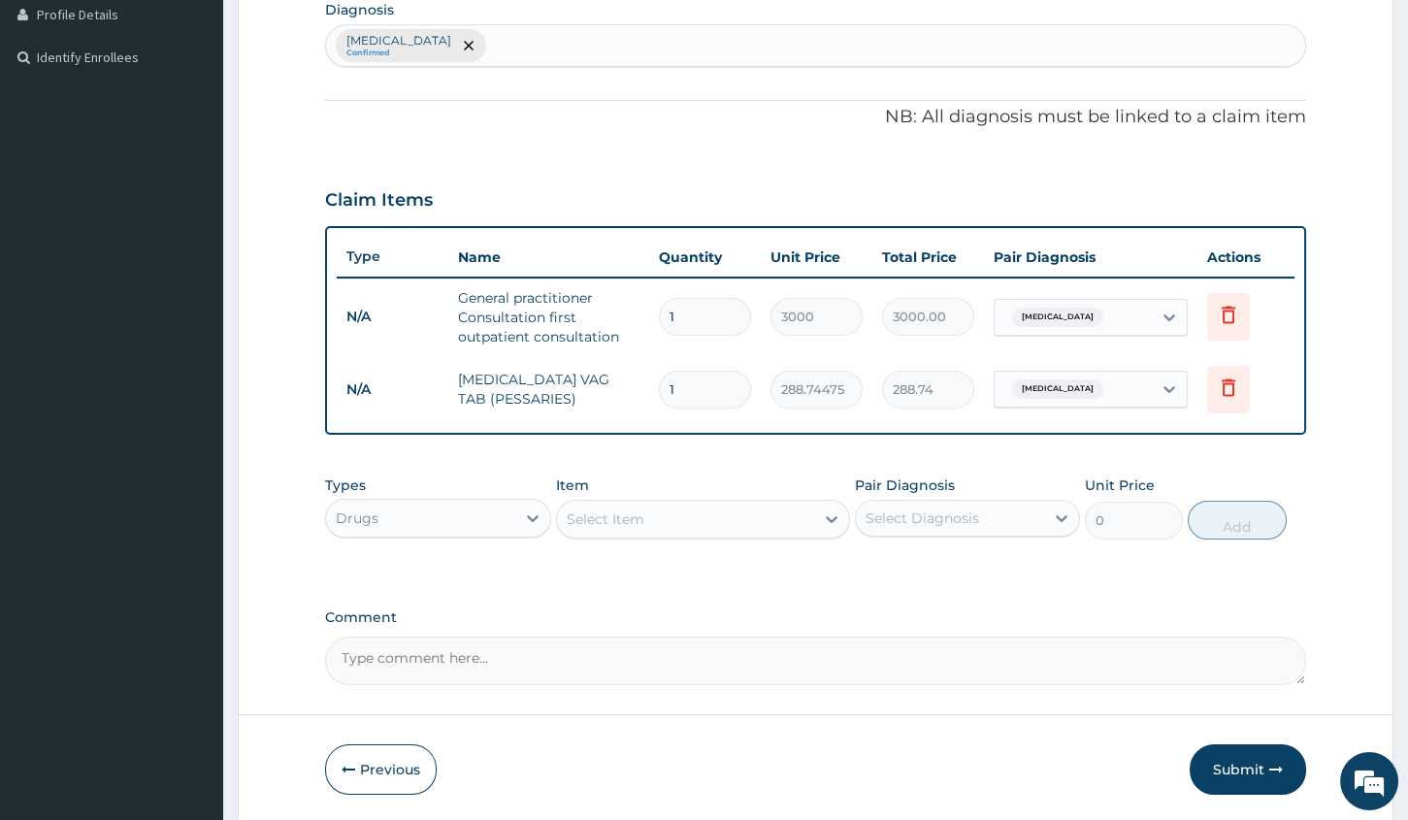
click at [788, 511] on div "Select Item" at bounding box center [685, 518] width 257 height 31
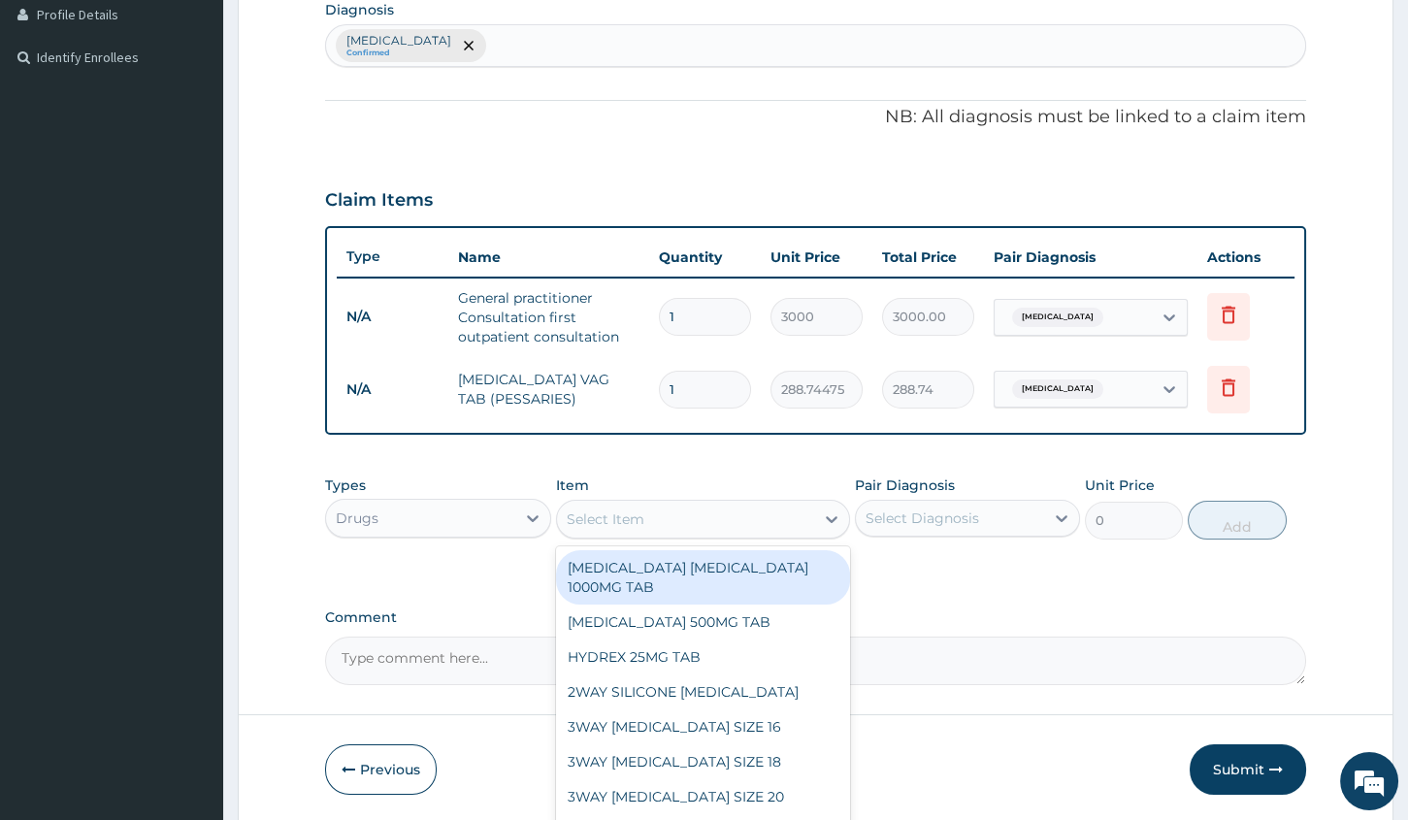
click at [681, 395] on input "1" at bounding box center [705, 390] width 92 height 38
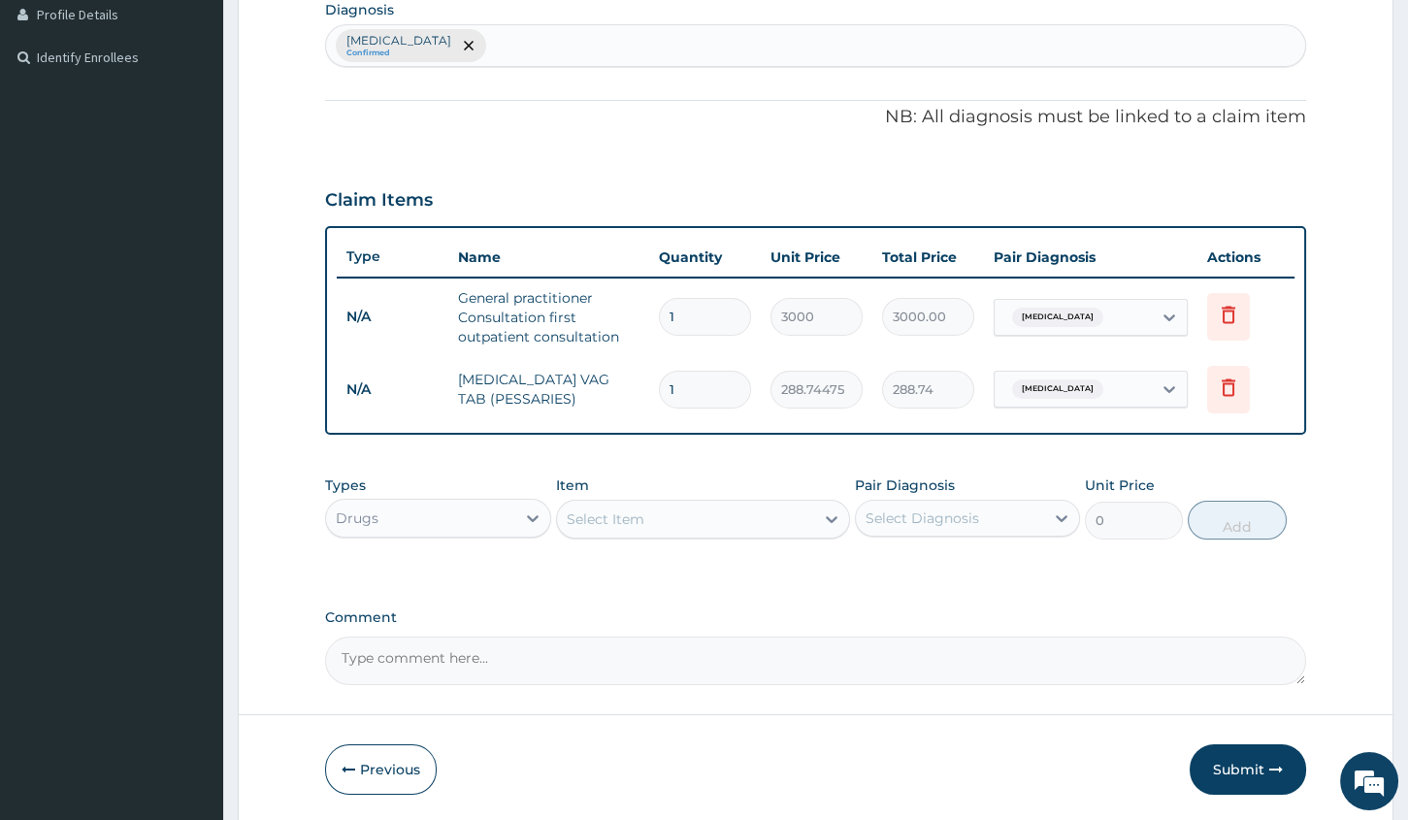
type input "0.00"
type input "6"
type input "1732.47"
type input "6"
click at [688, 500] on div "Select Item" at bounding box center [703, 519] width 294 height 39
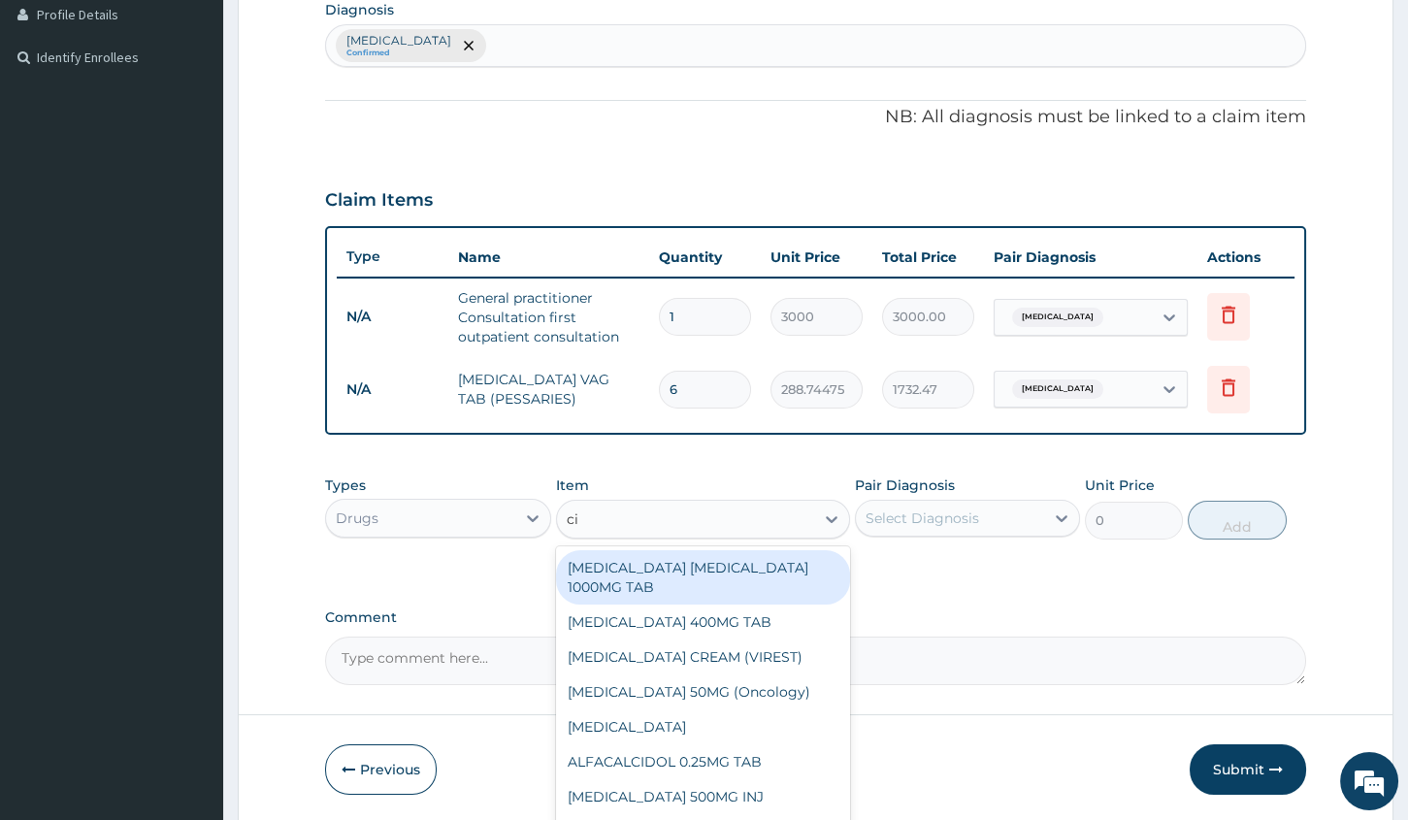
type input "cip"
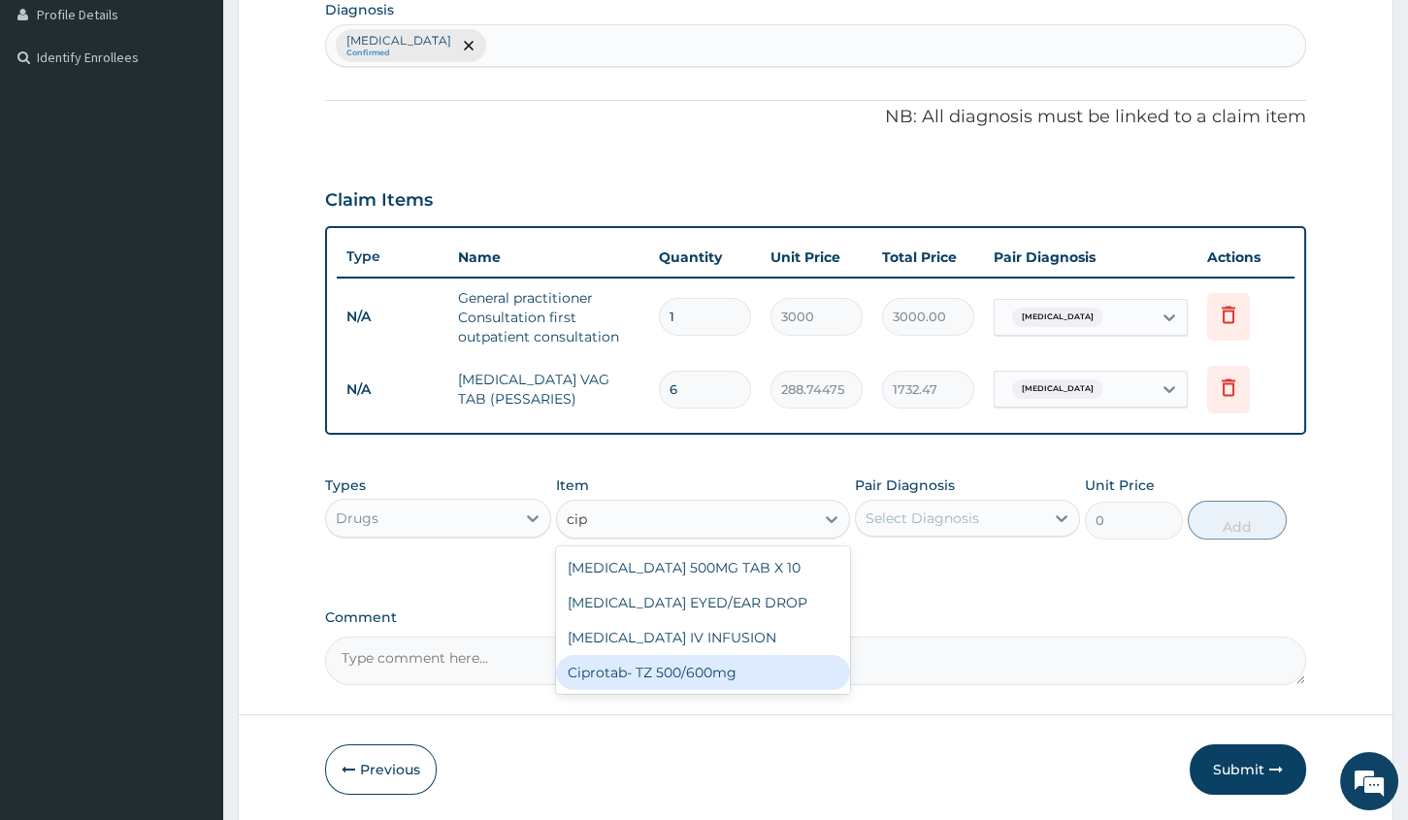
click at [689, 673] on div "Ciprotab- TZ 500/600mg" at bounding box center [703, 672] width 294 height 35
type input "200"
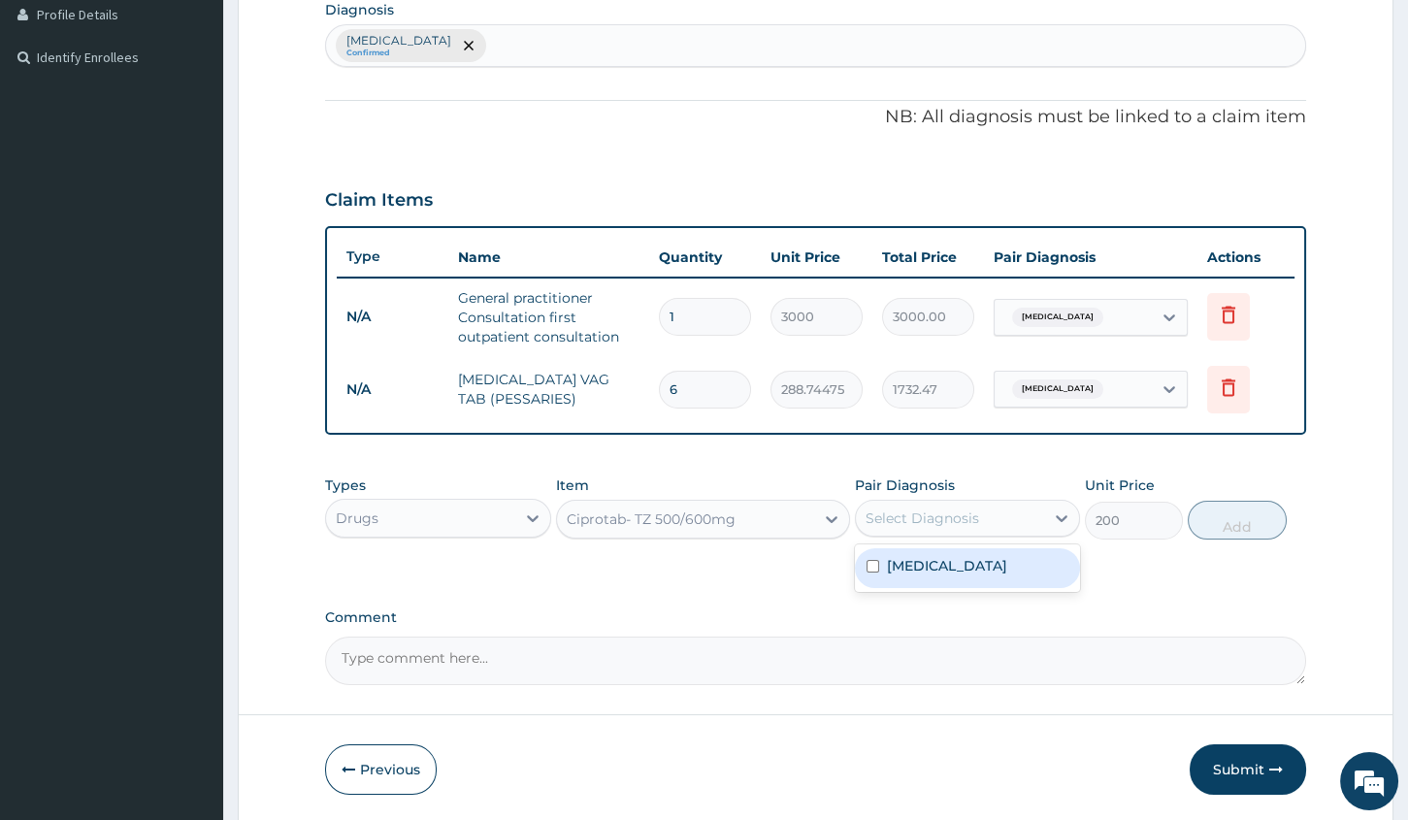
click at [964, 513] on div "Select Diagnosis" at bounding box center [921, 517] width 113 height 19
click at [870, 579] on div "Vaginal discharge" at bounding box center [967, 568] width 225 height 40
checkbox input "true"
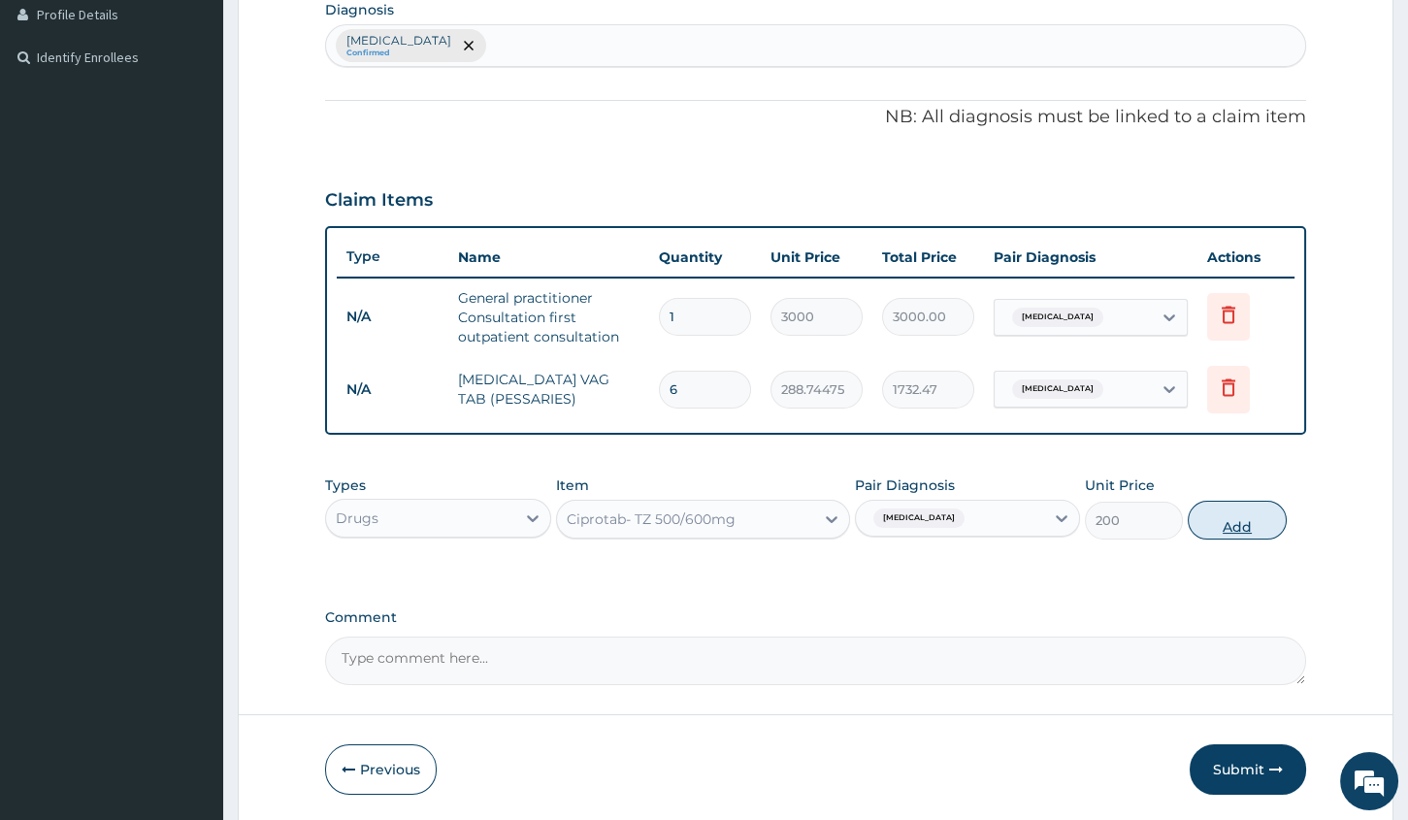
click at [1242, 521] on button "Add" at bounding box center [1236, 520] width 98 height 39
type input "0"
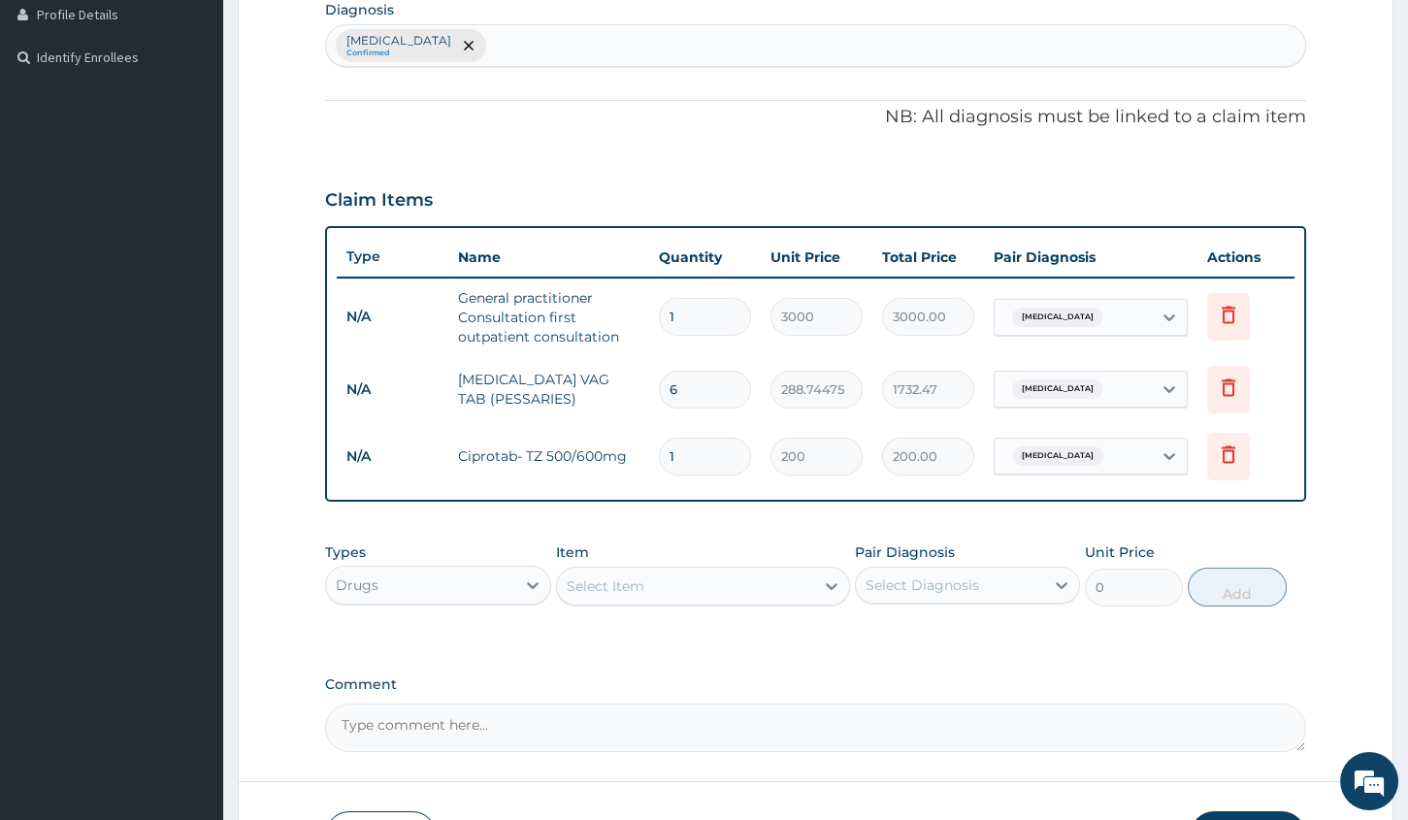
type input "14"
type input "2800.00"
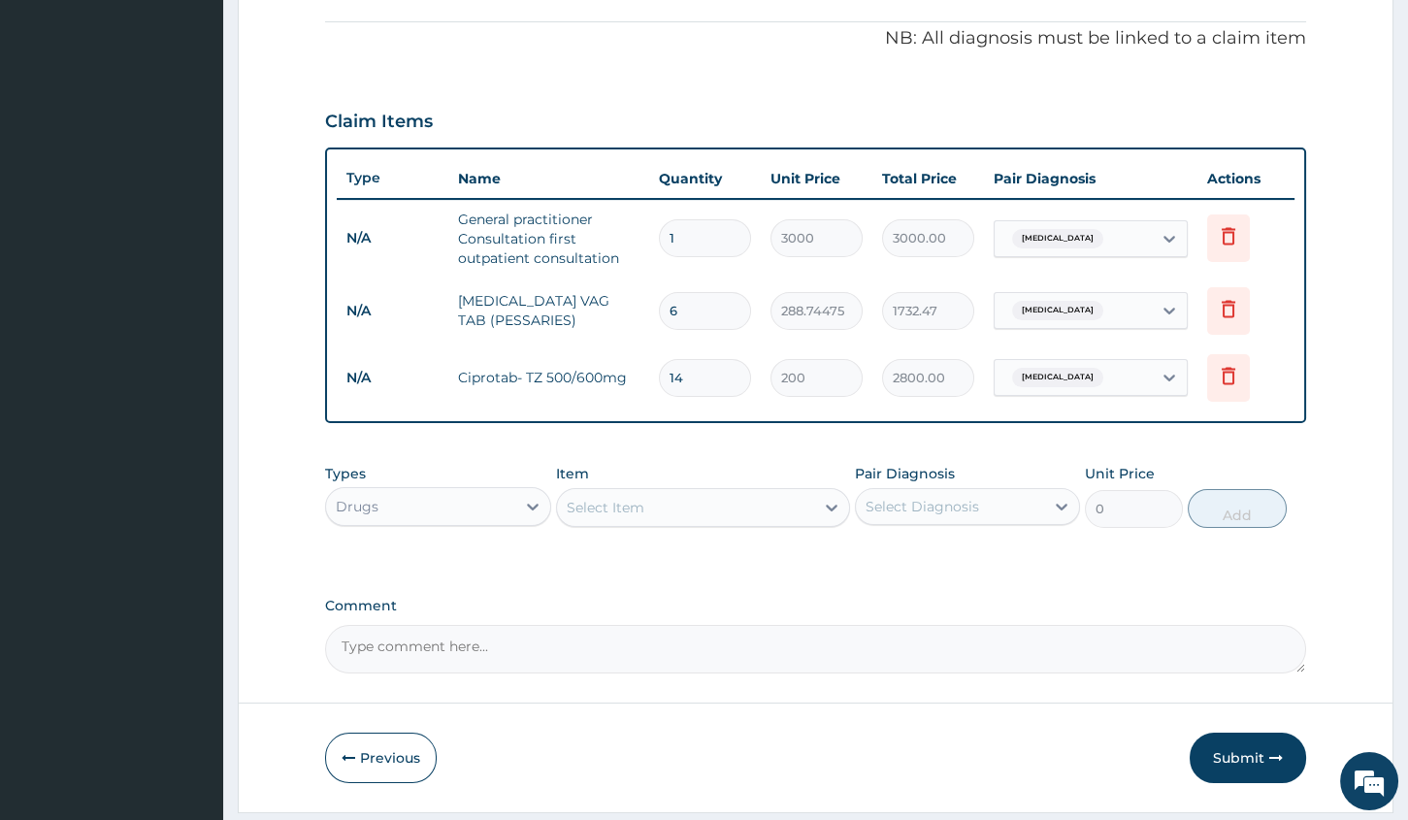
scroll to position [631, 0]
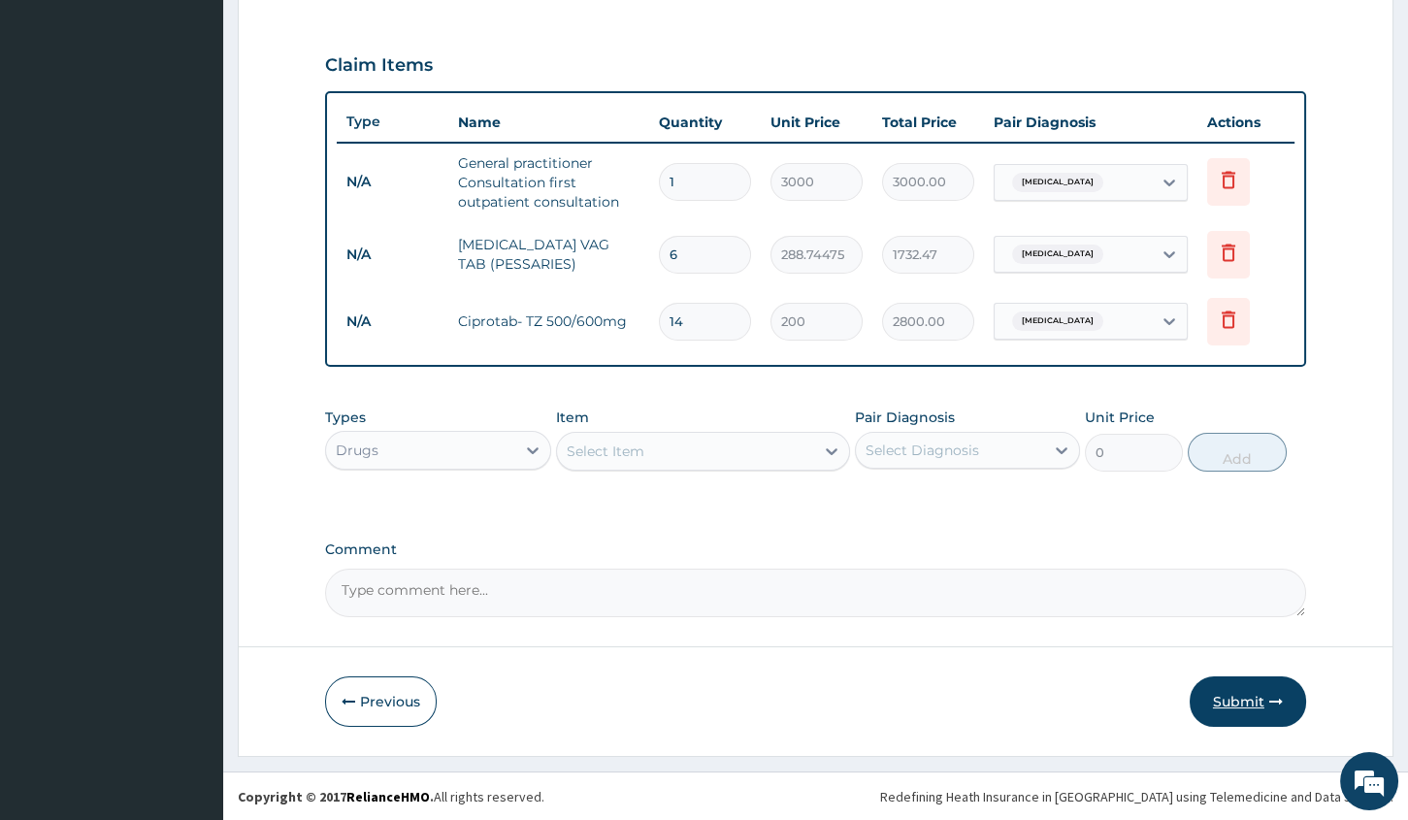
type input "14"
click at [1231, 704] on button "Submit" at bounding box center [1247, 701] width 116 height 50
